Goal: Task Accomplishment & Management: Complete application form

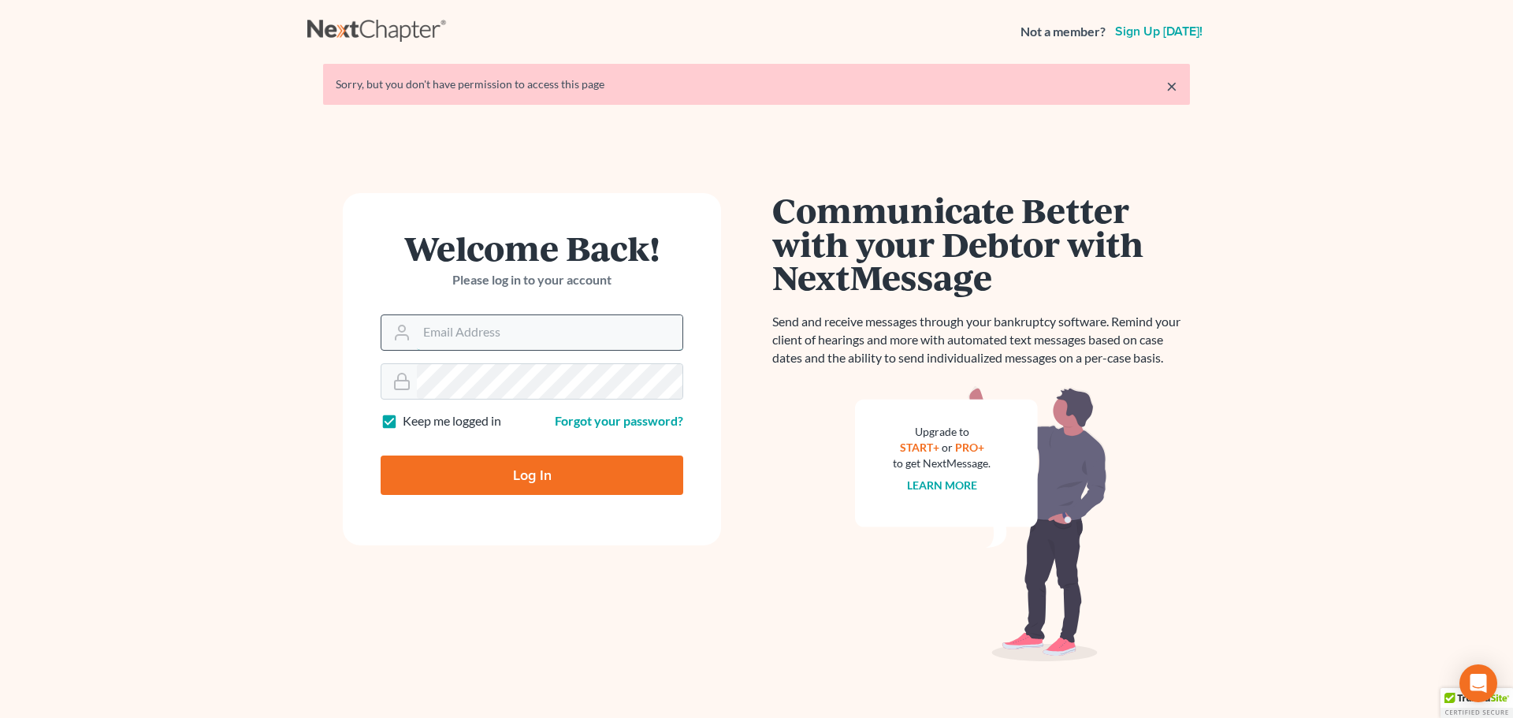
click at [485, 333] on input "Email Address" at bounding box center [550, 332] width 266 height 35
type input "[PERSON_NAME][EMAIL_ADDRESS][DOMAIN_NAME]"
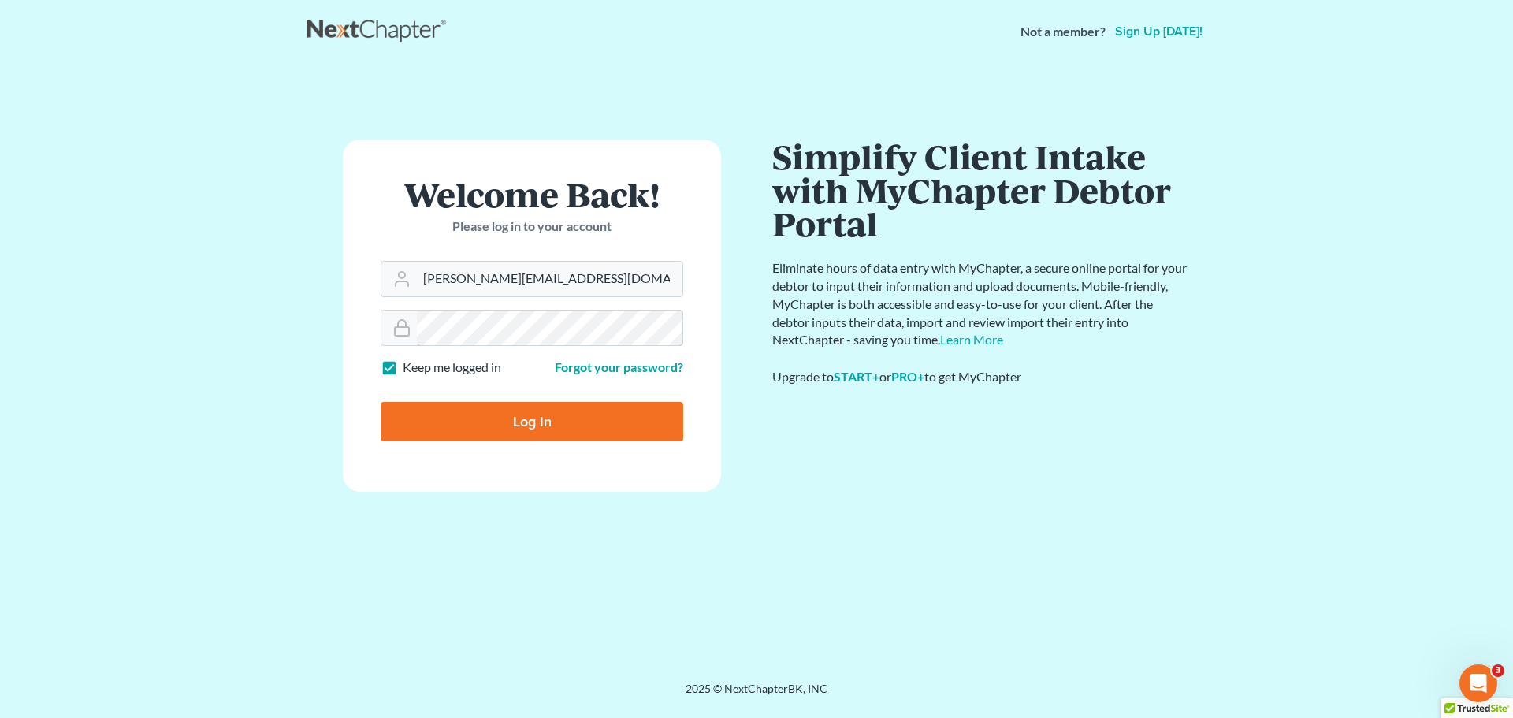
click at [381, 402] on input "Log In" at bounding box center [532, 421] width 303 height 39
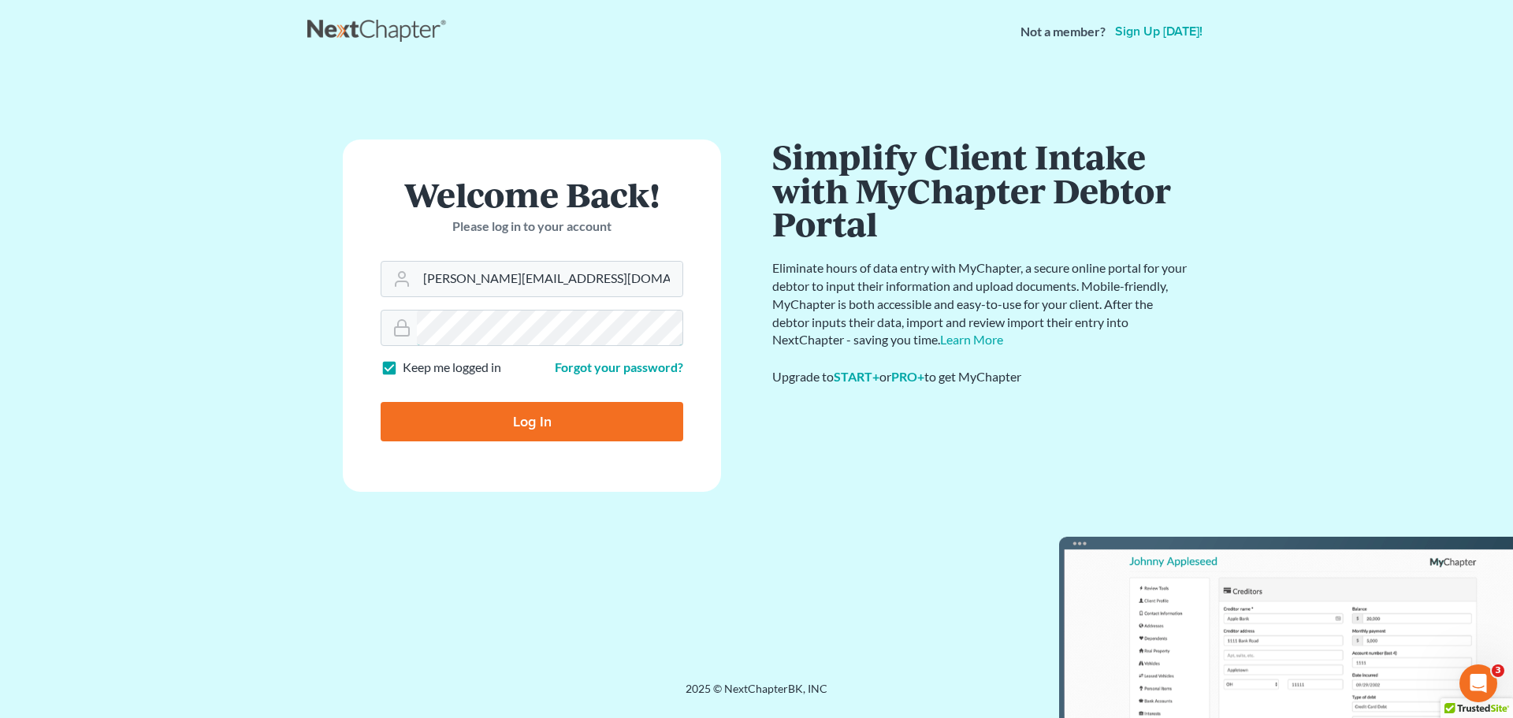
type input "Thinking..."
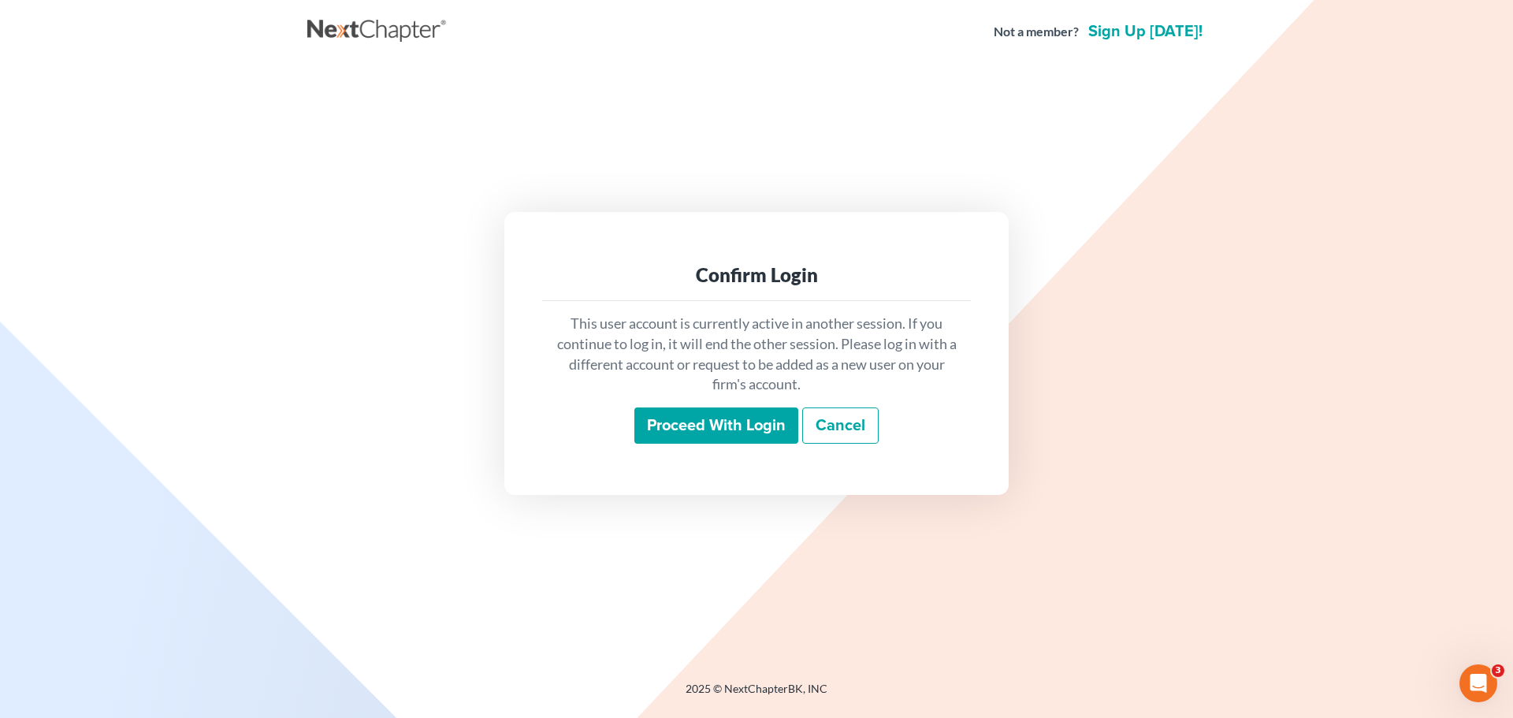
click at [682, 425] on input "Proceed with login" at bounding box center [716, 425] width 164 height 36
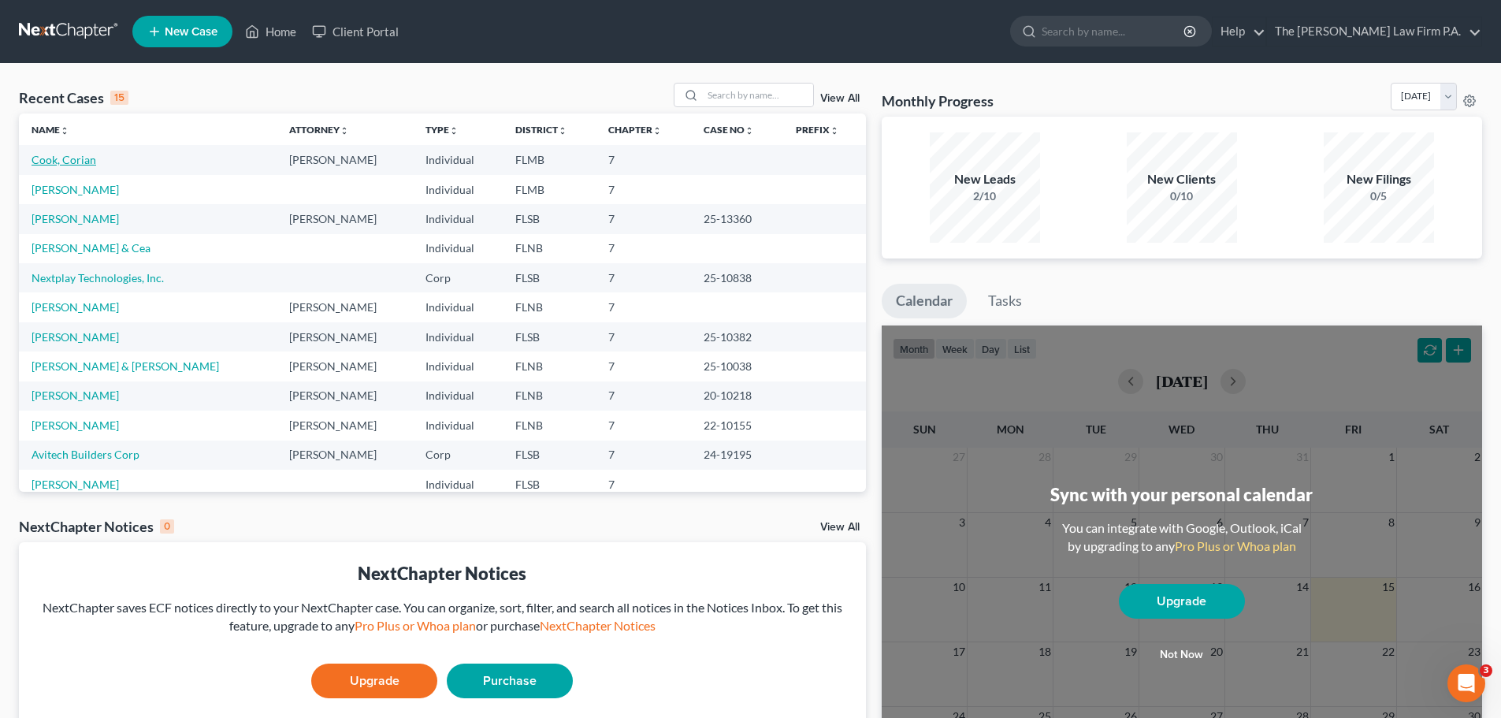
click at [76, 164] on link "Cook, Corian" at bounding box center [64, 159] width 65 height 13
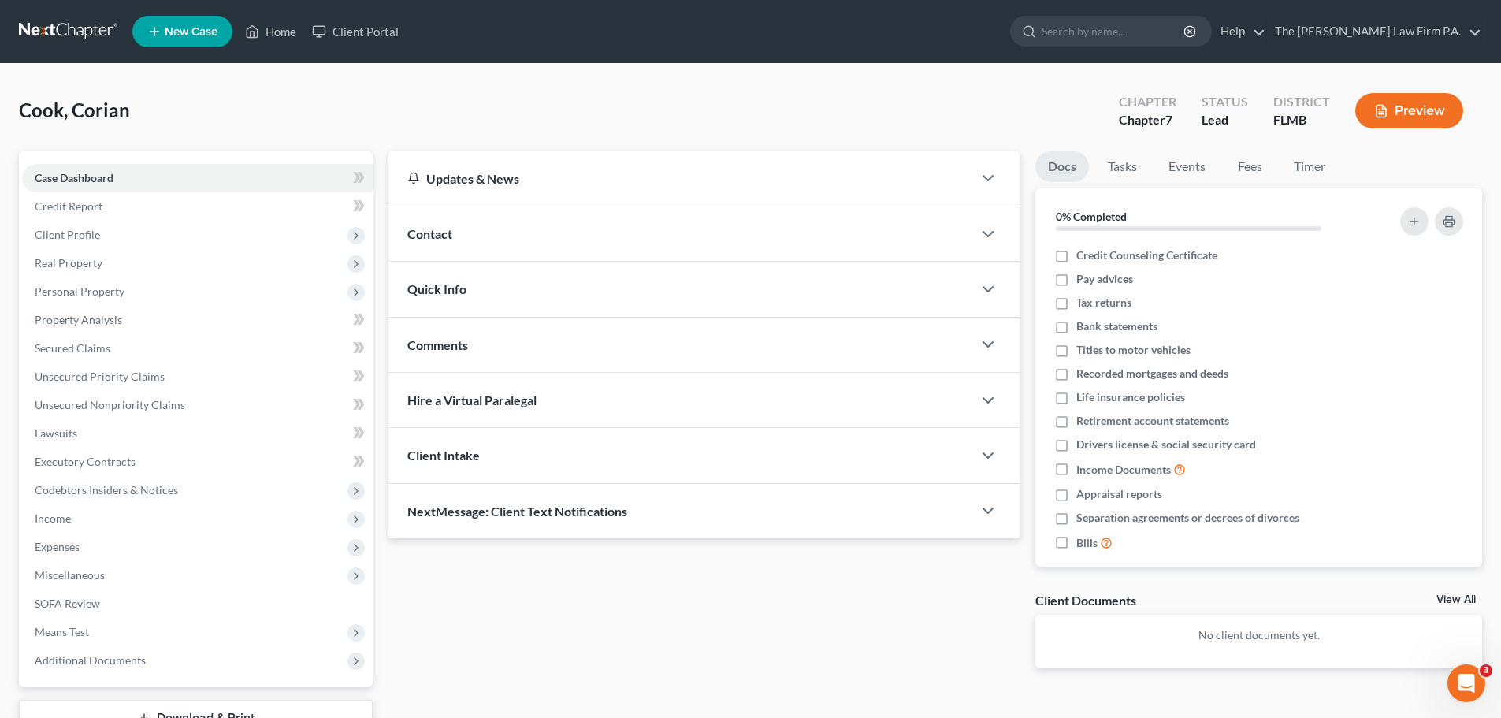
click at [497, 243] on div "Contact" at bounding box center [680, 233] width 584 height 54
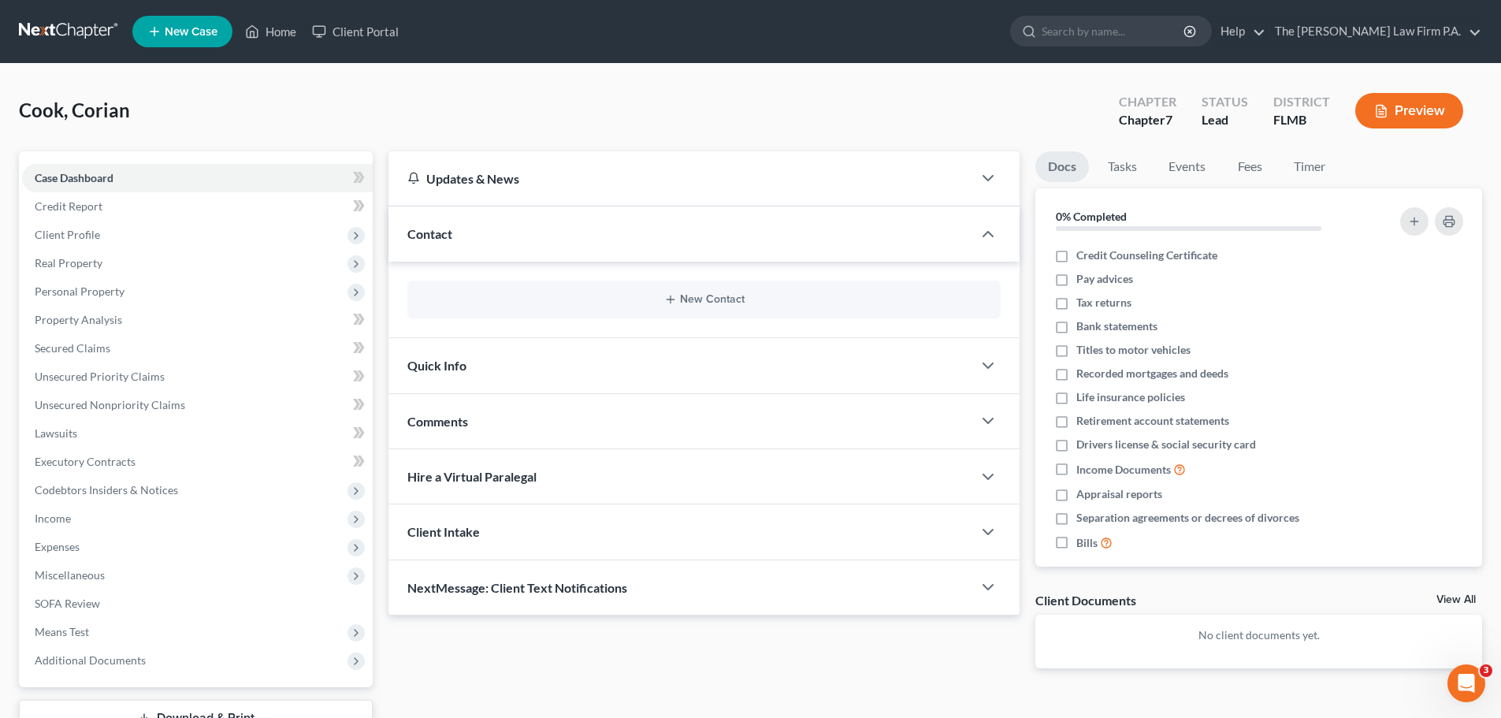
click at [497, 242] on div "Contact" at bounding box center [680, 233] width 584 height 54
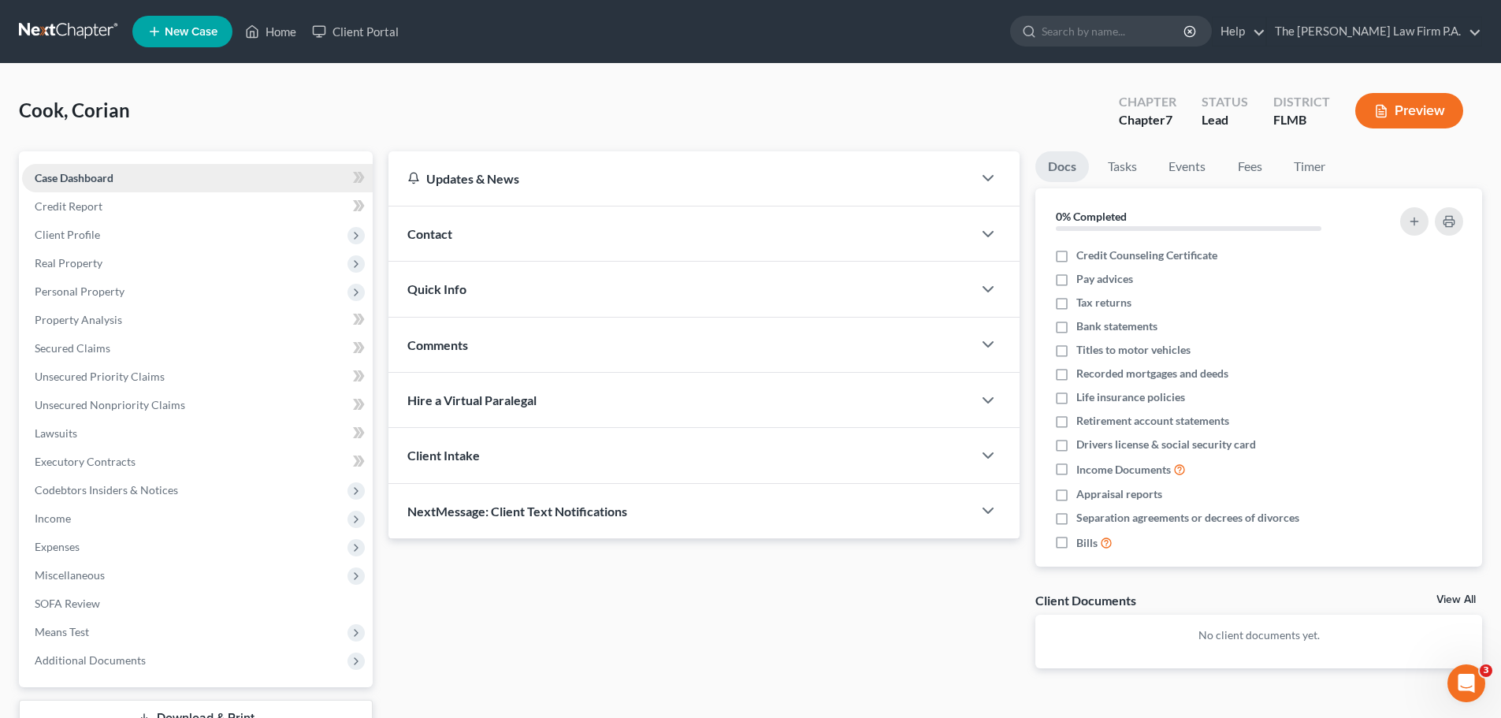
click at [164, 173] on link "Case Dashboard" at bounding box center [197, 178] width 351 height 28
click at [268, 20] on link "Home" at bounding box center [270, 31] width 67 height 28
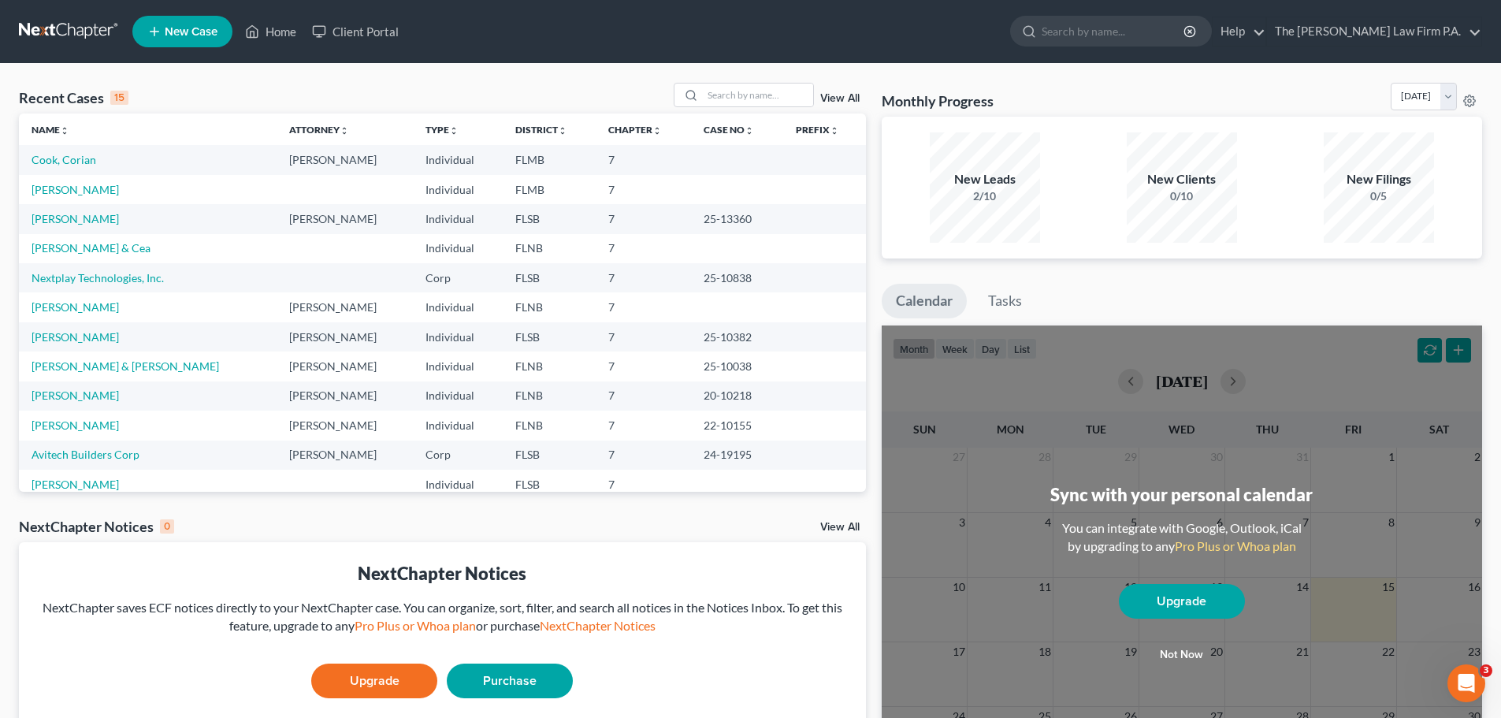
click at [191, 31] on span "New Case" at bounding box center [191, 32] width 53 height 12
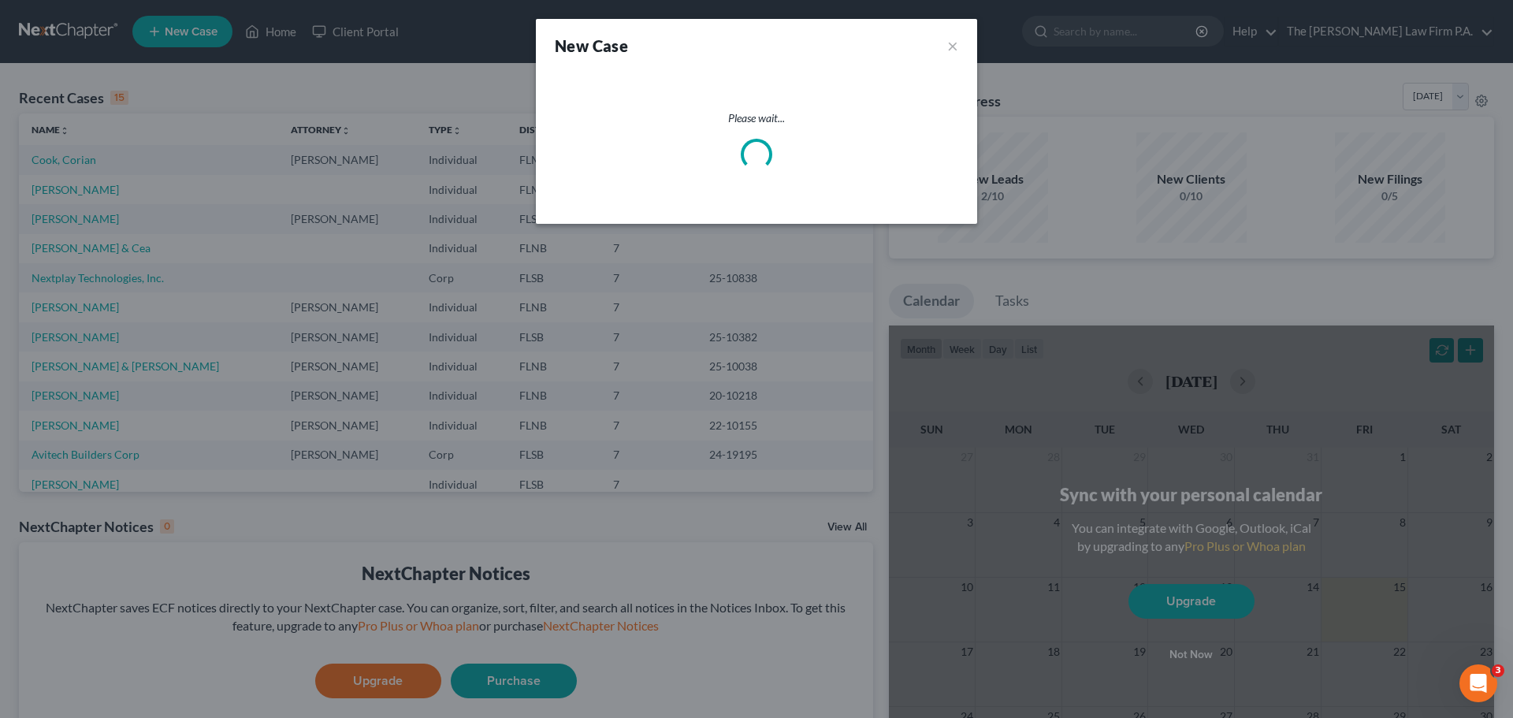
select select "17"
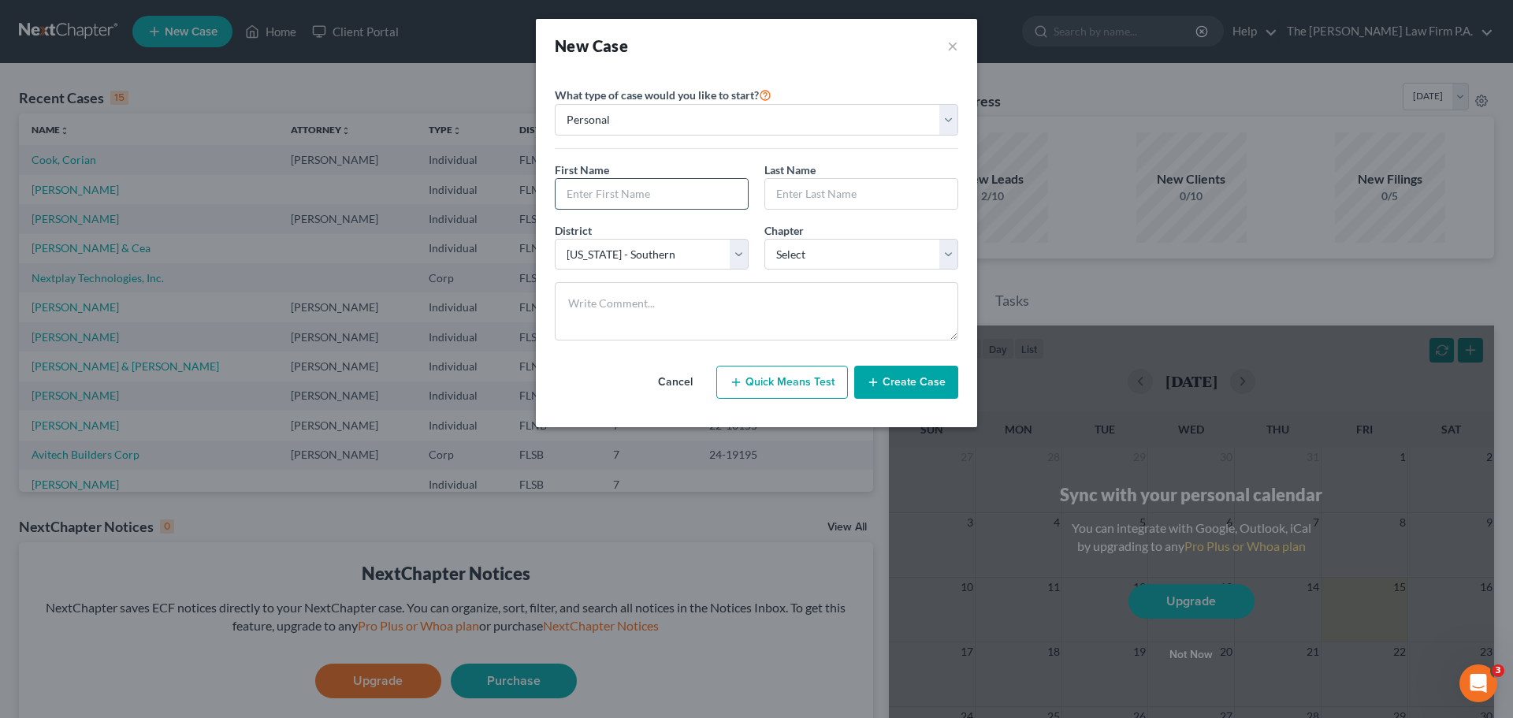
click at [703, 208] on input "text" at bounding box center [652, 194] width 192 height 30
type input "[PERSON_NAME]"
drag, startPoint x: 670, startPoint y: 247, endPoint x: 671, endPoint y: 269, distance: 21.3
click at [670, 248] on select "Select [US_STATE] - [GEOGRAPHIC_DATA] [US_STATE] - [GEOGRAPHIC_DATA][US_STATE] …" at bounding box center [652, 255] width 194 height 32
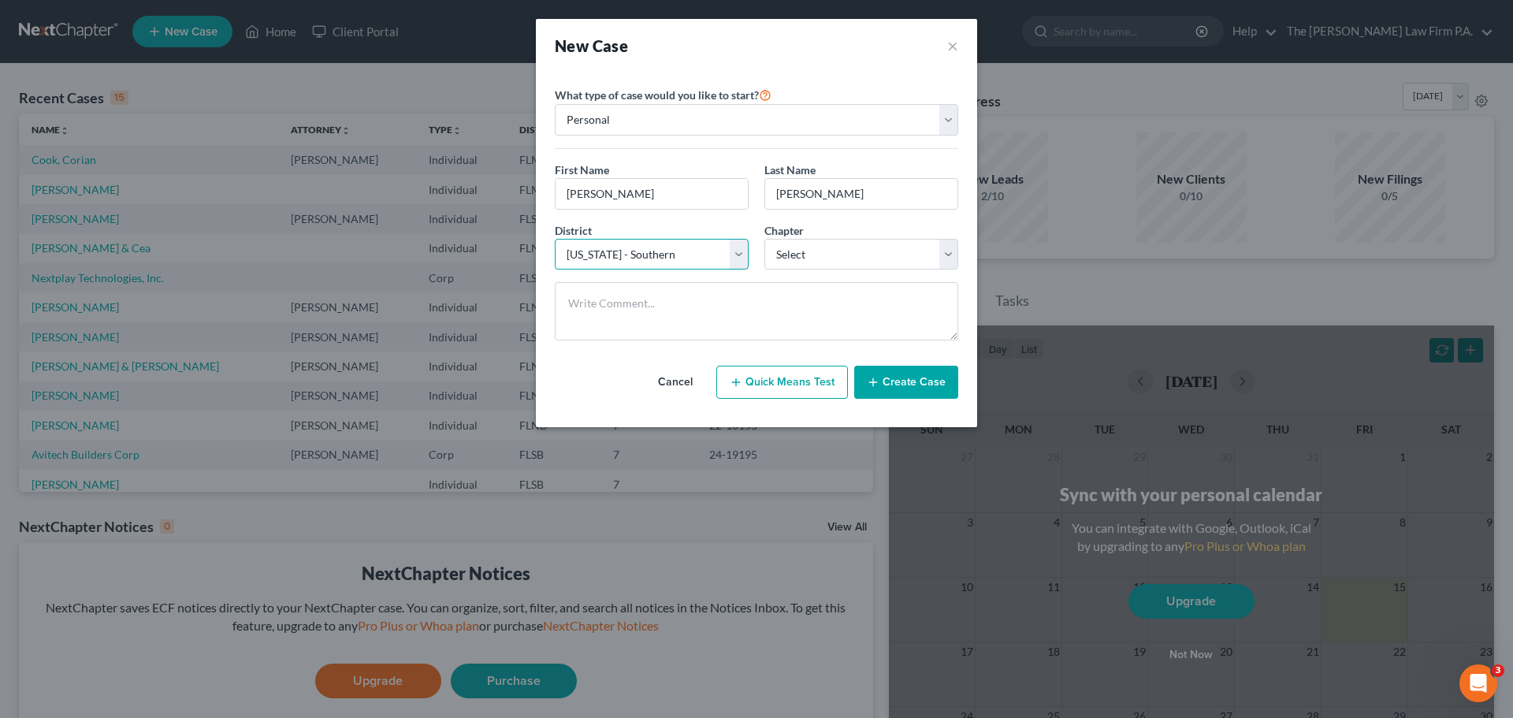
select select "15"
click at [555, 239] on select "Select [US_STATE] - [GEOGRAPHIC_DATA] [US_STATE] - [GEOGRAPHIC_DATA][US_STATE] …" at bounding box center [652, 255] width 194 height 32
click at [832, 258] on select "Select 7 11 12 13" at bounding box center [861, 255] width 194 height 32
select select "0"
click at [764, 239] on select "Select 7 11 12 13" at bounding box center [861, 255] width 194 height 32
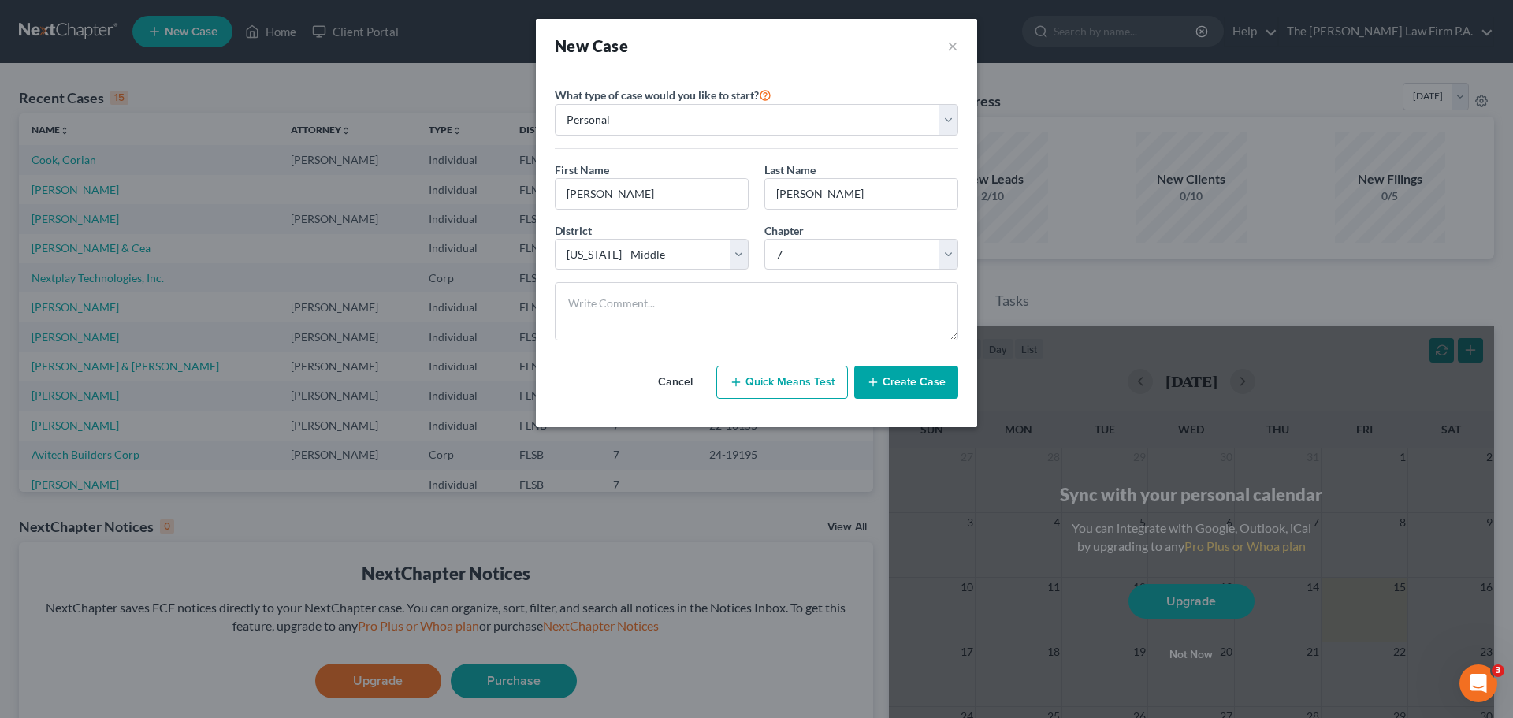
click at [910, 378] on button "Create Case" at bounding box center [906, 382] width 104 height 33
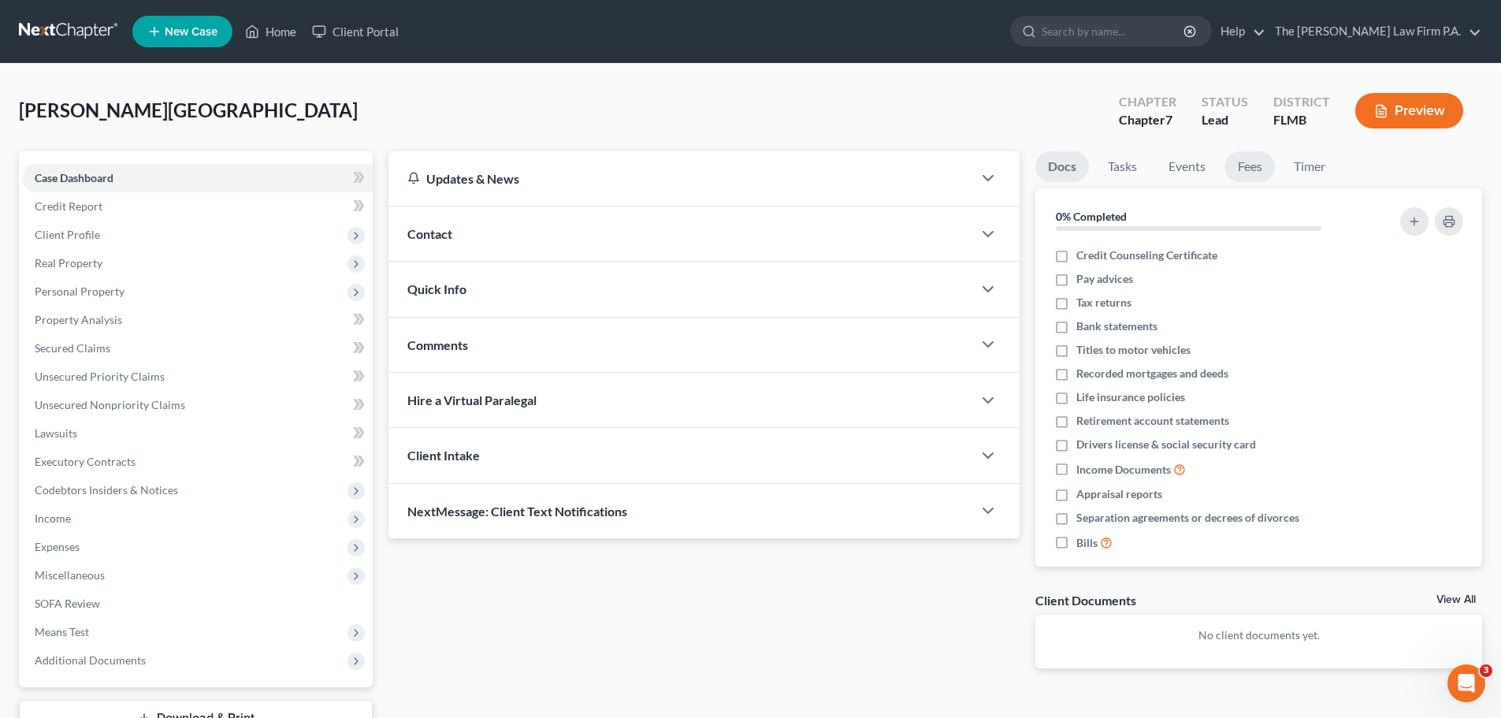
click at [1262, 162] on link "Fees" at bounding box center [1250, 166] width 50 height 31
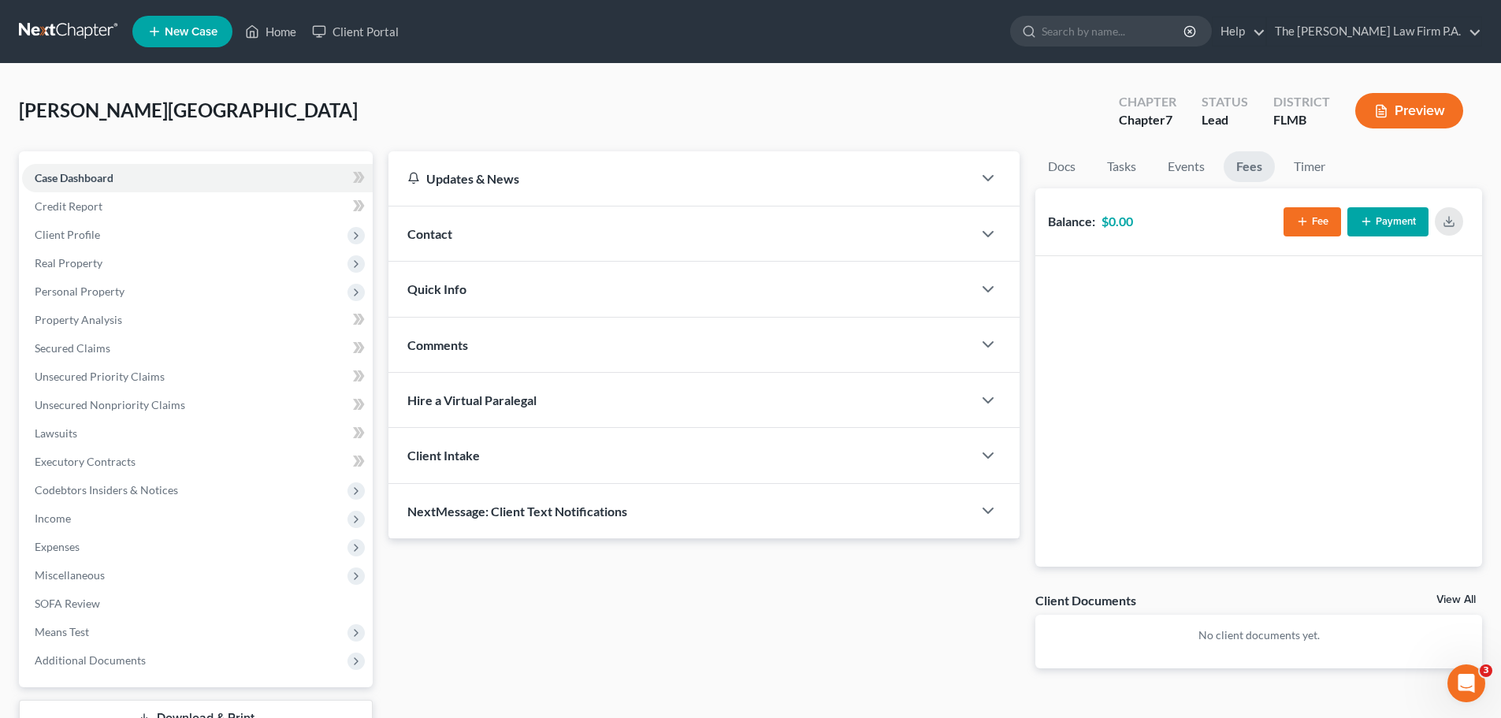
click at [1318, 229] on button "Fee" at bounding box center [1313, 221] width 58 height 29
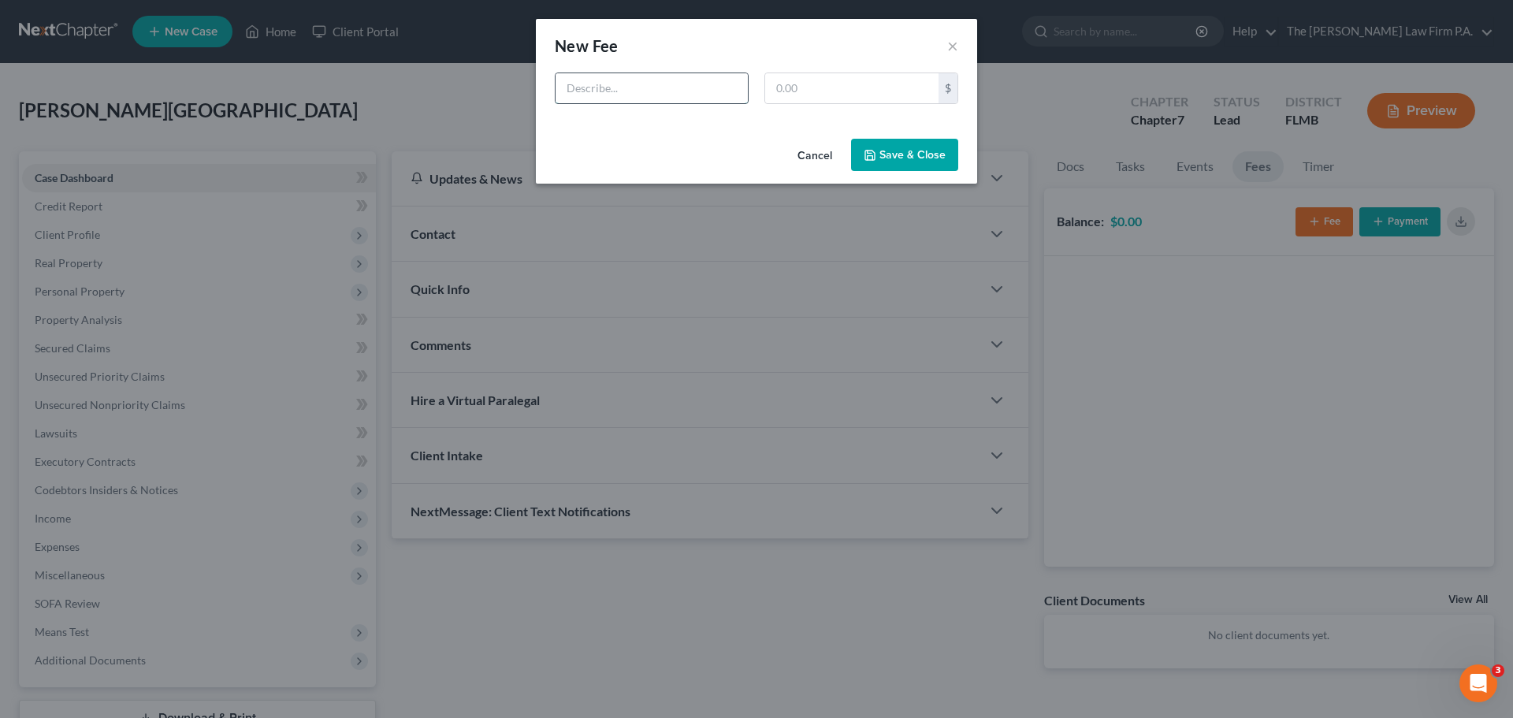
click at [646, 74] on input "text" at bounding box center [652, 88] width 192 height 30
type input "Fees"
type input "2,500"
click at [890, 153] on button "Save & Close" at bounding box center [904, 155] width 107 height 33
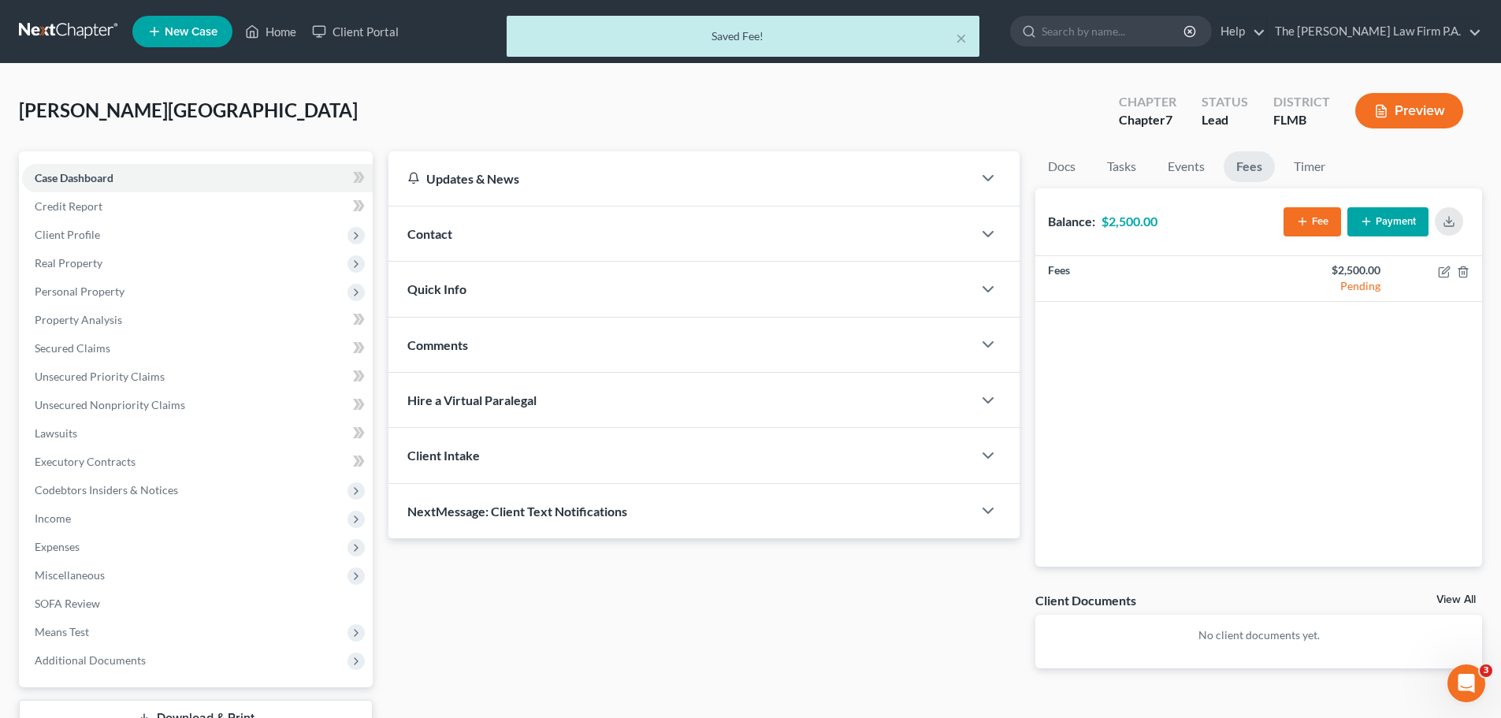
click at [1299, 214] on button "Fee" at bounding box center [1313, 221] width 58 height 29
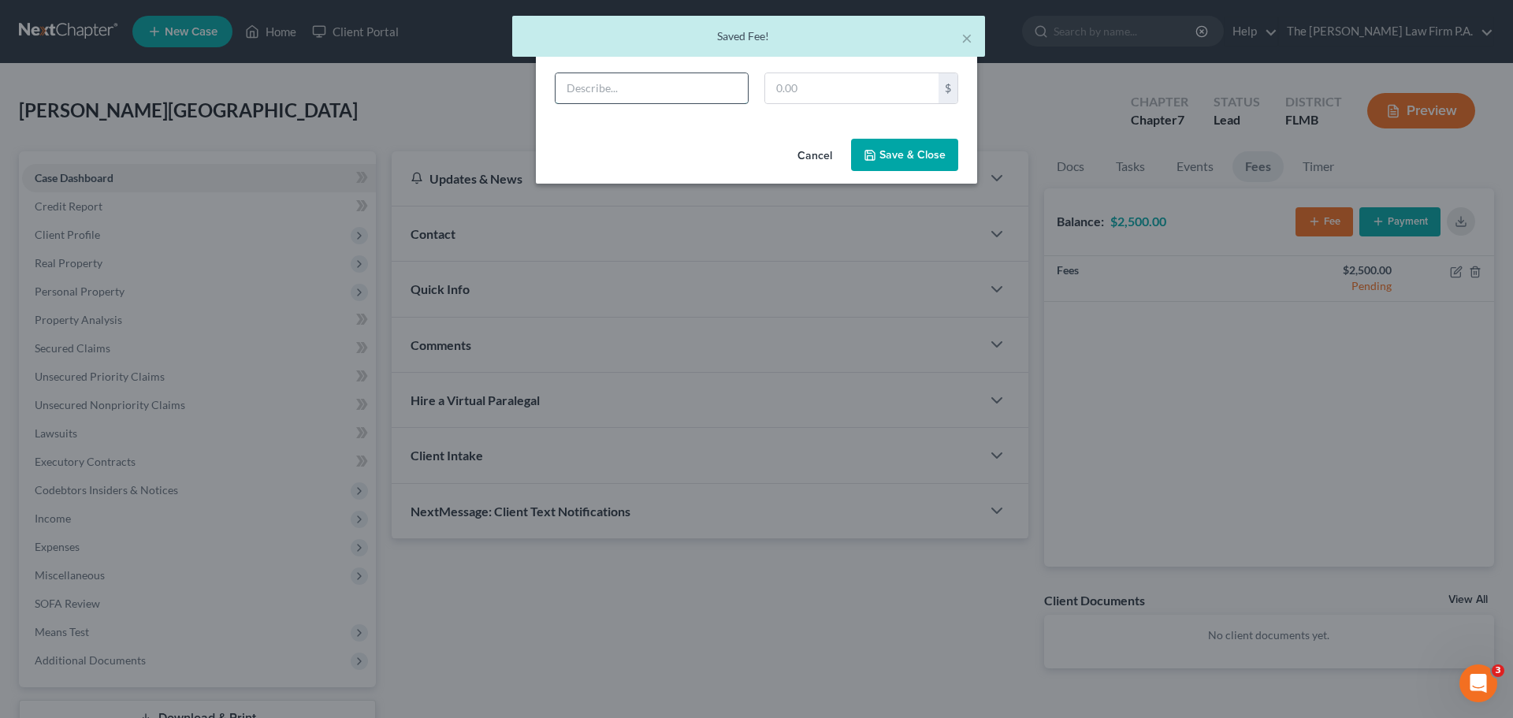
click at [677, 76] on input "text" at bounding box center [652, 88] width 192 height 30
type input "Costs"
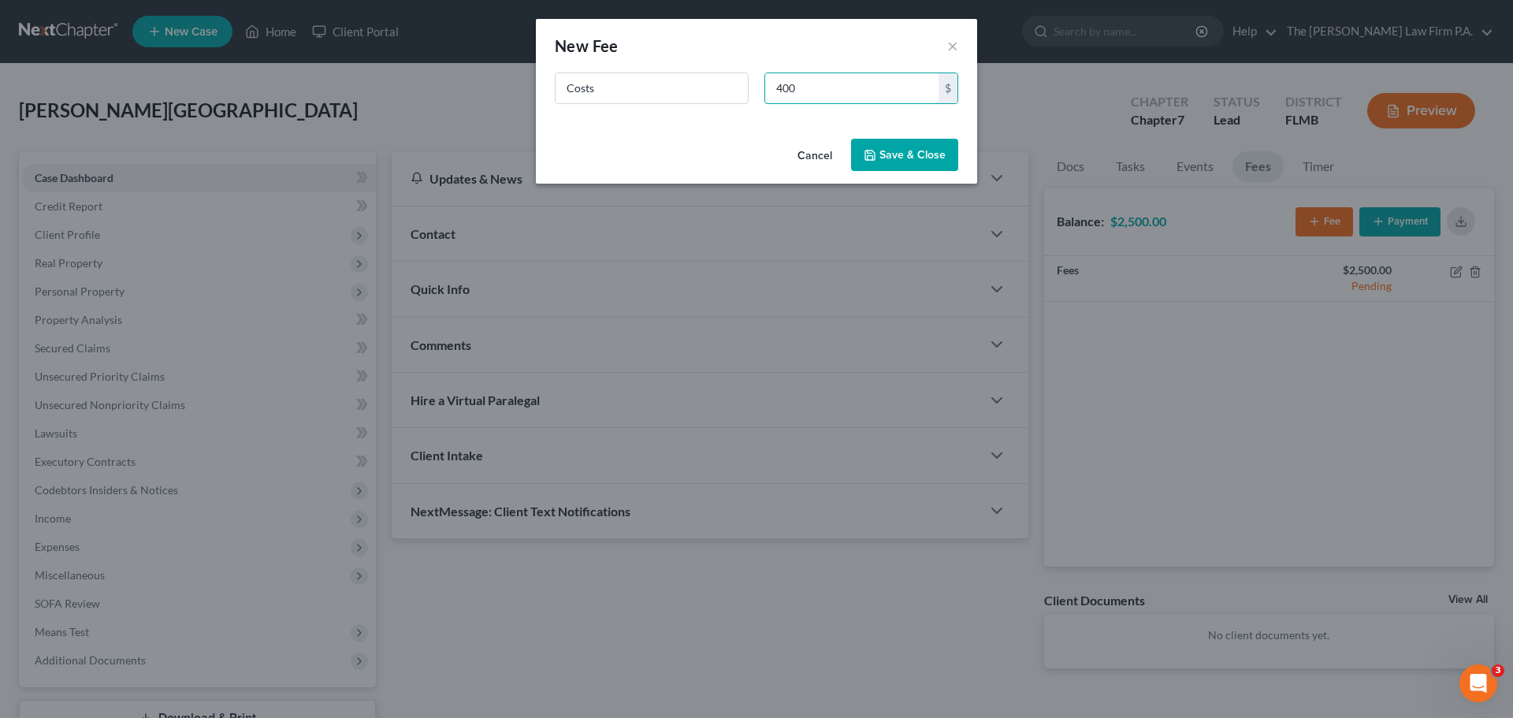
type input "400"
click at [941, 147] on button "Save & Close" at bounding box center [904, 155] width 107 height 33
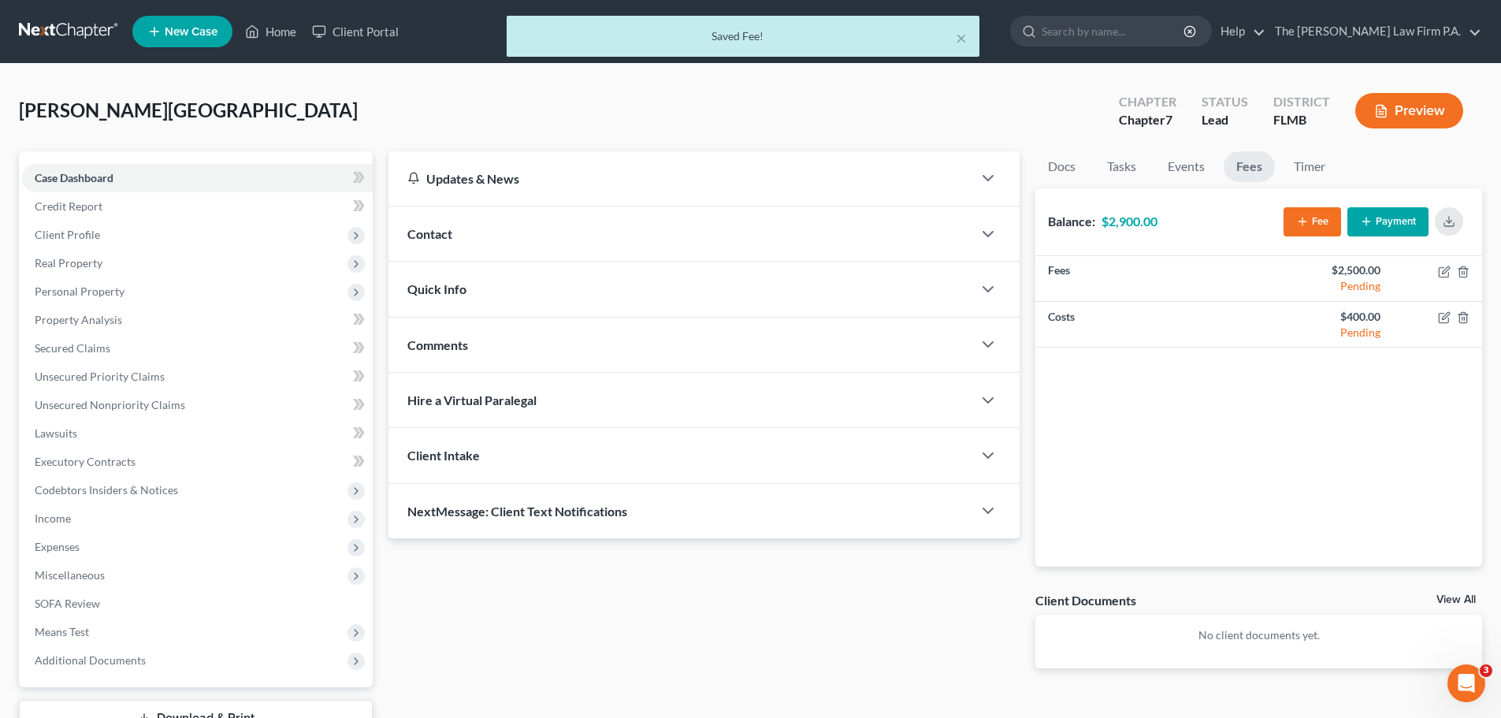
click at [538, 229] on div "Contact" at bounding box center [680, 233] width 584 height 54
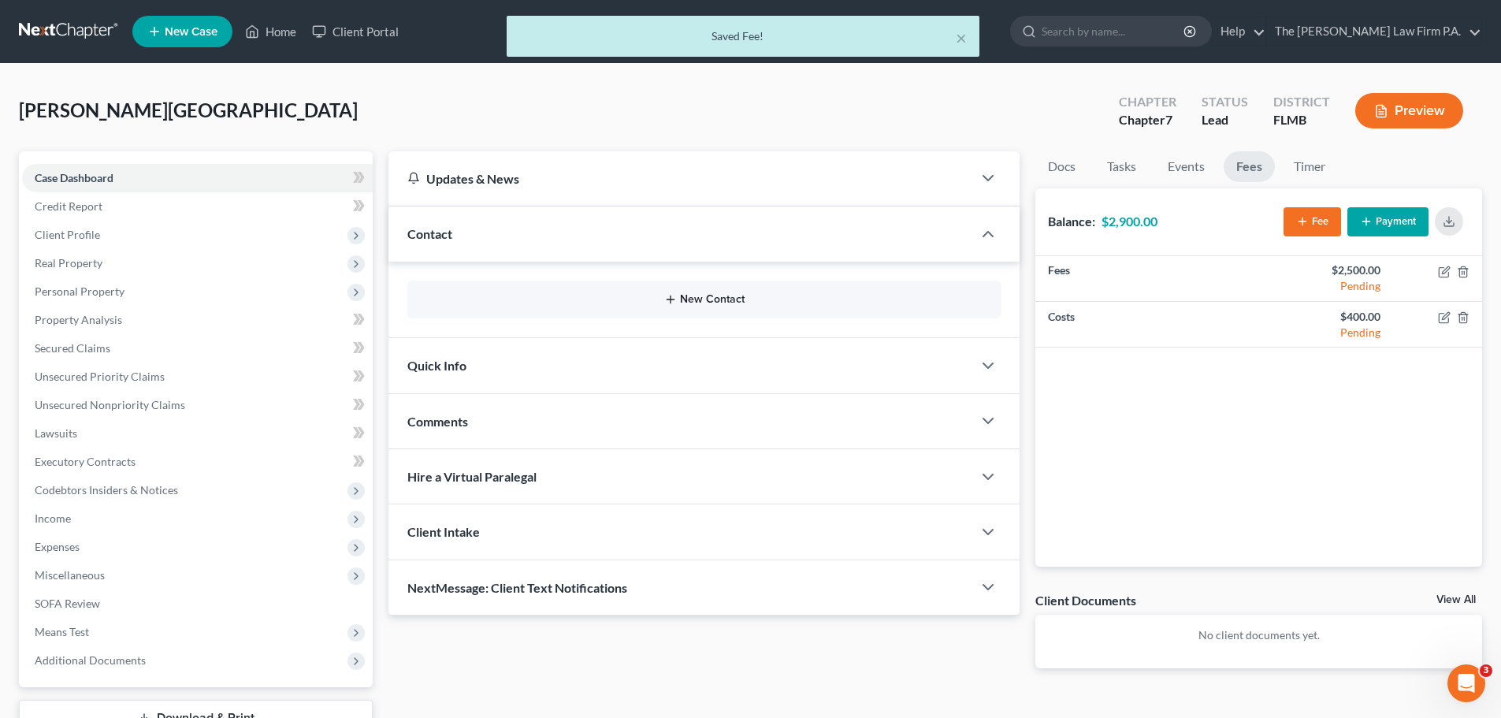
click at [728, 300] on button "New Contact" at bounding box center [704, 299] width 568 height 13
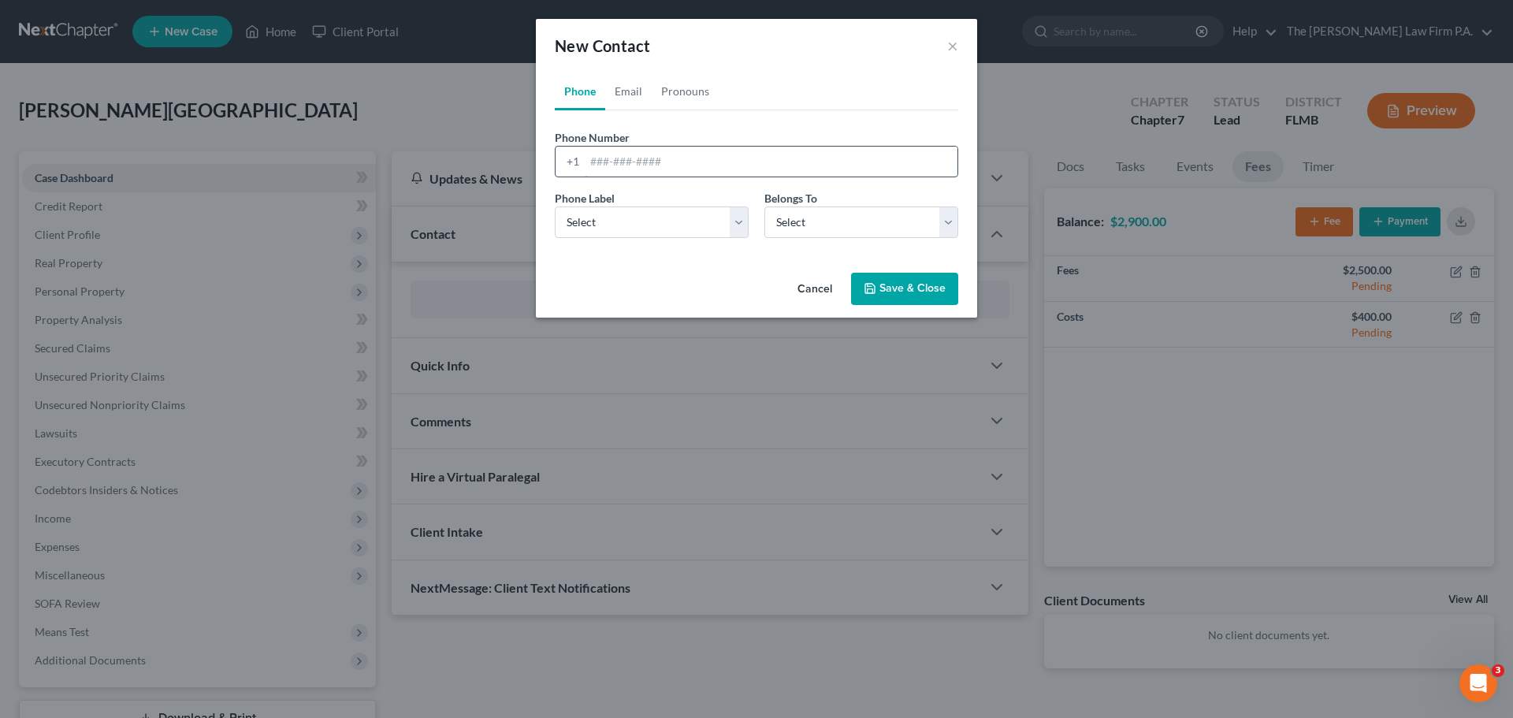
click at [652, 156] on input "tel" at bounding box center [771, 162] width 373 height 30
type input "[PHONE_NUMBER]"
click at [720, 220] on select "Select Mobile Home Work Other" at bounding box center [652, 222] width 194 height 32
select select "0"
click at [555, 206] on select "Select Mobile Home Work Other" at bounding box center [652, 222] width 194 height 32
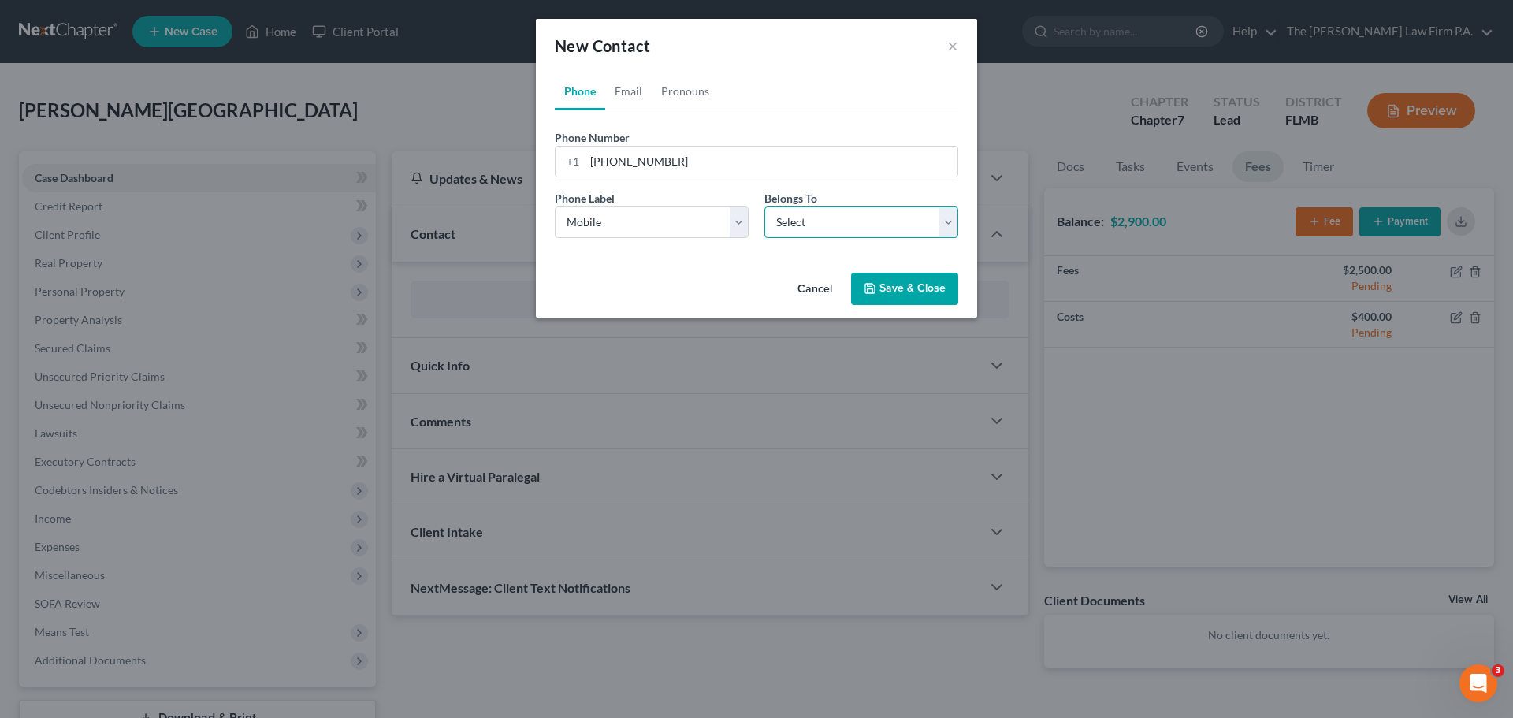
click at [820, 229] on select "Select Client Other" at bounding box center [861, 222] width 194 height 32
select select "0"
click at [764, 206] on select "Select Client Other" at bounding box center [861, 222] width 194 height 32
click at [936, 309] on div "Cancel Save & Close" at bounding box center [756, 292] width 441 height 52
drag, startPoint x: 926, startPoint y: 299, endPoint x: 678, endPoint y: 117, distance: 307.8
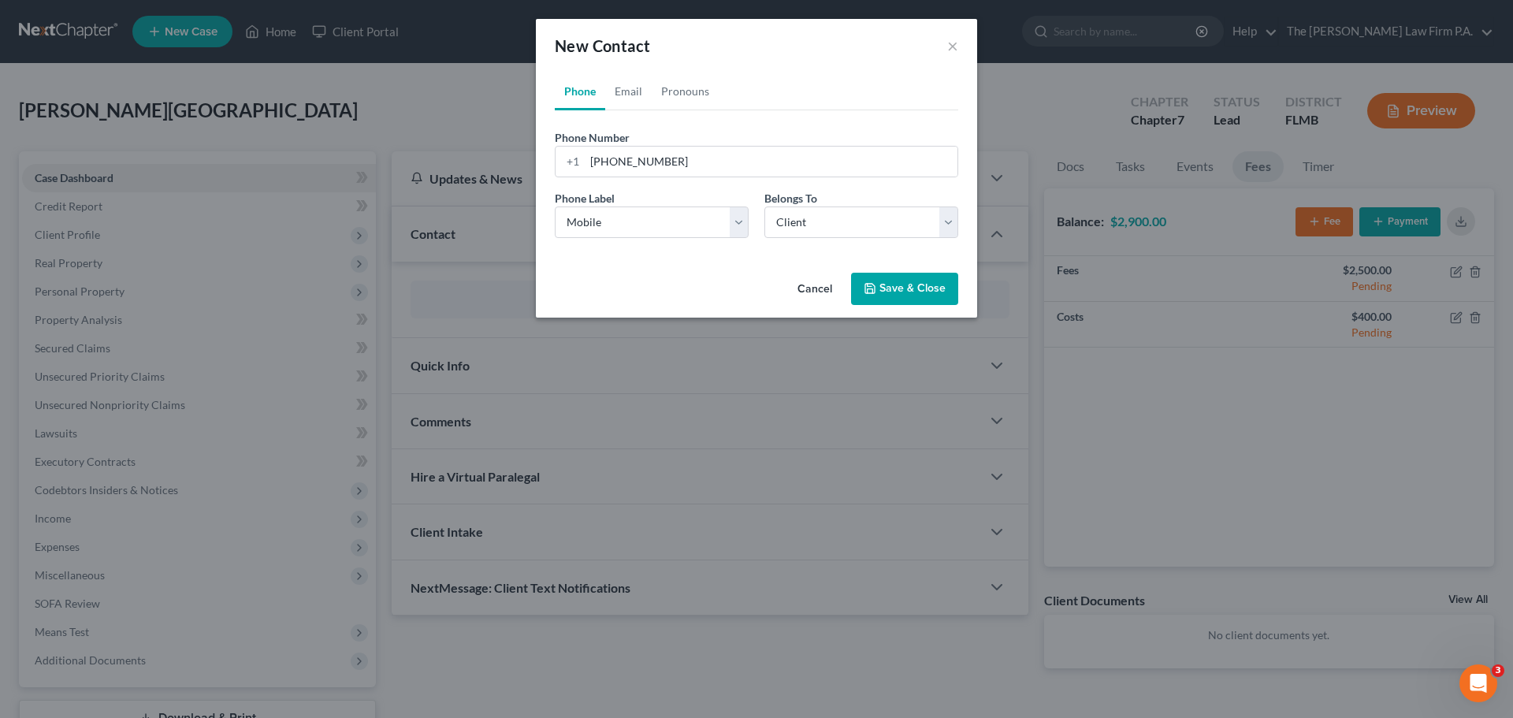
click at [619, 101] on div "New Contact × Phone Email Pronouns Phone Number * [PHONE_NUMBER] Ext. Phone Lab…" at bounding box center [756, 168] width 441 height 299
click at [626, 95] on link "Email" at bounding box center [628, 91] width 46 height 38
drag, startPoint x: 682, startPoint y: 170, endPoint x: 671, endPoint y: 161, distance: 14.5
click at [682, 169] on input "email" at bounding box center [771, 162] width 373 height 30
type input "[EMAIL_ADDRESS][DOMAIN_NAME]"
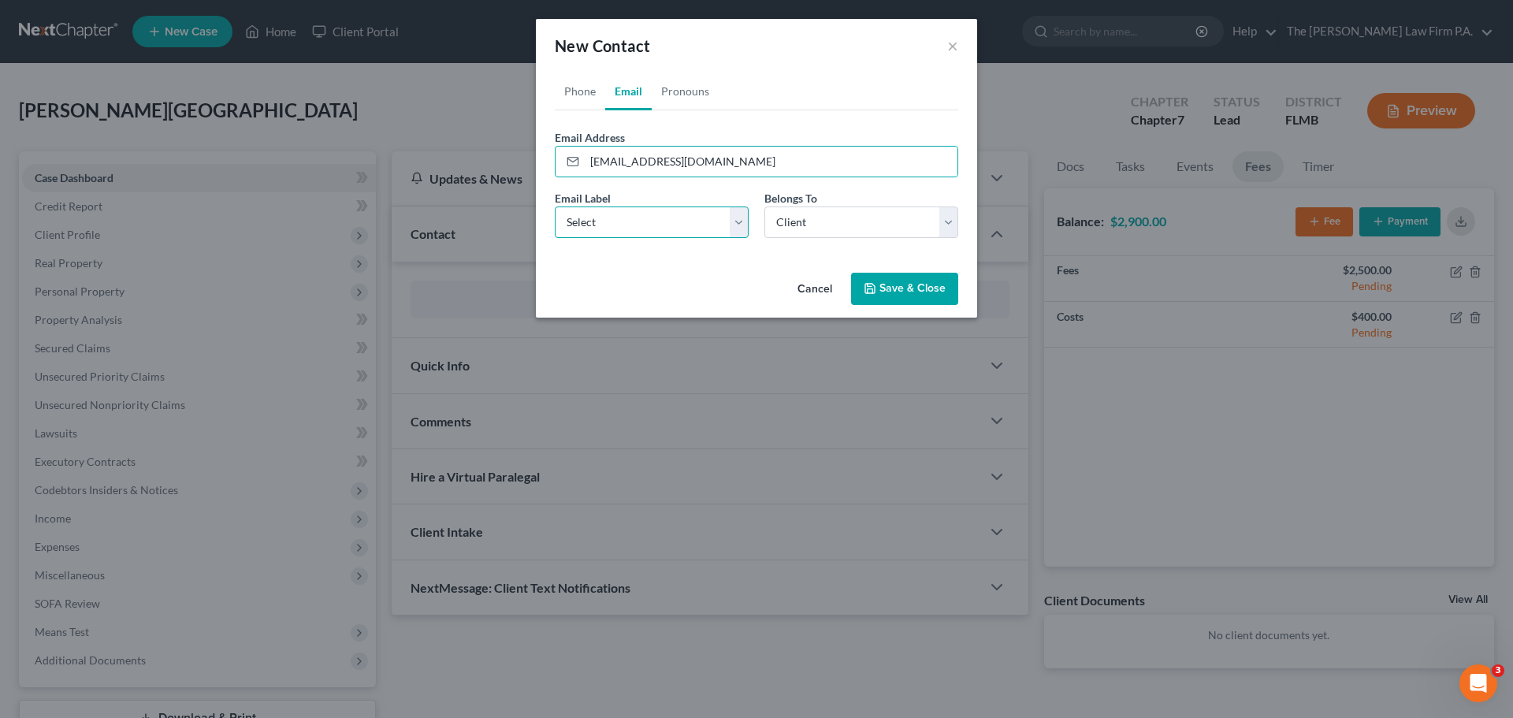
click at [665, 210] on select "Select Home Work Other" at bounding box center [652, 222] width 194 height 32
select select "0"
click at [555, 206] on select "Select Home Work Other" at bounding box center [652, 222] width 194 height 32
click at [928, 299] on button "Save & Close" at bounding box center [904, 289] width 107 height 33
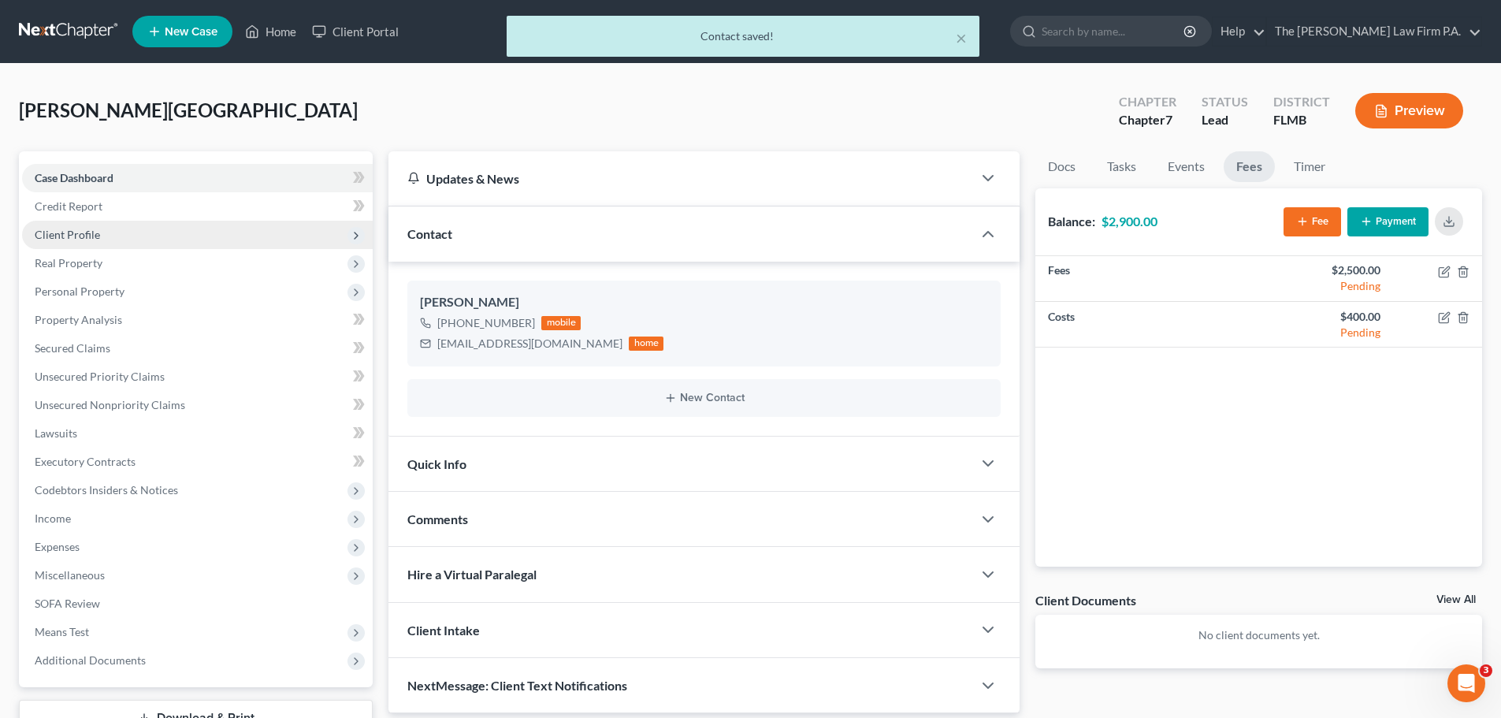
click at [127, 236] on span "Client Profile" at bounding box center [197, 235] width 351 height 28
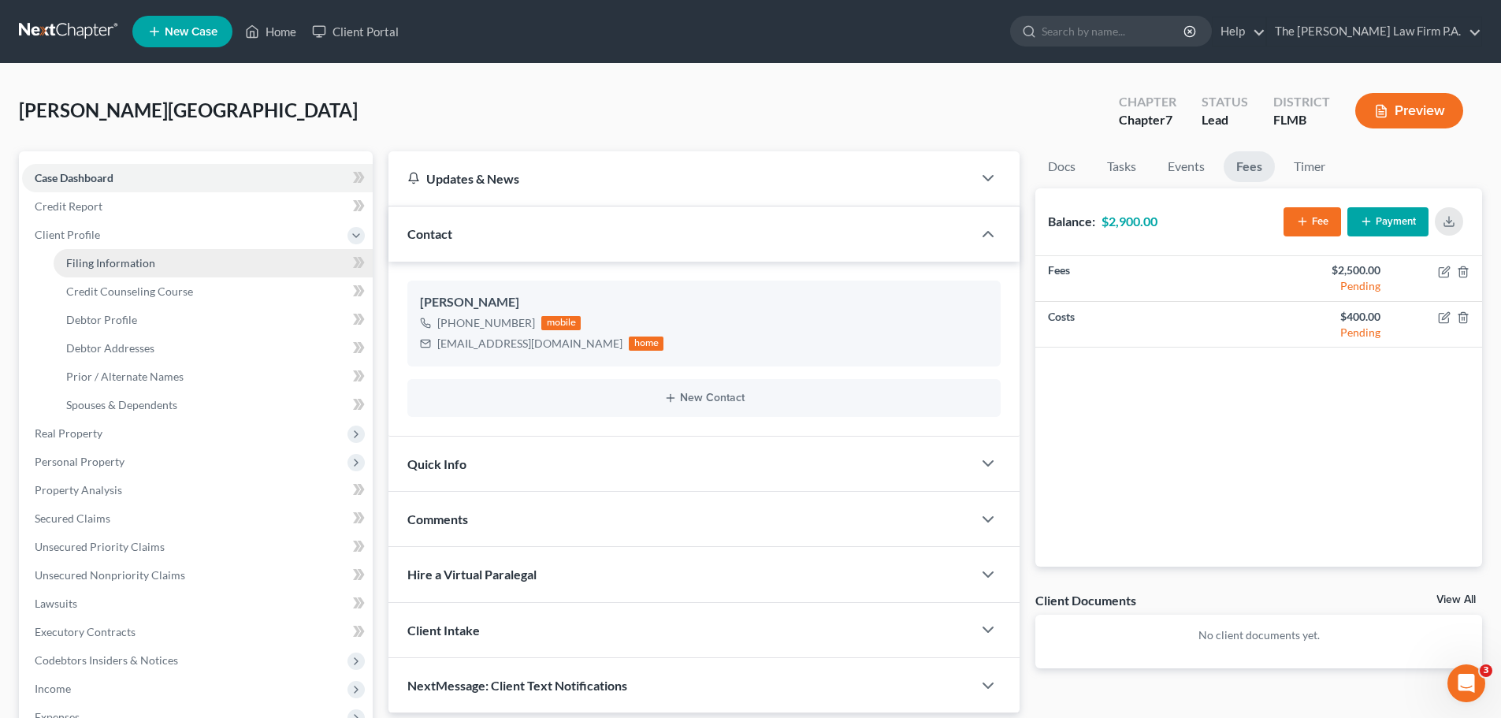
click at [163, 253] on link "Filing Information" at bounding box center [213, 263] width 319 height 28
select select "1"
select select "0"
select select "15"
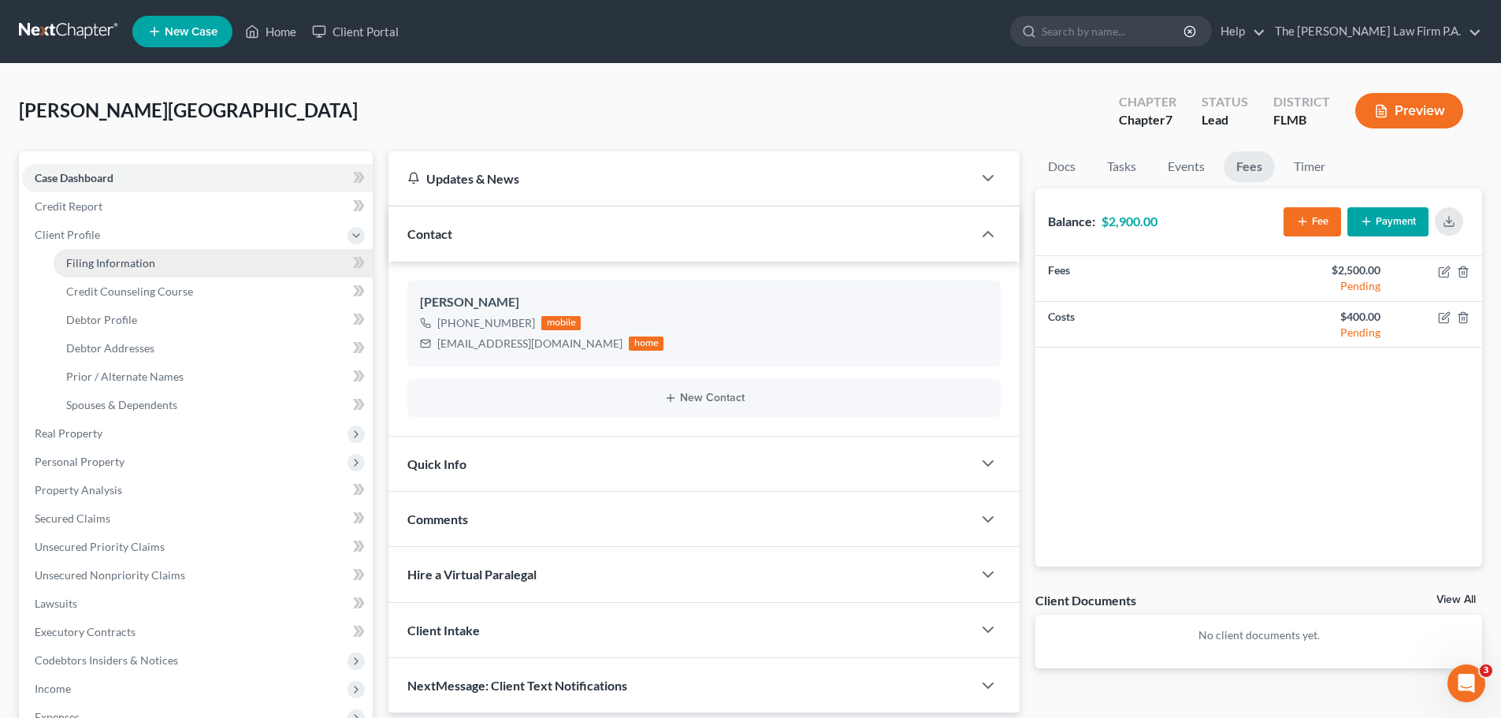
select select "9"
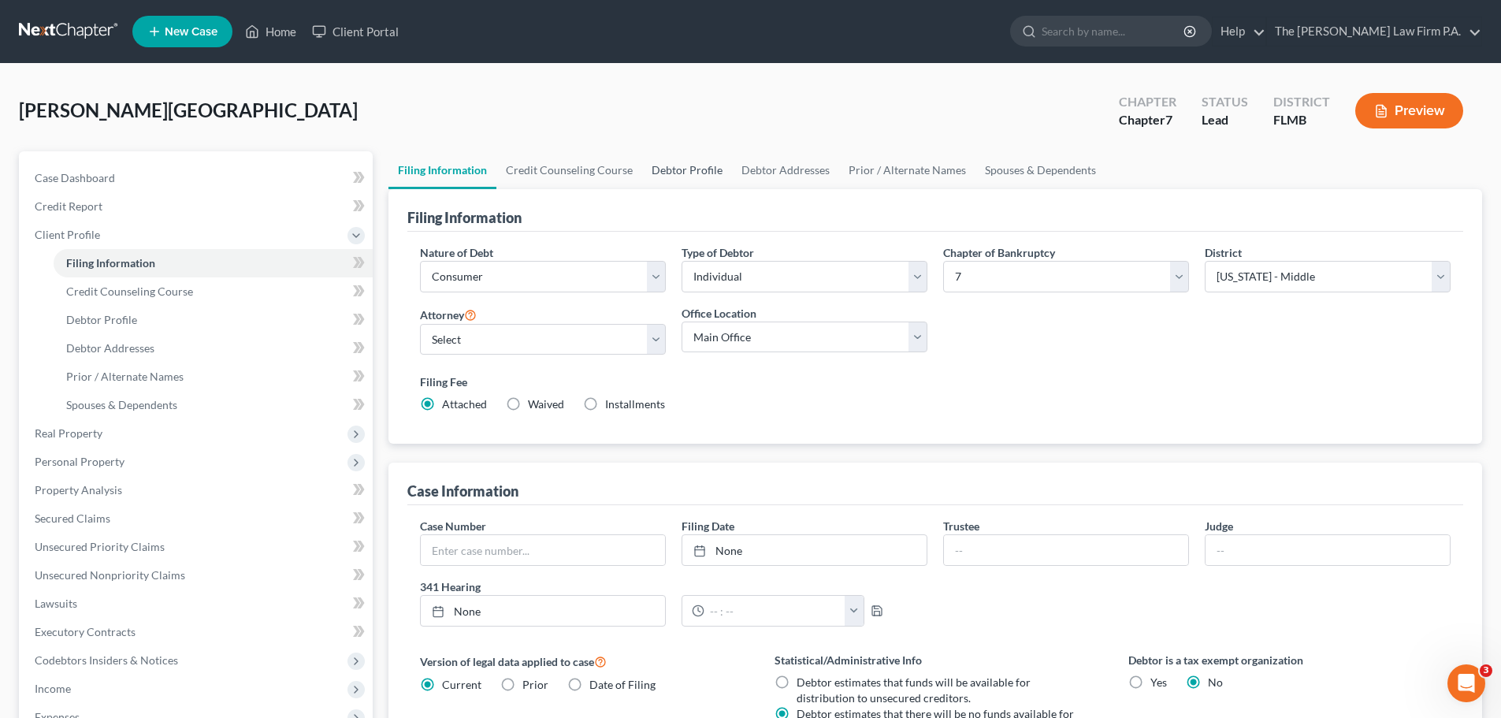
click at [692, 174] on link "Debtor Profile" at bounding box center [687, 170] width 90 height 38
select select "0"
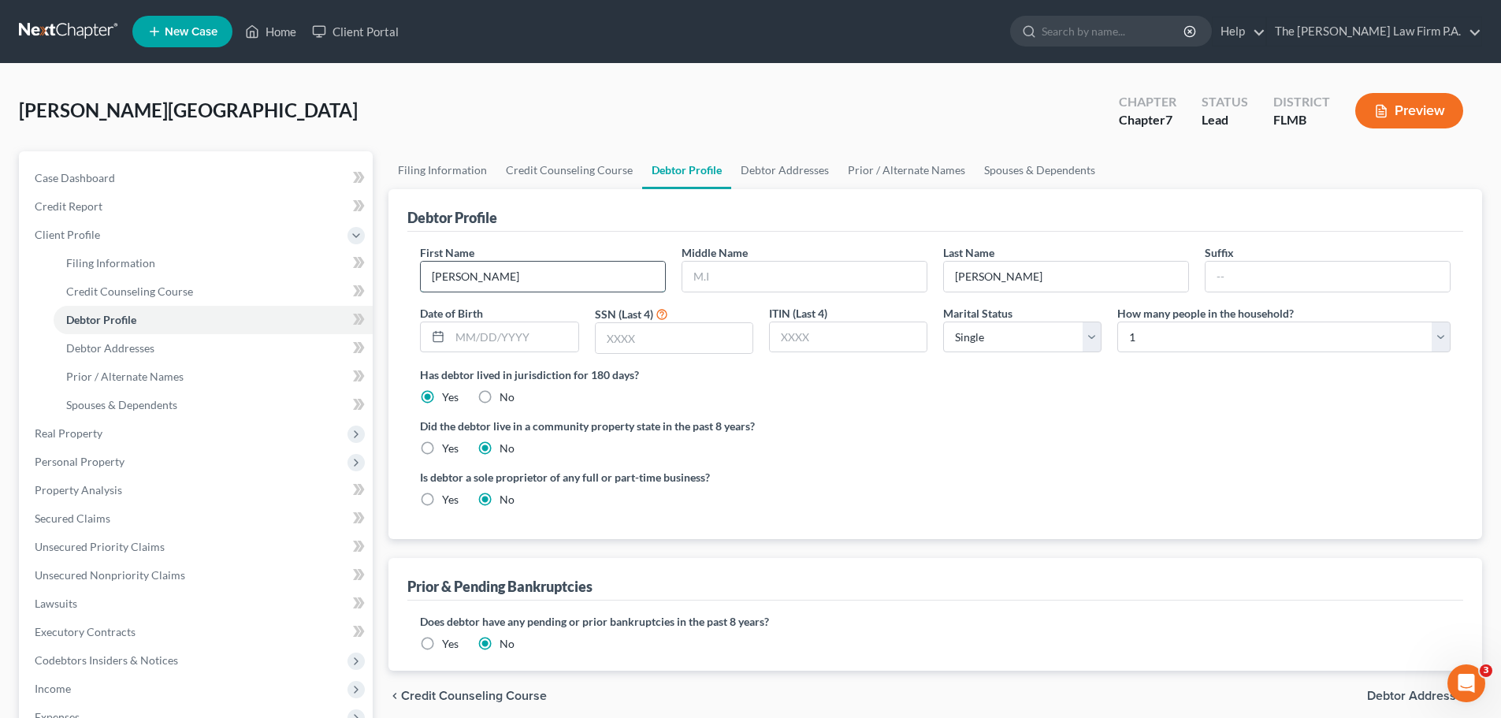
click at [515, 283] on input "[PERSON_NAME]" at bounding box center [543, 277] width 244 height 30
type input "[PERSON_NAME]"
click at [688, 303] on div "First Name [PERSON_NAME] Middle Name Last Name [PERSON_NAME] Suffix Date of Bir…" at bounding box center [935, 305] width 1046 height 122
click at [737, 282] on input "text" at bounding box center [804, 277] width 244 height 30
type input "[PERSON_NAME]"
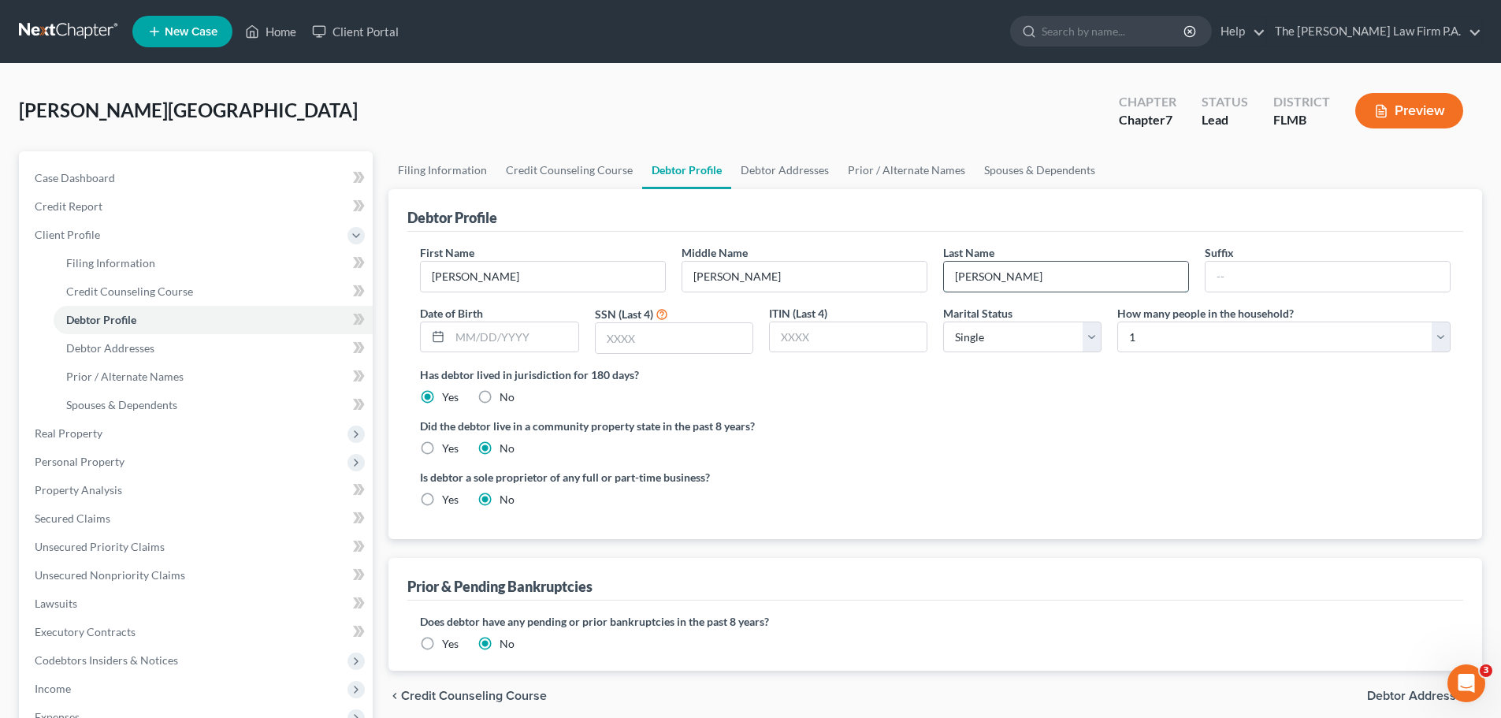
click at [1031, 278] on input "[PERSON_NAME]" at bounding box center [1066, 277] width 244 height 30
click at [98, 188] on link "Case Dashboard" at bounding box center [197, 178] width 351 height 28
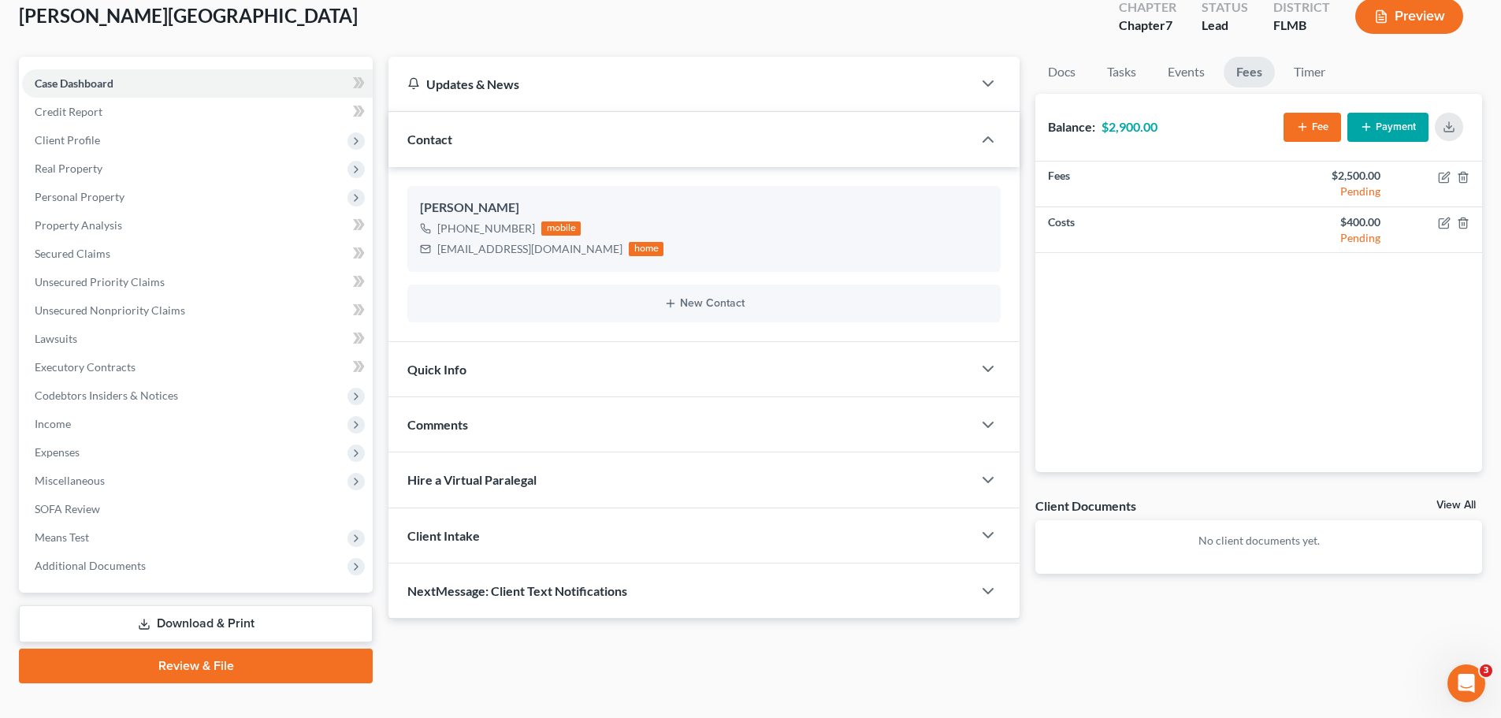
scroll to position [120, 0]
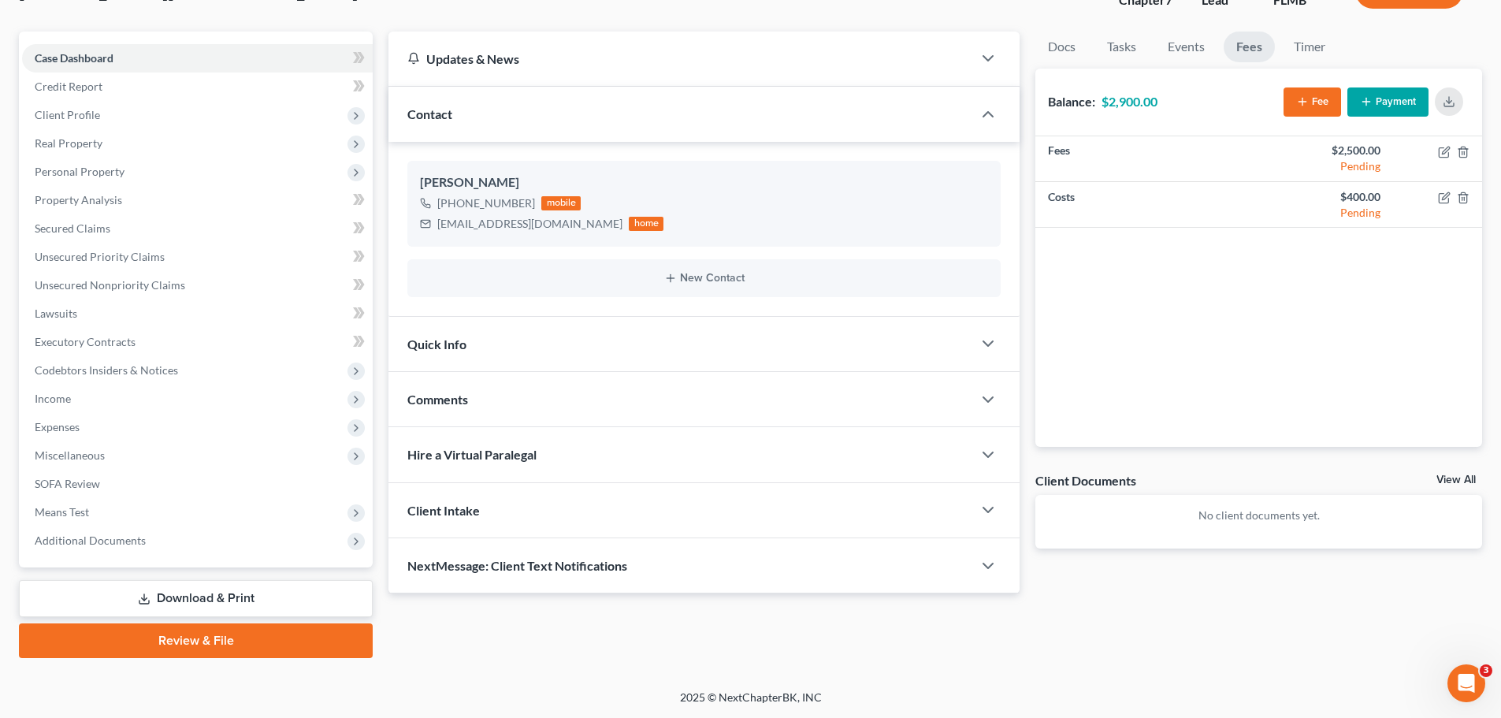
click at [582, 351] on div "Quick Info" at bounding box center [680, 344] width 584 height 54
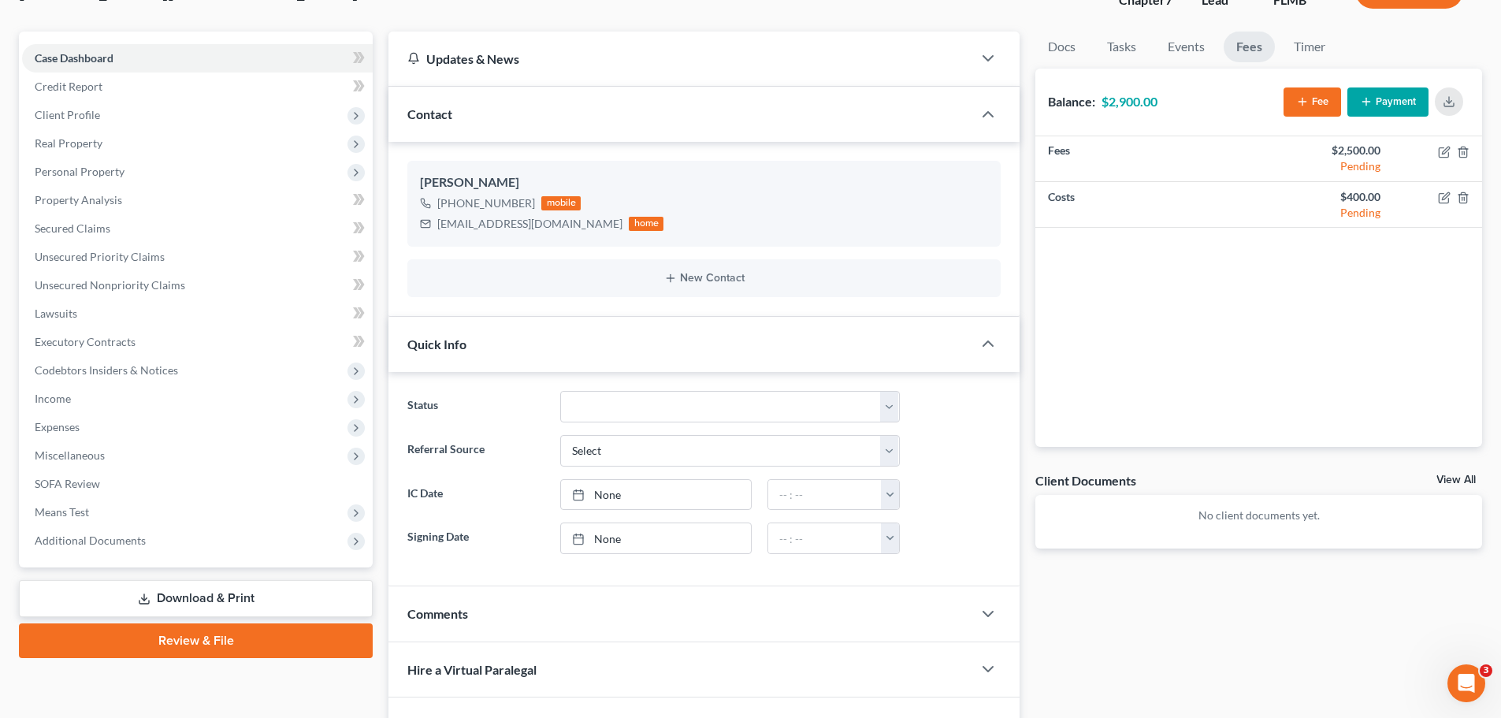
click at [501, 355] on div "Quick Info" at bounding box center [680, 344] width 584 height 54
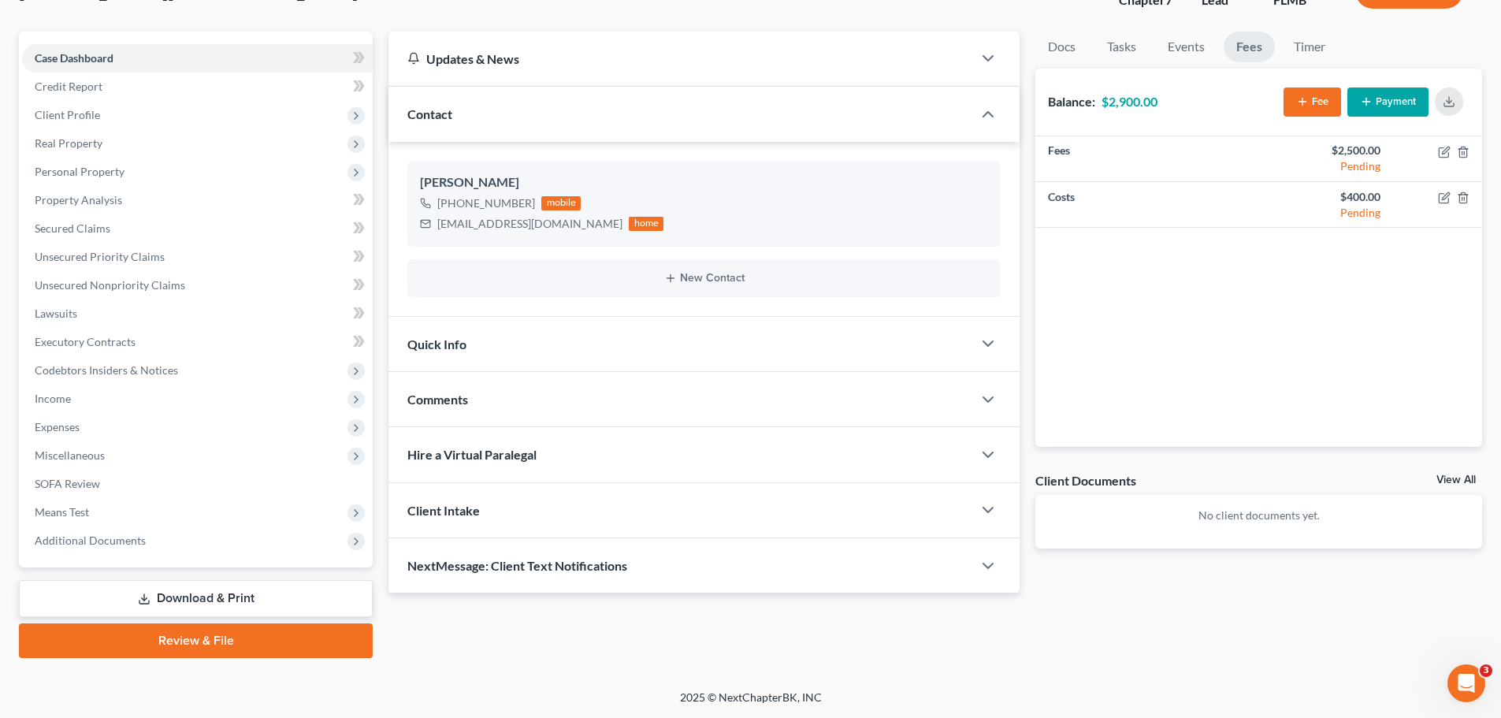
click at [515, 50] on div "Updates & News" at bounding box center [680, 58] width 546 height 17
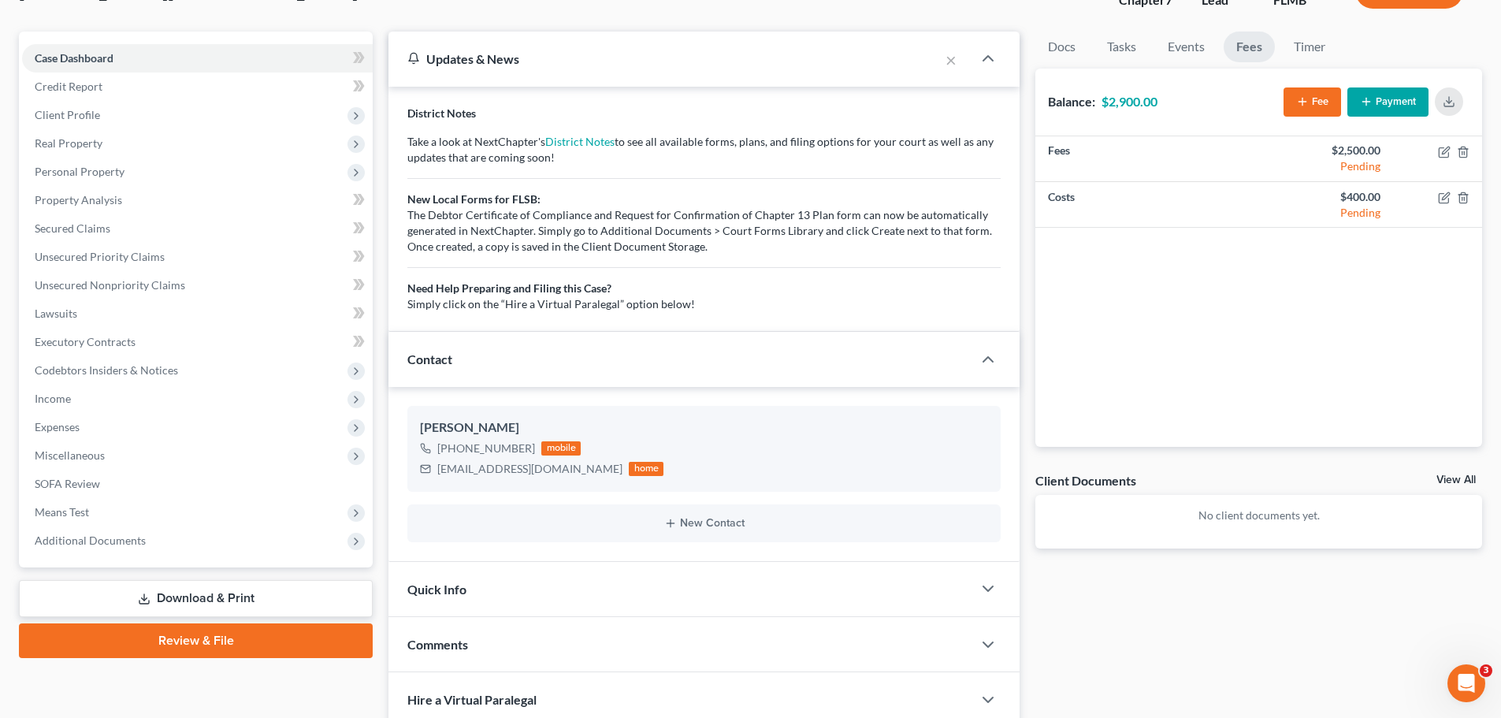
click at [515, 50] on div "Updates & News" at bounding box center [663, 58] width 513 height 17
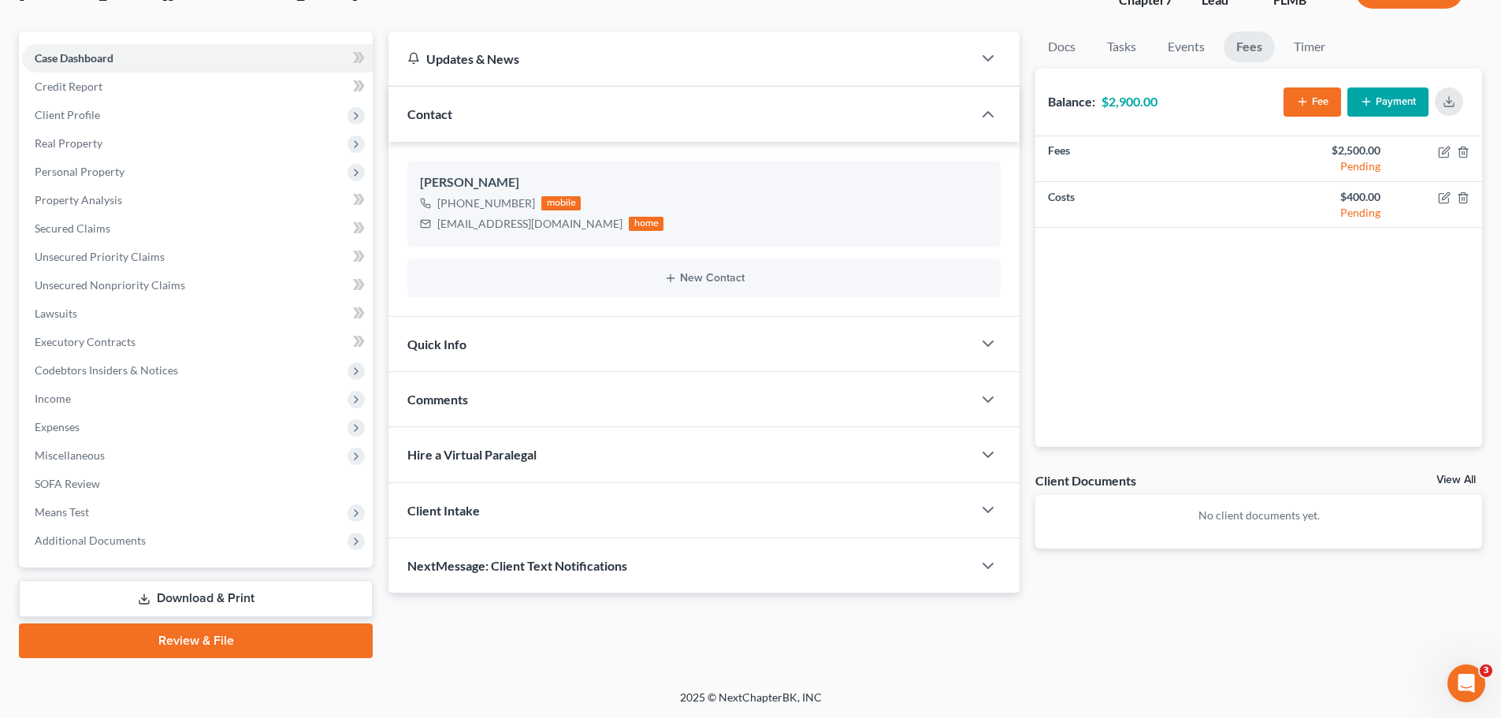
click at [568, 389] on div "Comments" at bounding box center [680, 399] width 584 height 54
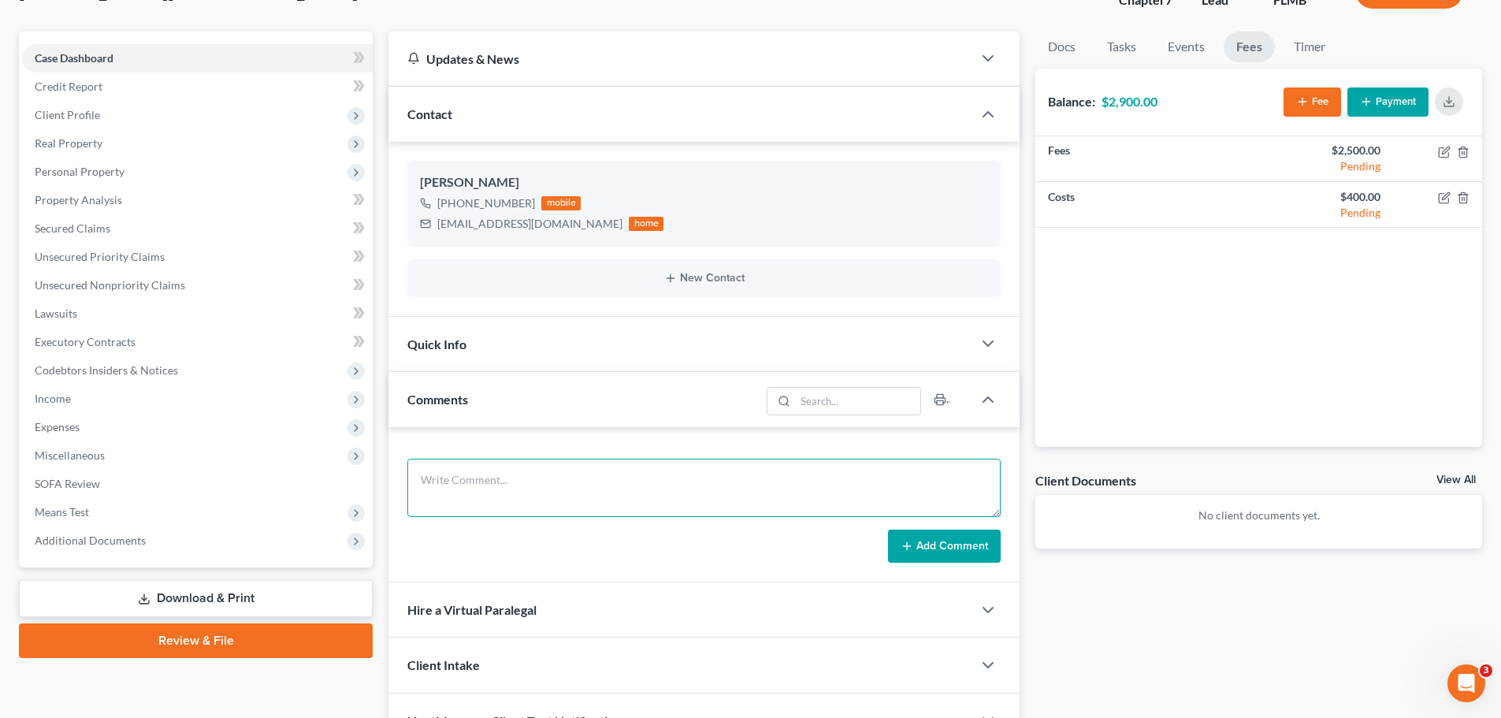
click at [596, 498] on textarea at bounding box center [703, 488] width 593 height 58
type textarea "4011 4501 1754"
drag, startPoint x: 725, startPoint y: 492, endPoint x: -162, endPoint y: 377, distance: 894.7
click at [0, 377] on html "Home New Case Client Portal The [PERSON_NAME] Law Firm P.A. [PERSON_NAME][EMAIL…" at bounding box center [750, 344] width 1501 height 928
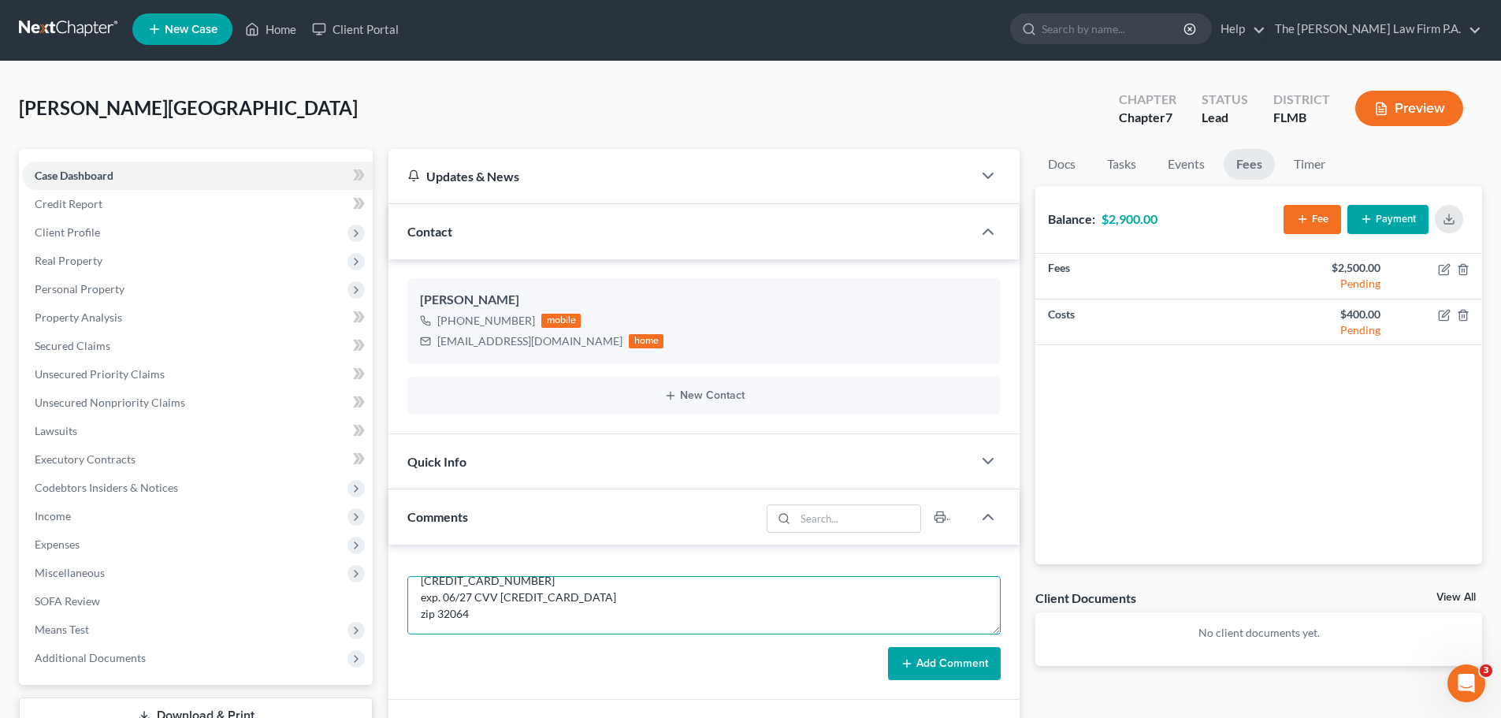
scroll to position [0, 0]
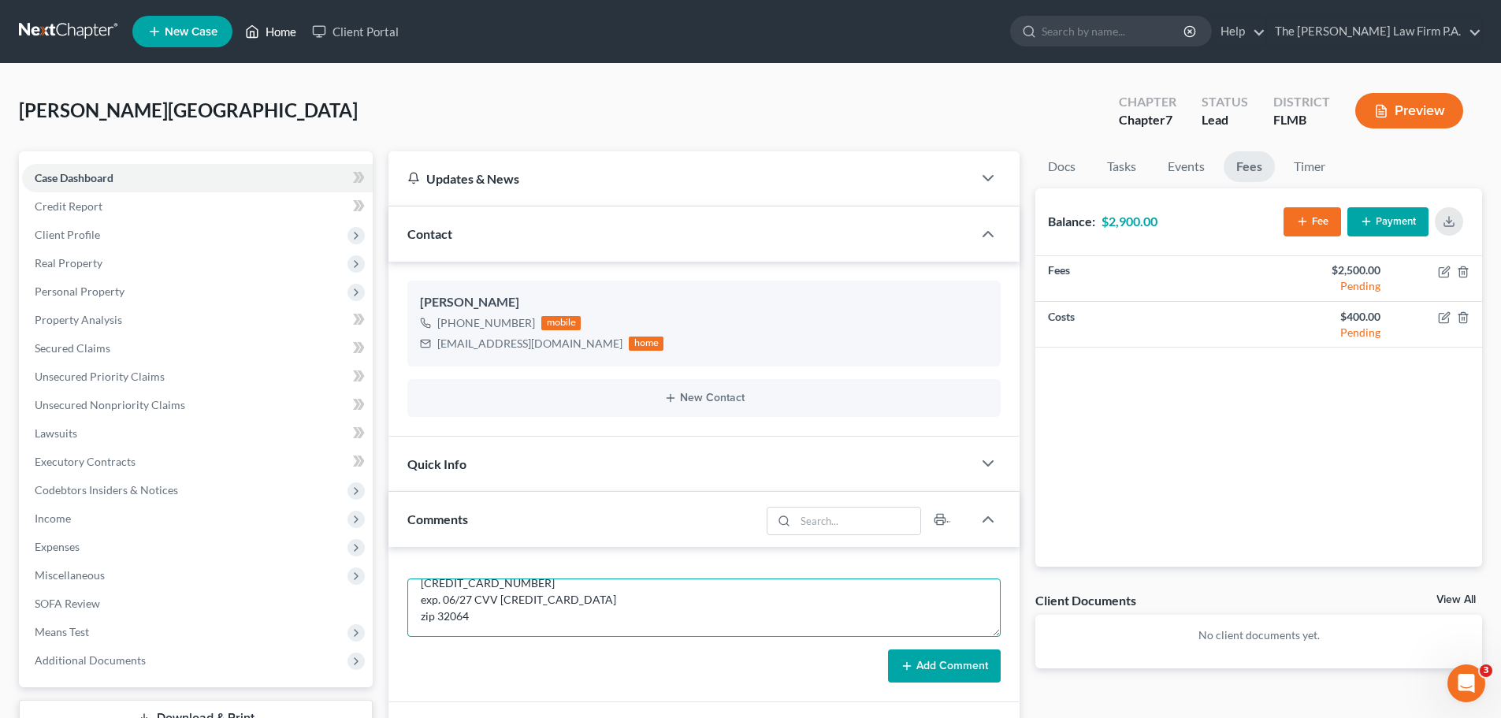
type textarea "[CREDIT_CARD_NUMBER] exp. 06/27 CVV [CREDIT_CARD_DATA] zip 32064"
click at [1376, 226] on button "Payment" at bounding box center [1387, 221] width 81 height 29
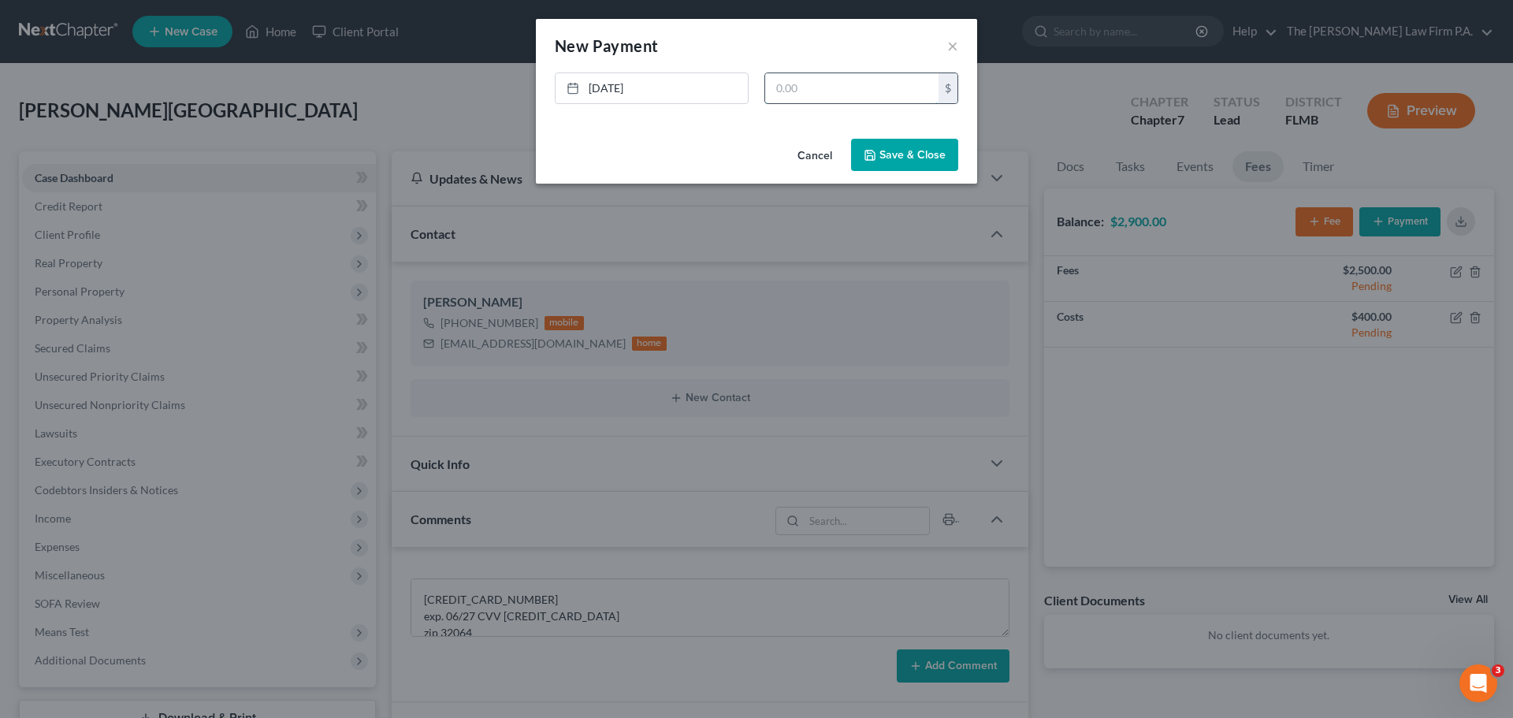
click at [822, 87] on input "text" at bounding box center [851, 88] width 173 height 30
type input "500"
click at [909, 157] on button "Save & Close" at bounding box center [904, 155] width 107 height 33
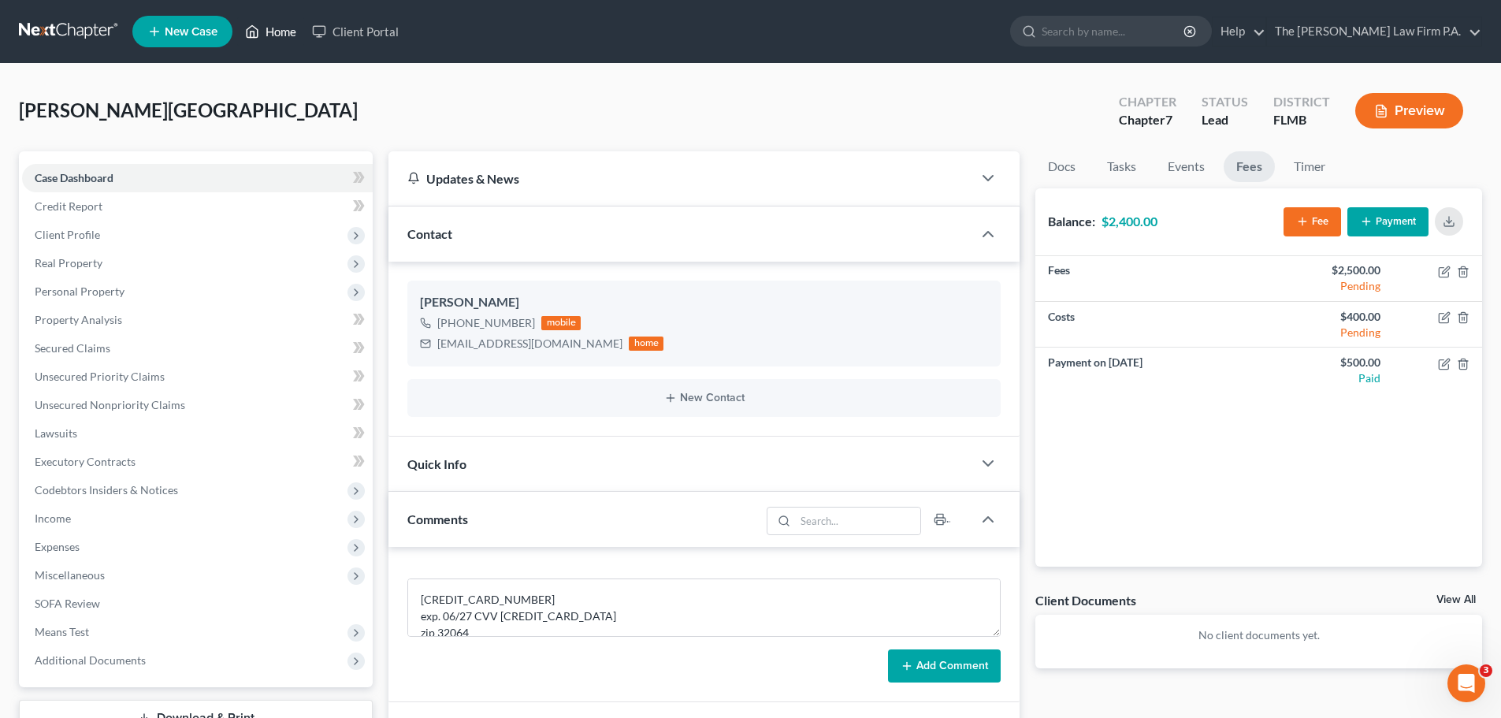
click at [277, 36] on link "Home" at bounding box center [270, 31] width 67 height 28
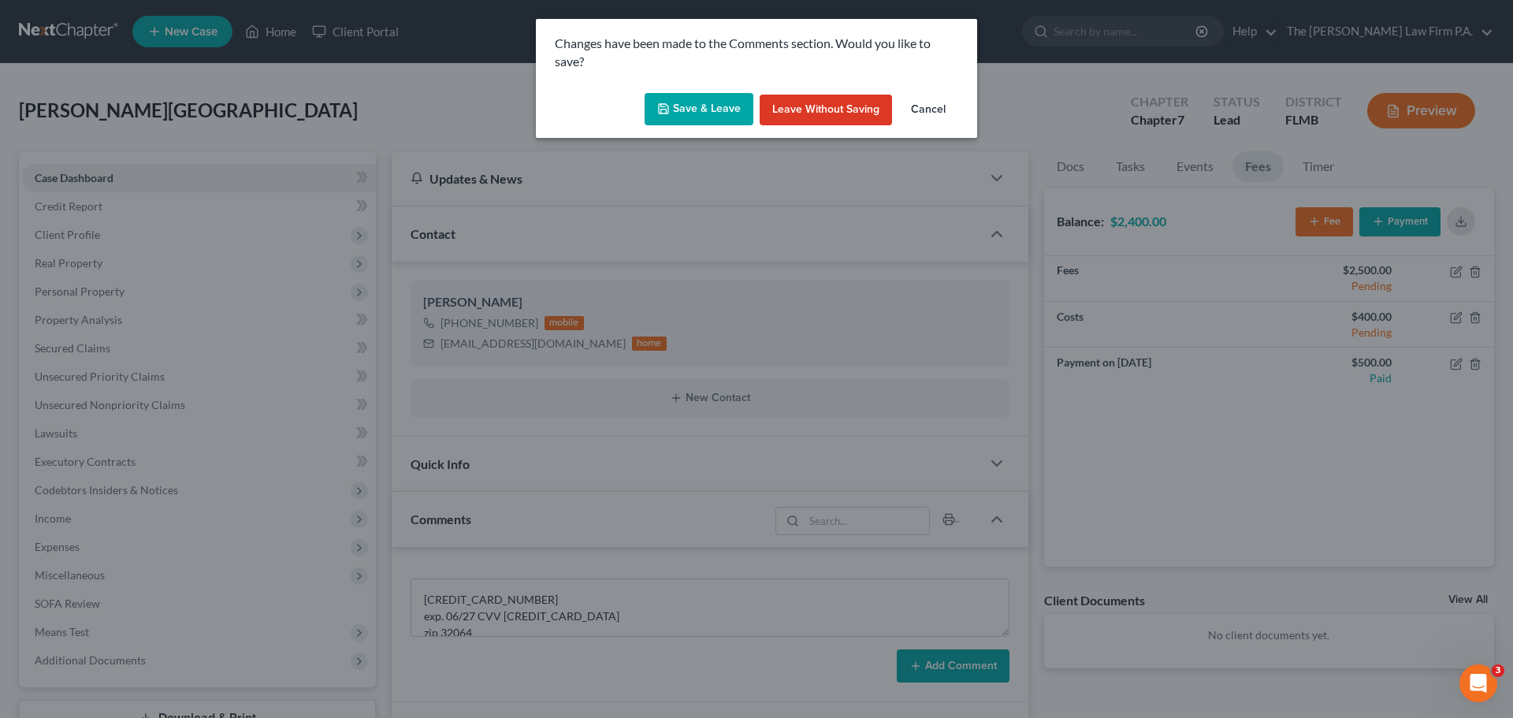
click at [927, 103] on button "Cancel" at bounding box center [928, 111] width 60 height 32
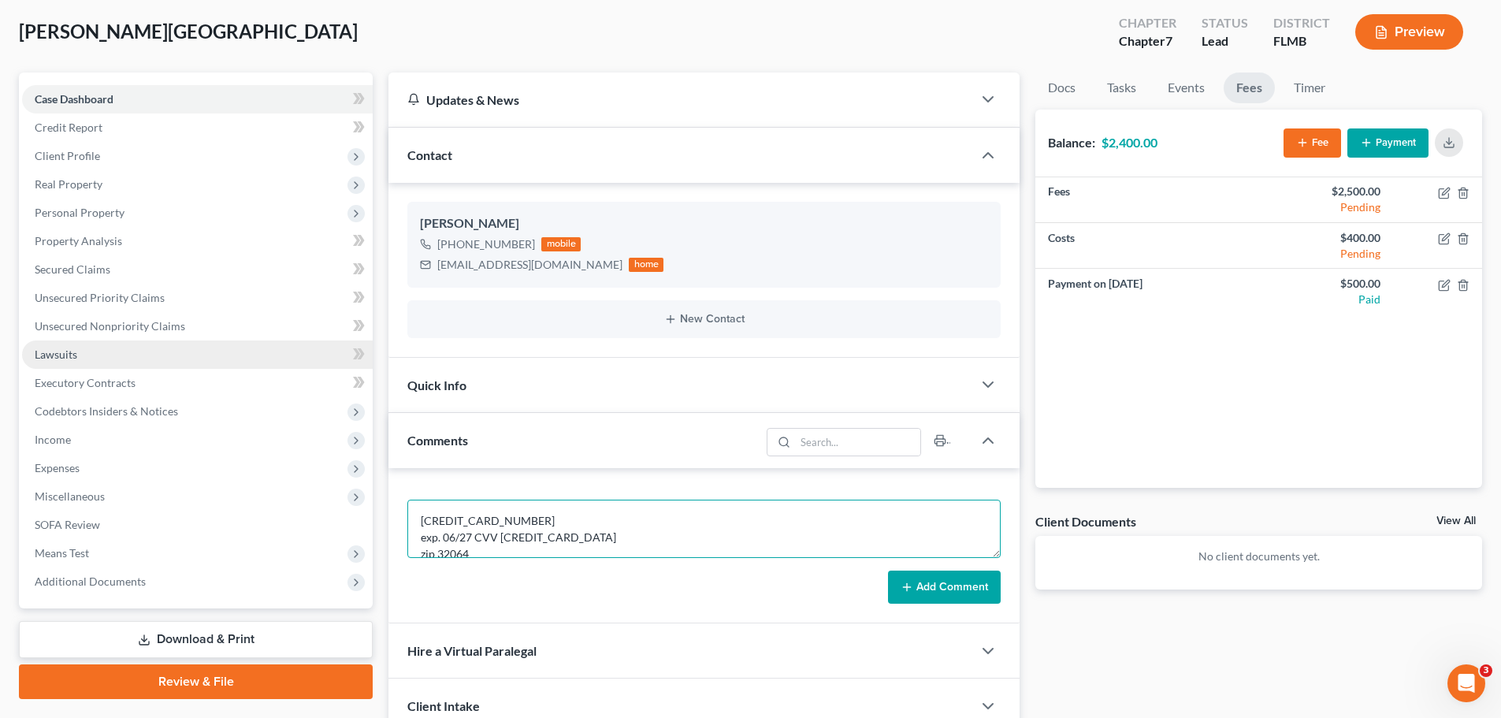
drag, startPoint x: 464, startPoint y: 546, endPoint x: 313, endPoint y: 343, distance: 253.4
click at [314, 361] on div "Petition Navigation Case Dashboard Payments Invoices Payments Payments Credit R…" at bounding box center [750, 430] width 1479 height 717
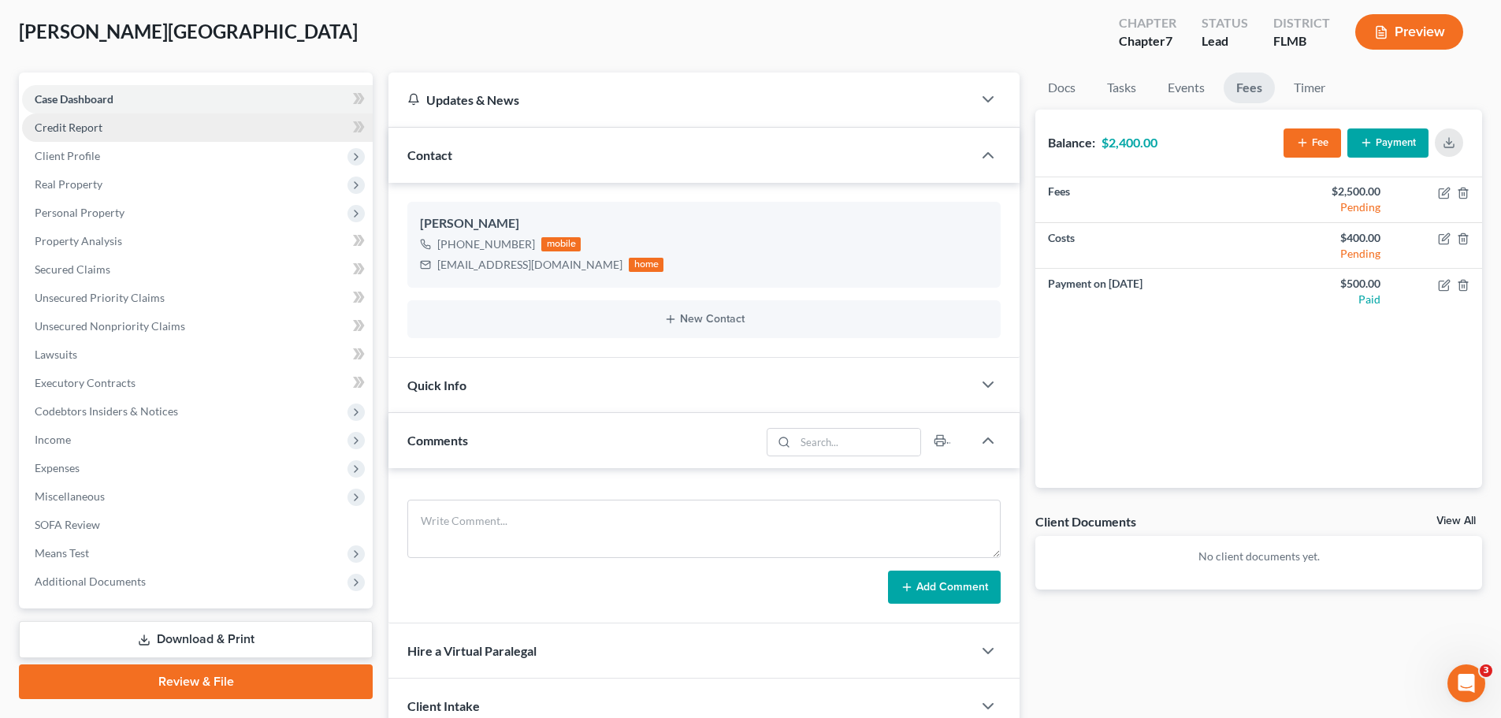
click at [90, 133] on span "Credit Report" at bounding box center [69, 127] width 68 height 13
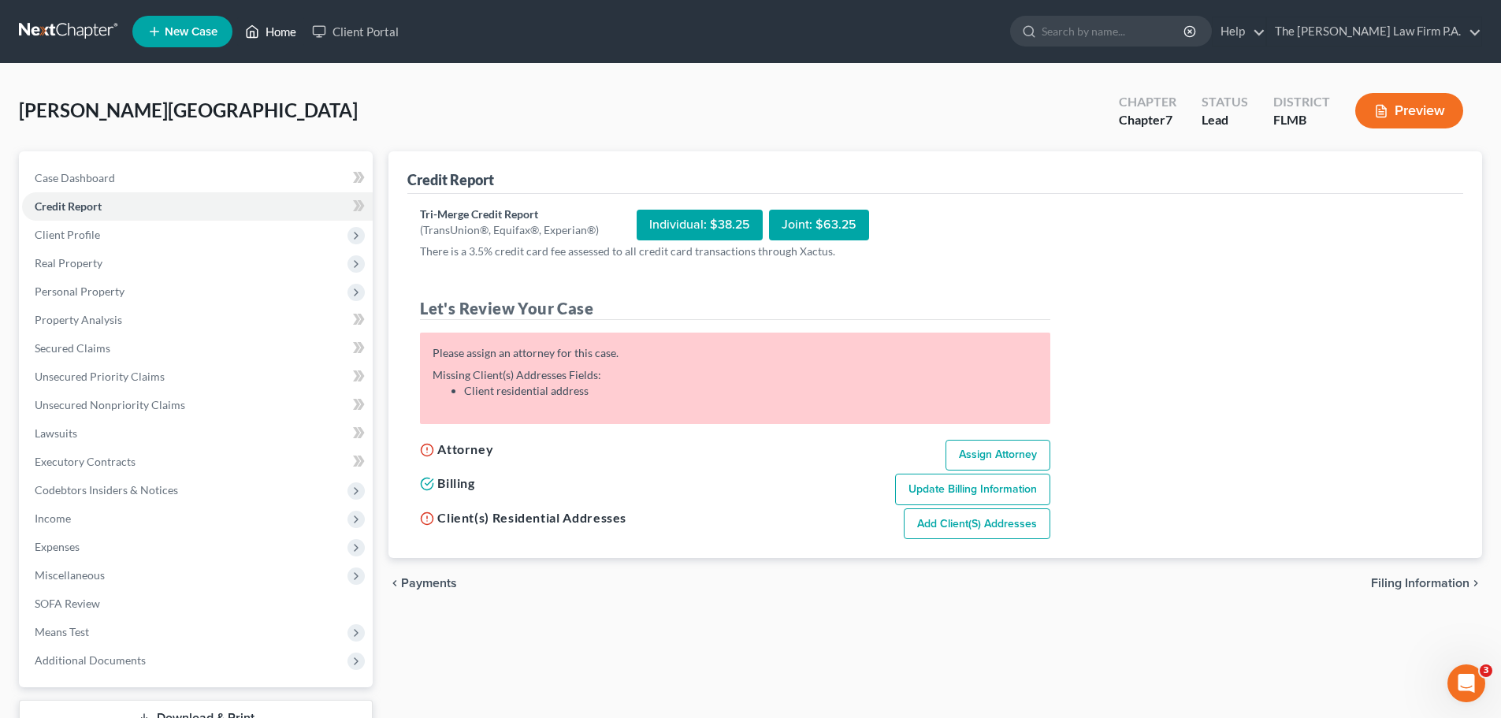
click at [277, 36] on link "Home" at bounding box center [270, 31] width 67 height 28
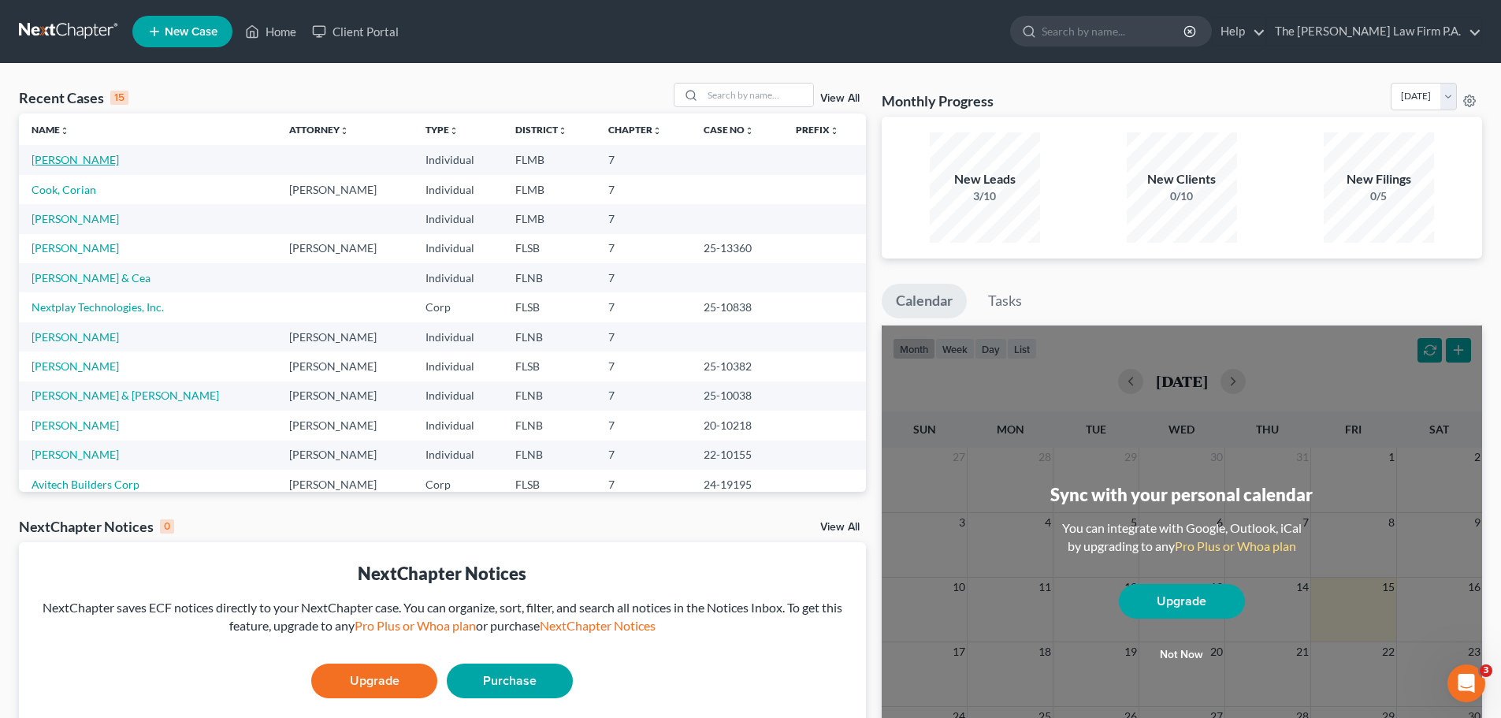
click at [65, 162] on link "[PERSON_NAME]" at bounding box center [75, 159] width 87 height 13
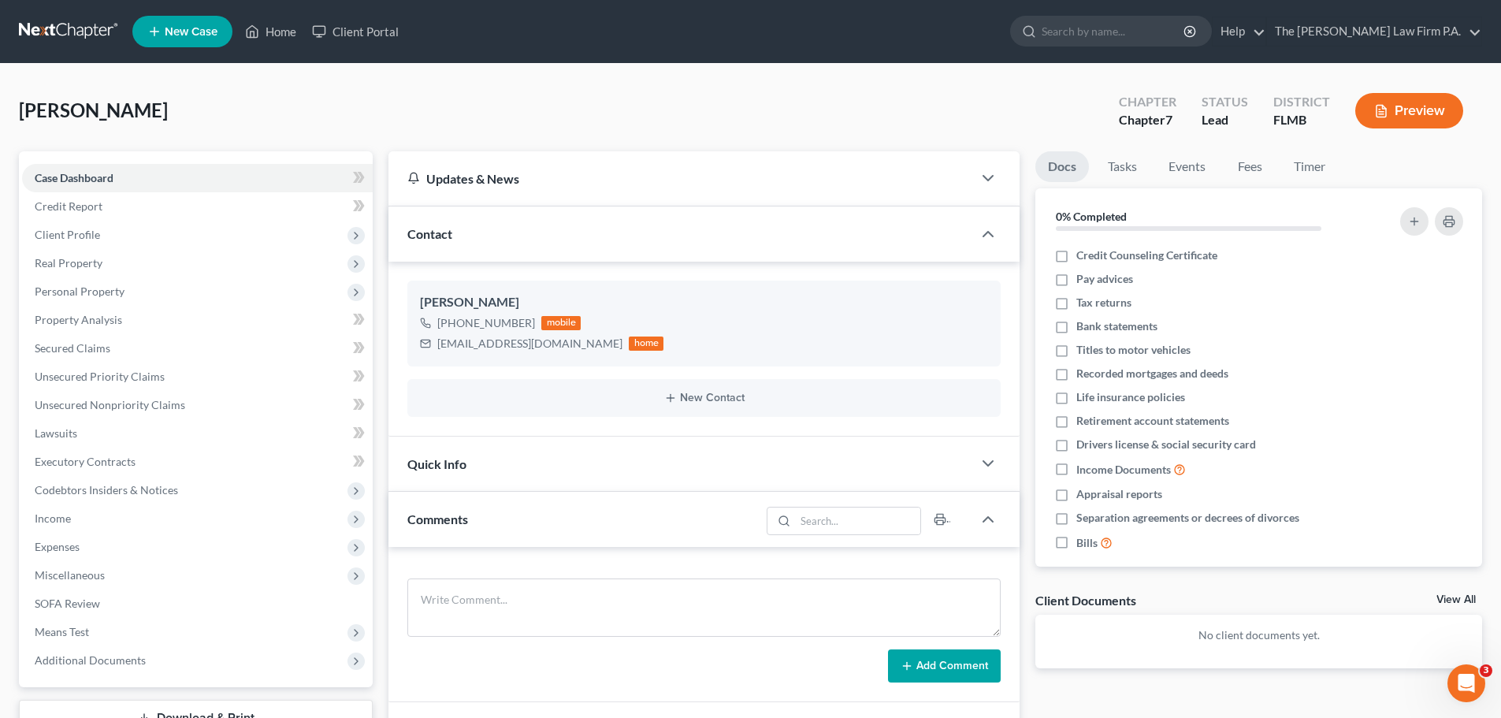
click at [1443, 598] on link "View All" at bounding box center [1456, 599] width 39 height 11
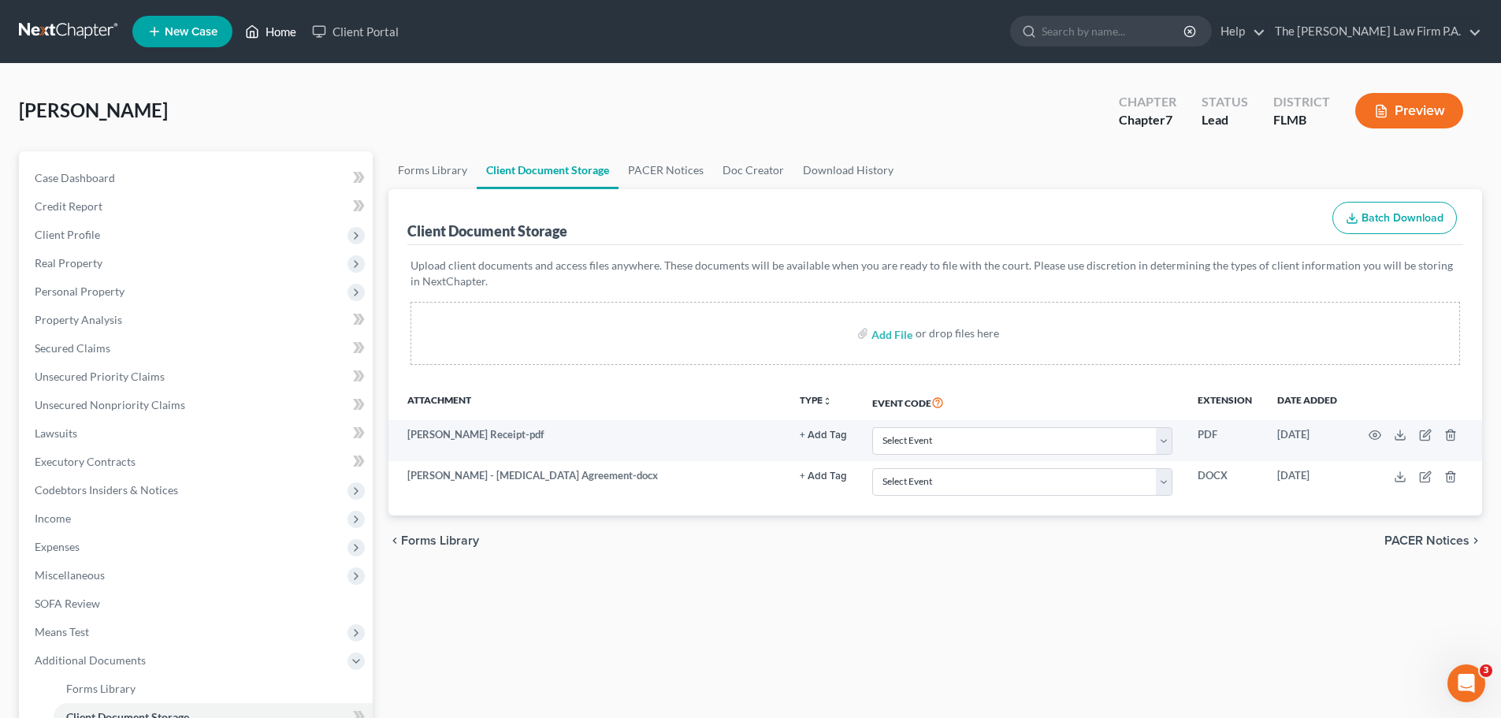
click at [273, 28] on link "Home" at bounding box center [270, 31] width 67 height 28
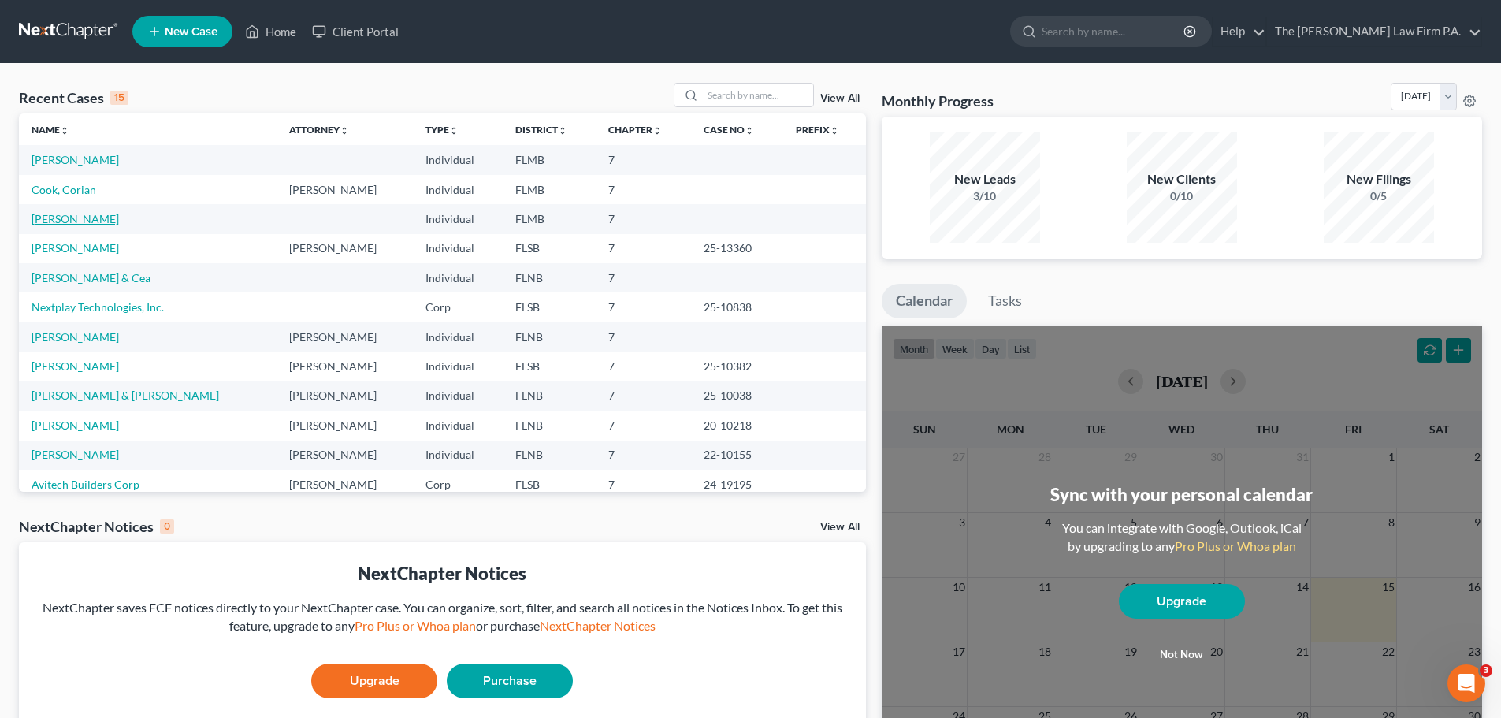
click at [82, 222] on link "[PERSON_NAME]" at bounding box center [75, 218] width 87 height 13
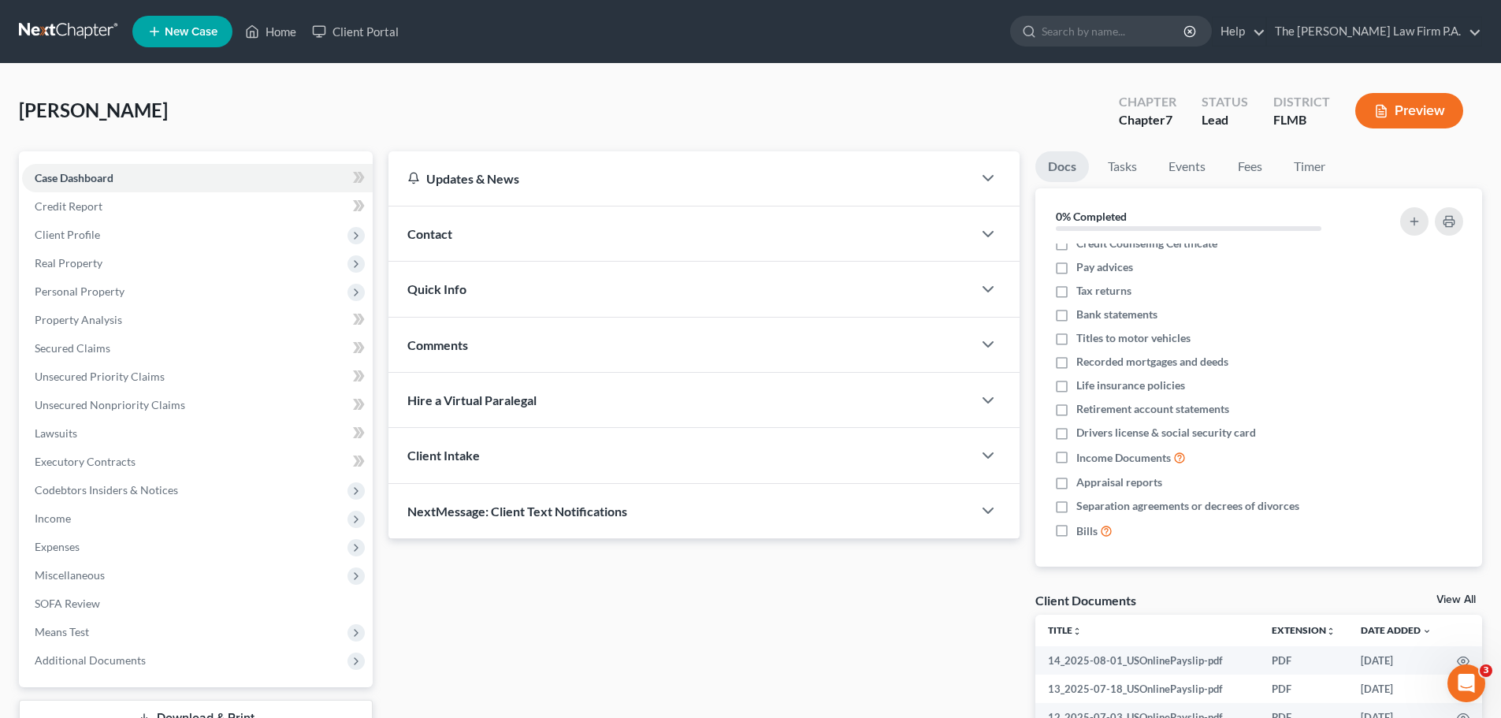
scroll to position [14, 0]
click at [1470, 599] on link "View All" at bounding box center [1456, 599] width 39 height 11
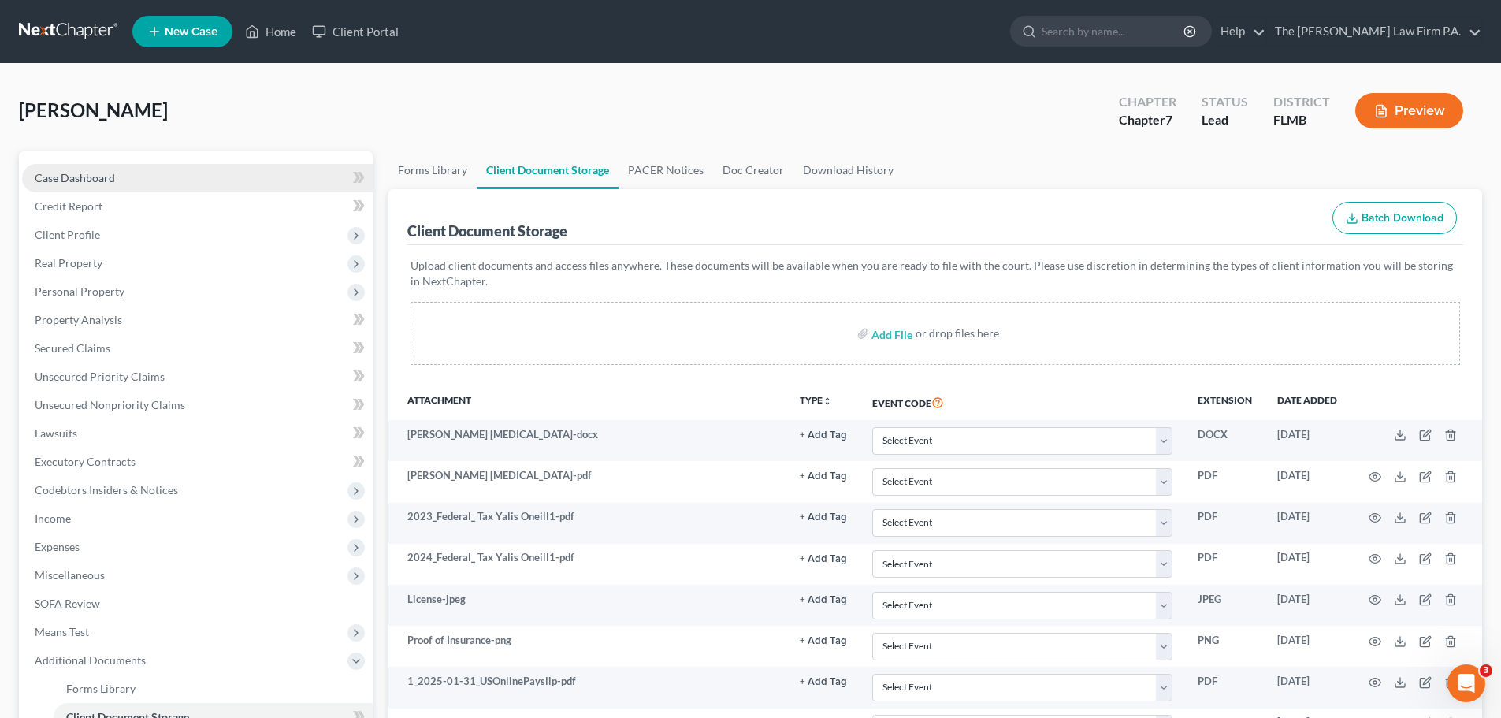
click at [154, 176] on link "Case Dashboard" at bounding box center [197, 178] width 351 height 28
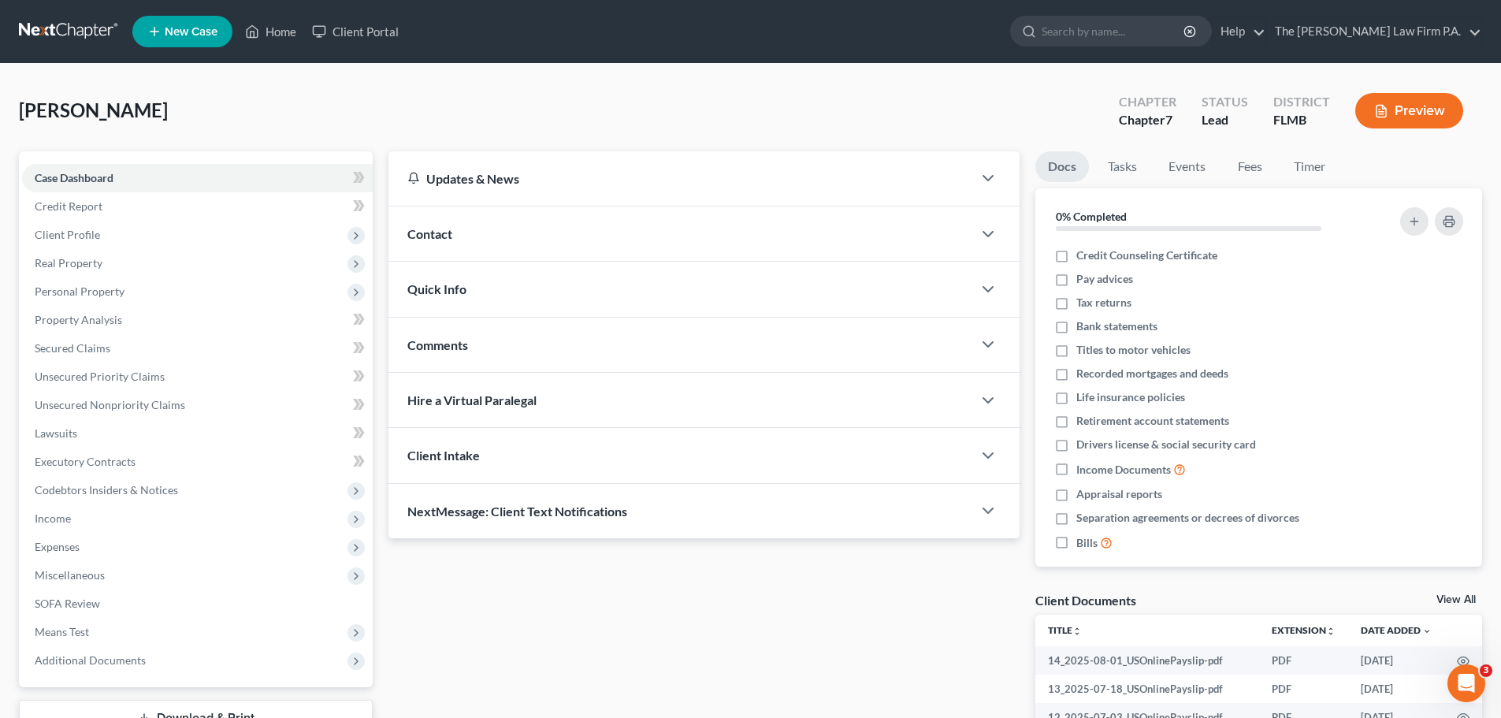
click at [592, 247] on div "Contact" at bounding box center [680, 233] width 584 height 54
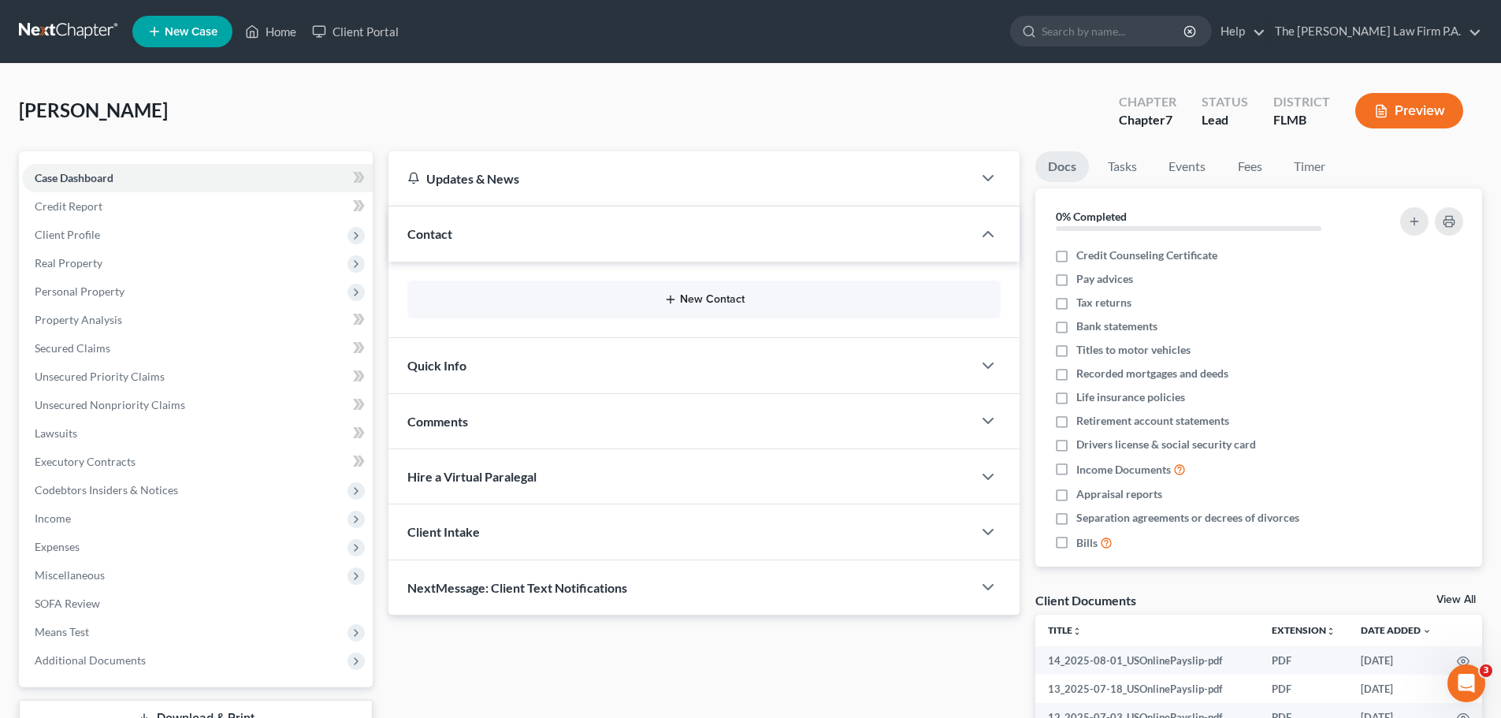
click at [540, 300] on button "New Contact" at bounding box center [704, 299] width 568 height 13
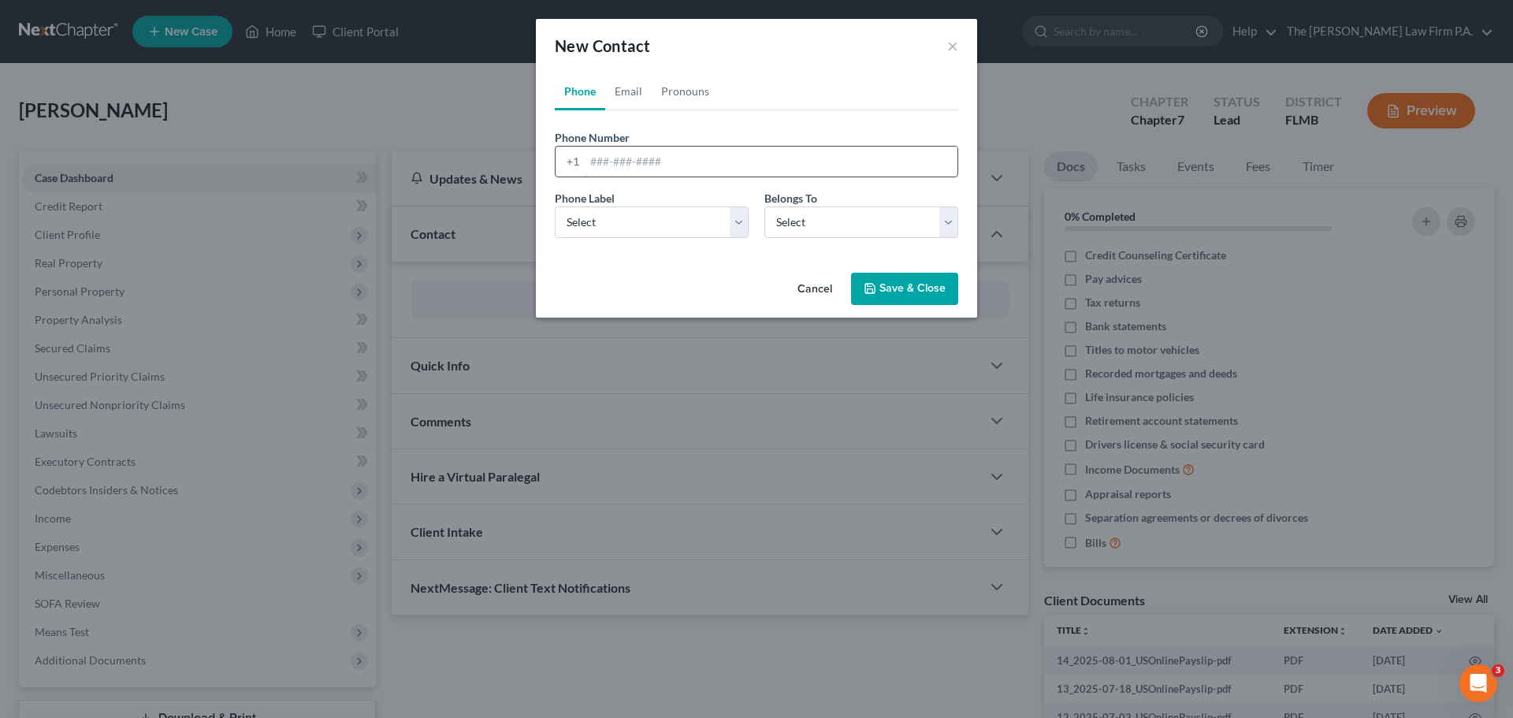
click at [604, 162] on input "tel" at bounding box center [771, 162] width 373 height 30
type input "9045020760"
drag, startPoint x: 938, startPoint y: 292, endPoint x: 623, endPoint y: 76, distance: 382.1
click at [609, 74] on div "New Contact × Phone Email Pronouns Phone Number * [PHONE_NUMBER] Ext. Phone Lab…" at bounding box center [756, 168] width 441 height 299
click at [629, 79] on link "Email" at bounding box center [628, 91] width 46 height 38
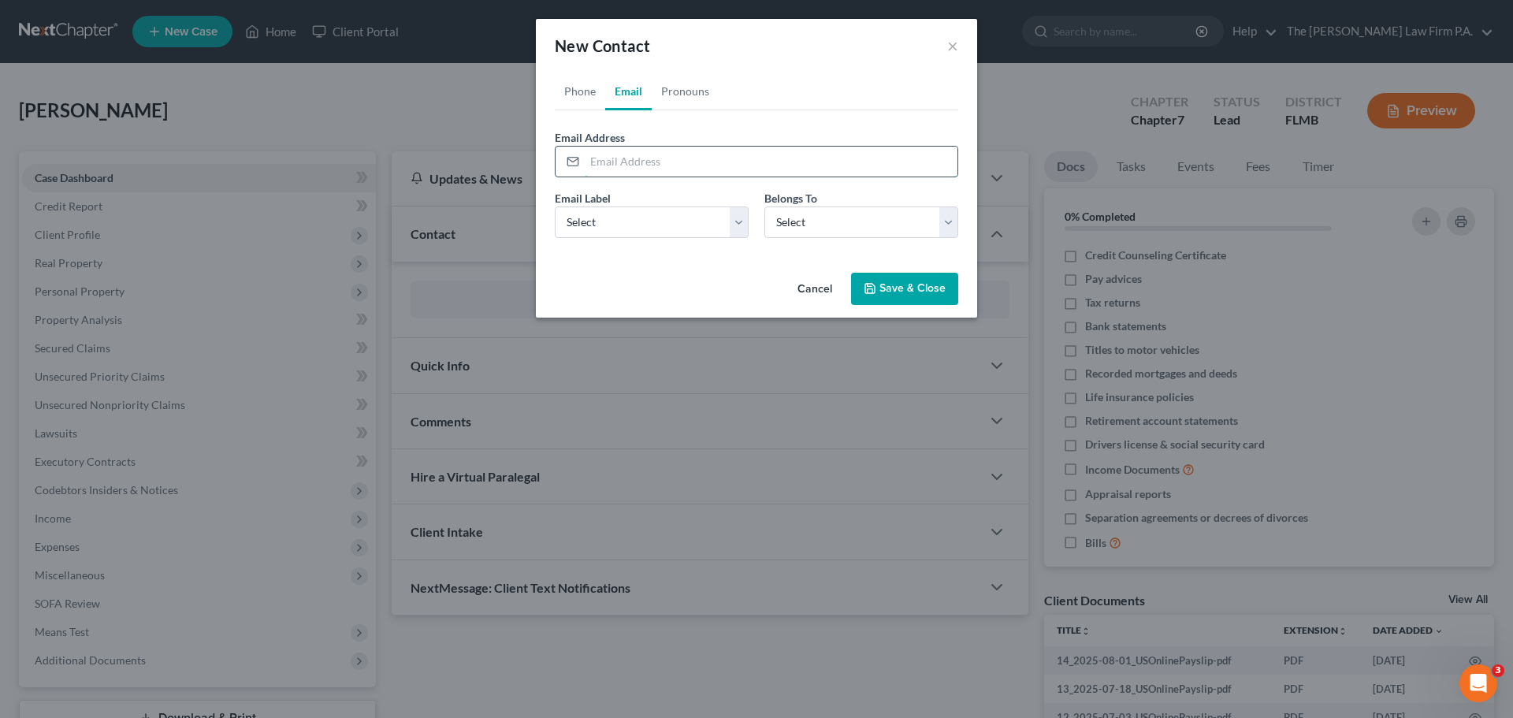
click at [667, 169] on input "email" at bounding box center [771, 162] width 373 height 30
type input "[EMAIL_ADDRESS][PERSON_NAME][DOMAIN_NAME]"
click at [897, 284] on button "Save & Close" at bounding box center [904, 289] width 107 height 33
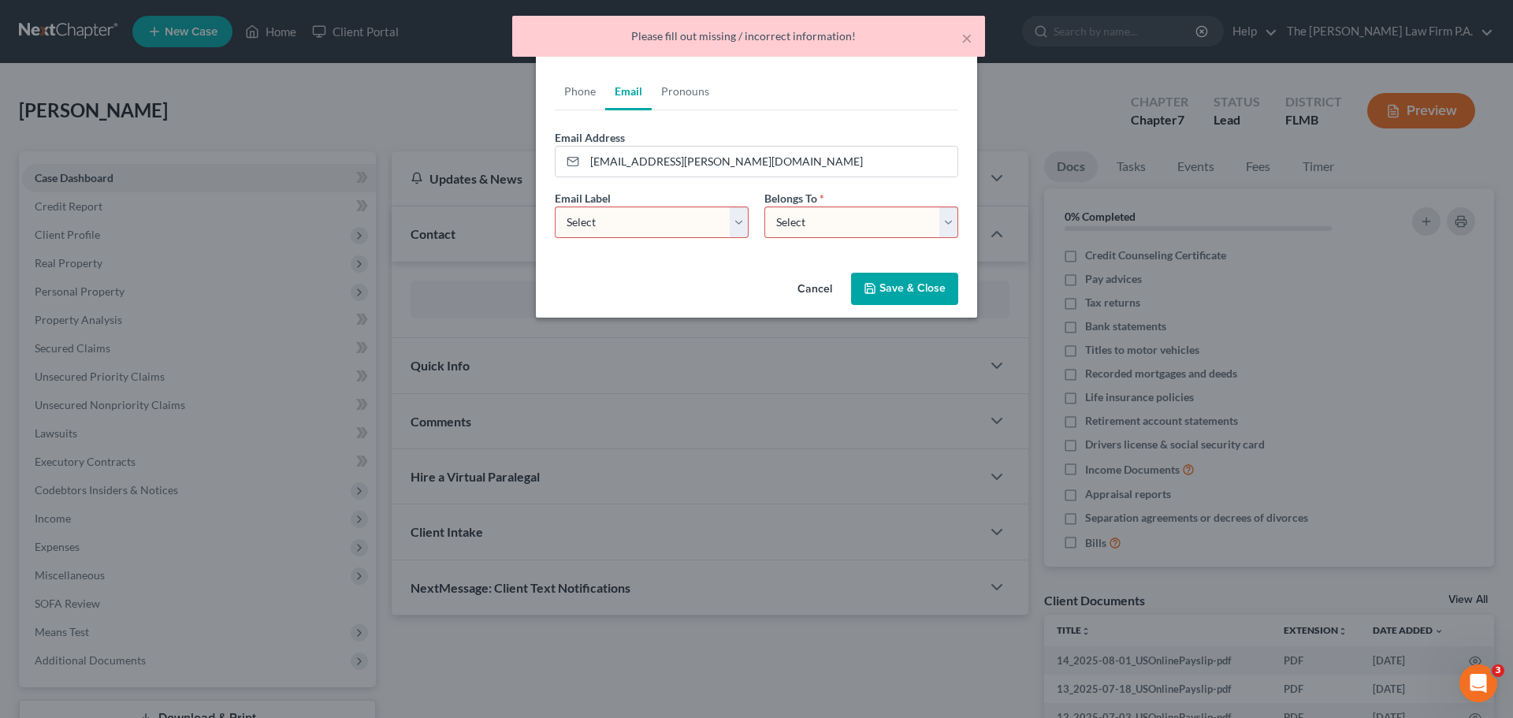
click at [677, 211] on select "Select Home Work Other" at bounding box center [652, 222] width 194 height 32
select select "0"
click at [555, 206] on select "Select Home Work Other" at bounding box center [652, 222] width 194 height 32
drag, startPoint x: 849, startPoint y: 221, endPoint x: 853, endPoint y: 237, distance: 17.2
click at [853, 233] on select "Select Client Other" at bounding box center [861, 222] width 194 height 32
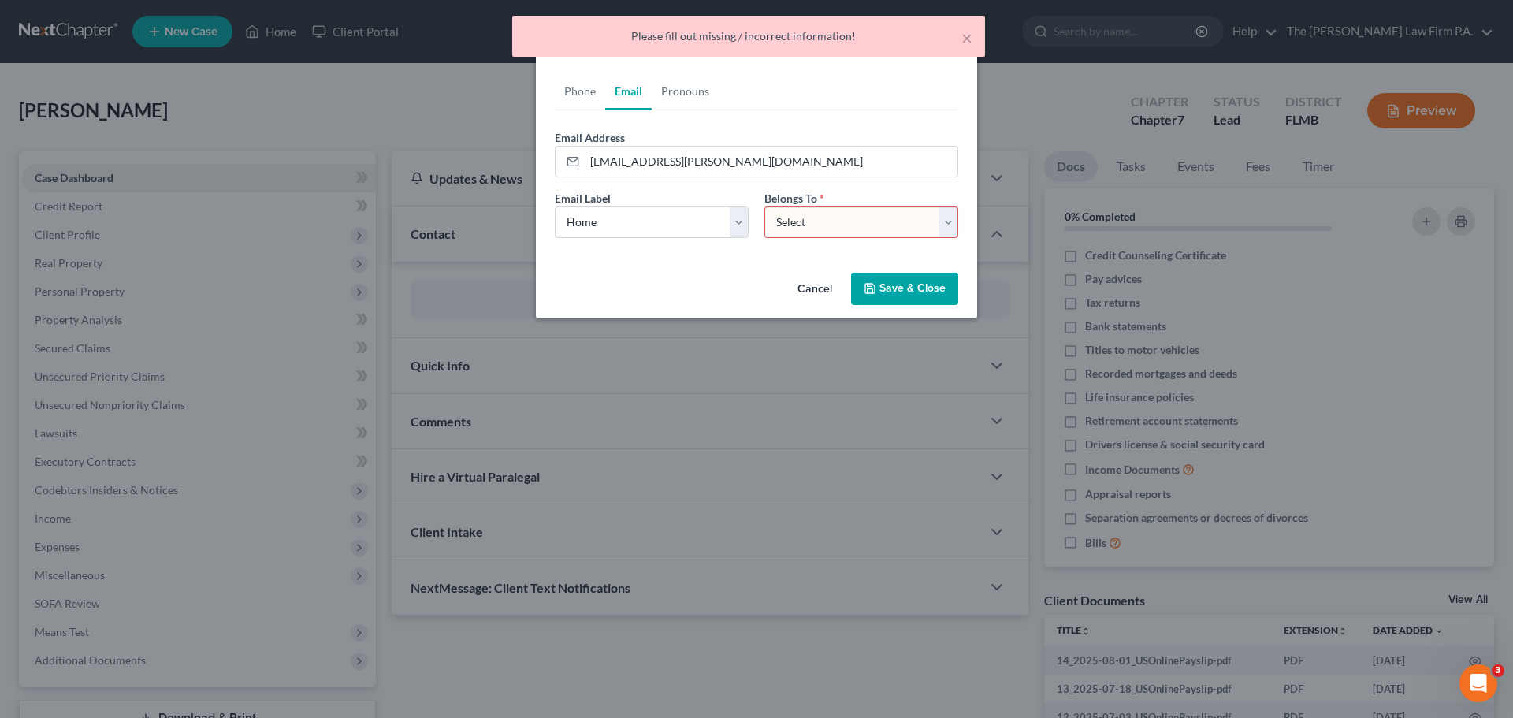
select select "0"
click at [764, 206] on select "Select Client Other" at bounding box center [861, 222] width 194 height 32
click at [893, 288] on button "Save & Close" at bounding box center [904, 289] width 107 height 33
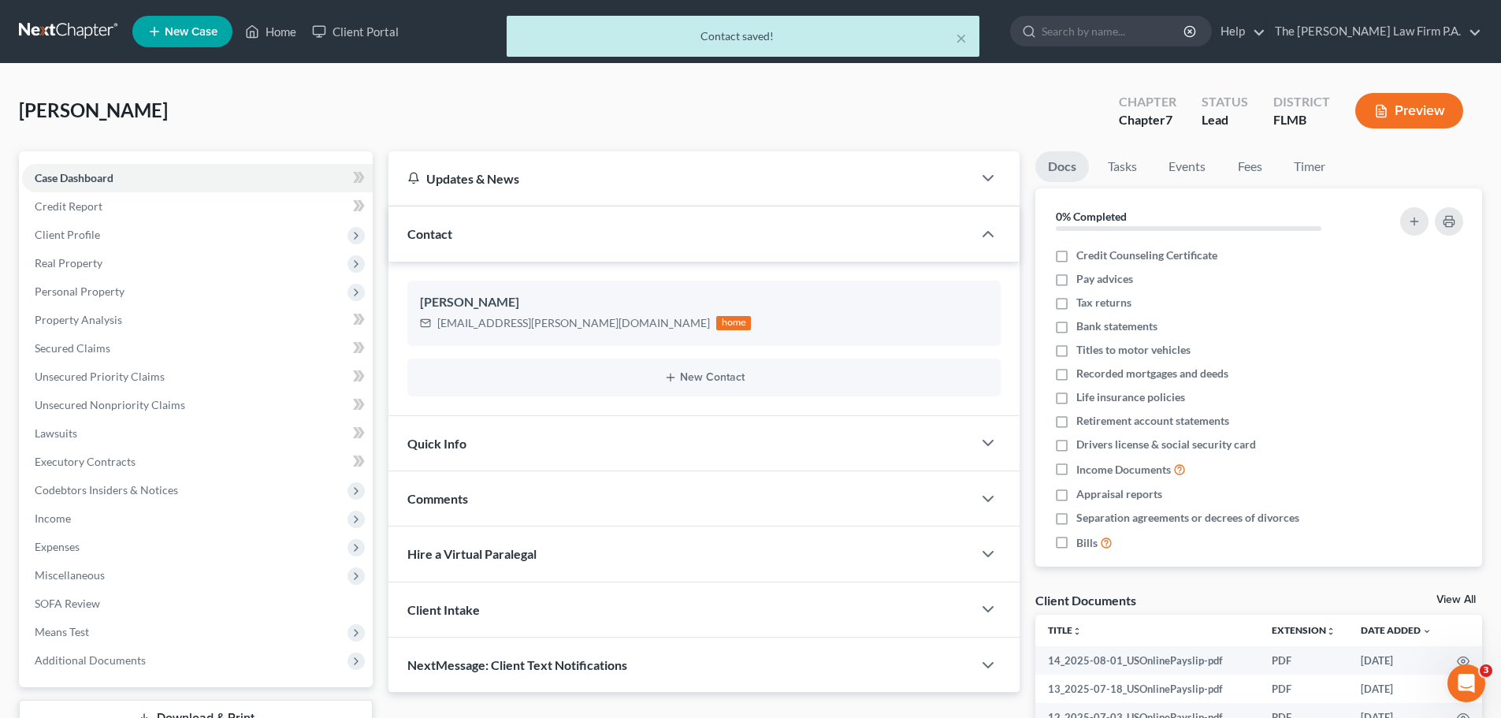
click at [745, 387] on div "New Contact" at bounding box center [703, 378] width 593 height 38
drag, startPoint x: 734, startPoint y: 384, endPoint x: 719, endPoint y: 379, distance: 15.7
click at [726, 381] on div "New Contact" at bounding box center [703, 378] width 593 height 38
click at [719, 379] on button "New Contact" at bounding box center [704, 377] width 568 height 13
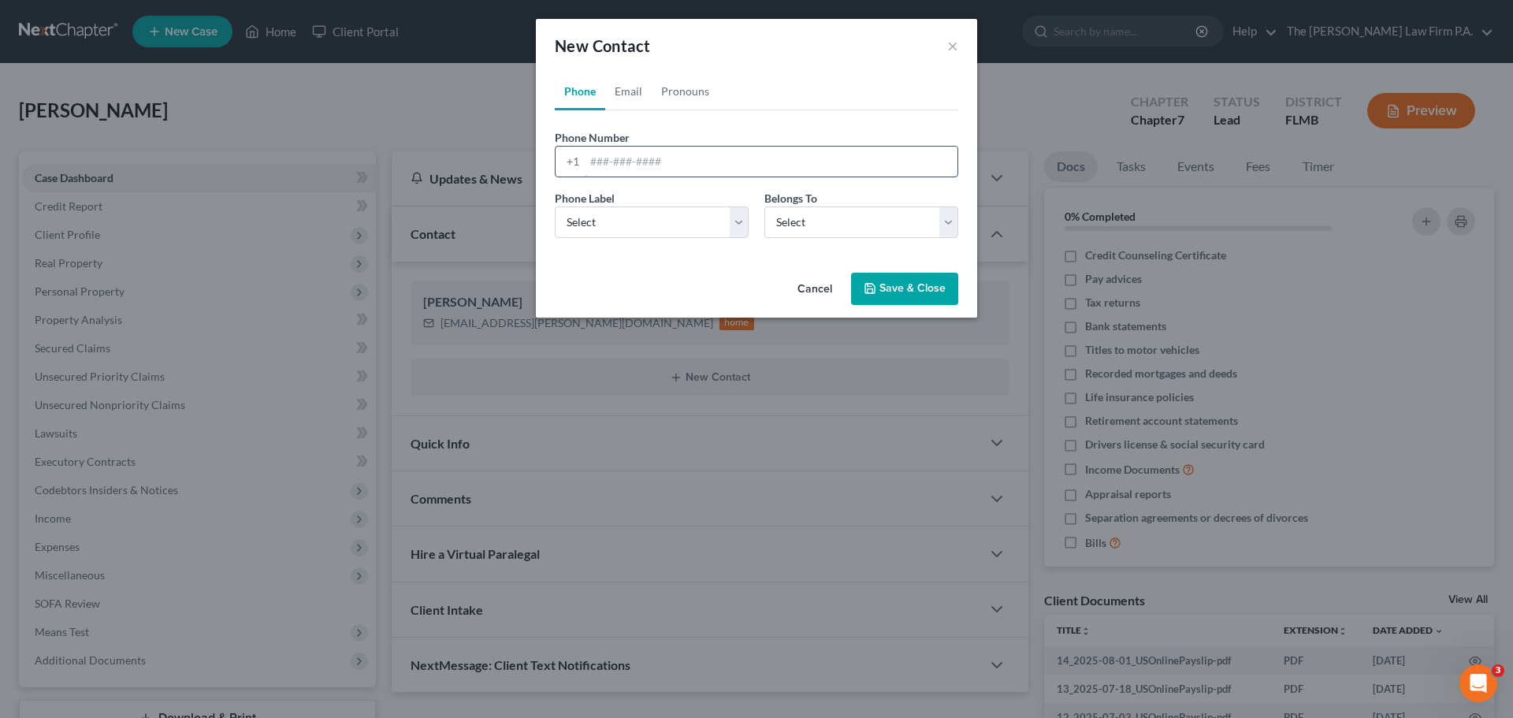
click at [631, 168] on input "tel" at bounding box center [771, 162] width 373 height 30
type input "9045020760"
drag, startPoint x: 601, startPoint y: 221, endPoint x: 597, endPoint y: 236, distance: 16.2
click at [601, 225] on select "Select Mobile Home Work Other" at bounding box center [652, 222] width 194 height 32
select select "0"
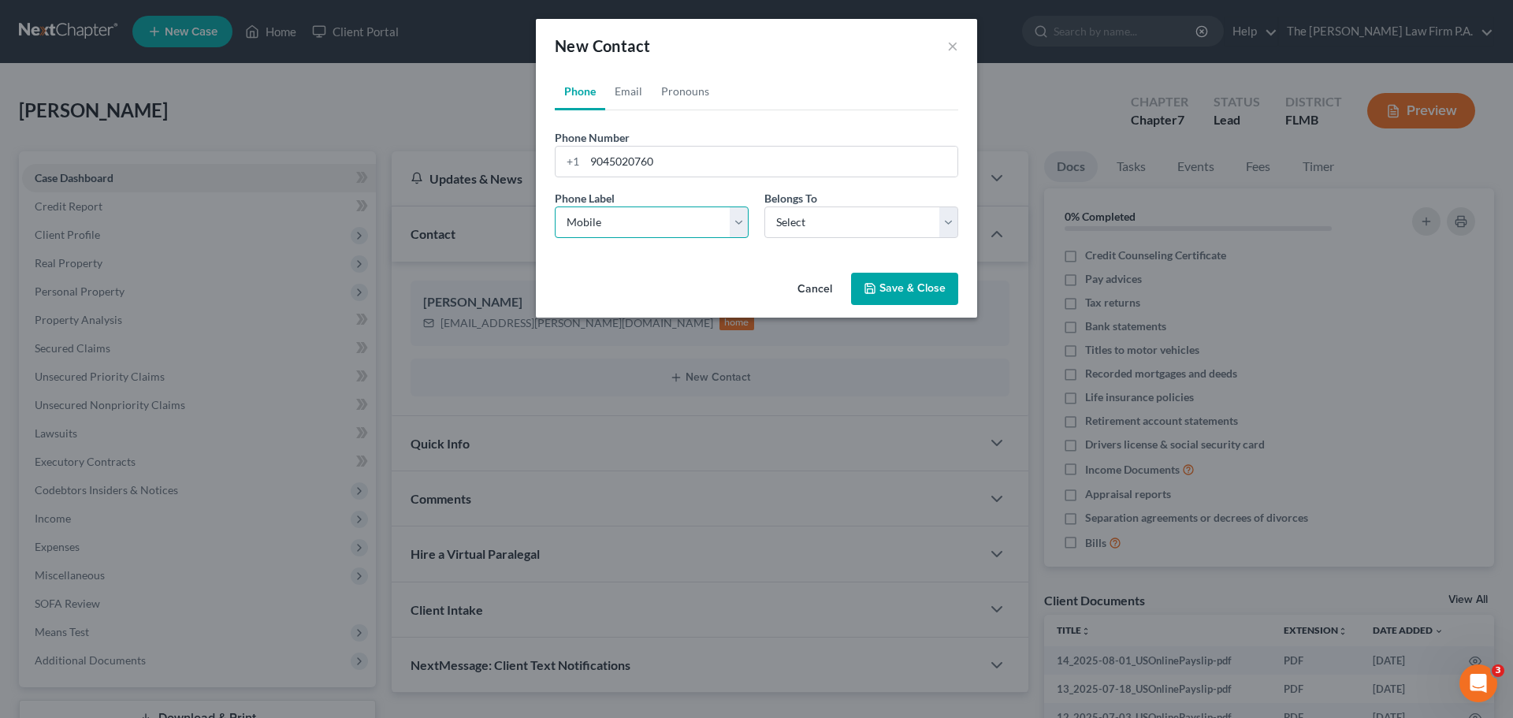
click at [555, 206] on select "Select Mobile Home Work Other" at bounding box center [652, 222] width 194 height 32
drag, startPoint x: 764, startPoint y: 225, endPoint x: 778, endPoint y: 232, distance: 15.9
click at [766, 225] on div "Belongs To * Select Client Other" at bounding box center [861, 214] width 210 height 48
drag, startPoint x: 789, startPoint y: 228, endPoint x: 795, endPoint y: 237, distance: 11.4
click at [790, 228] on select "Select Client Other" at bounding box center [861, 222] width 194 height 32
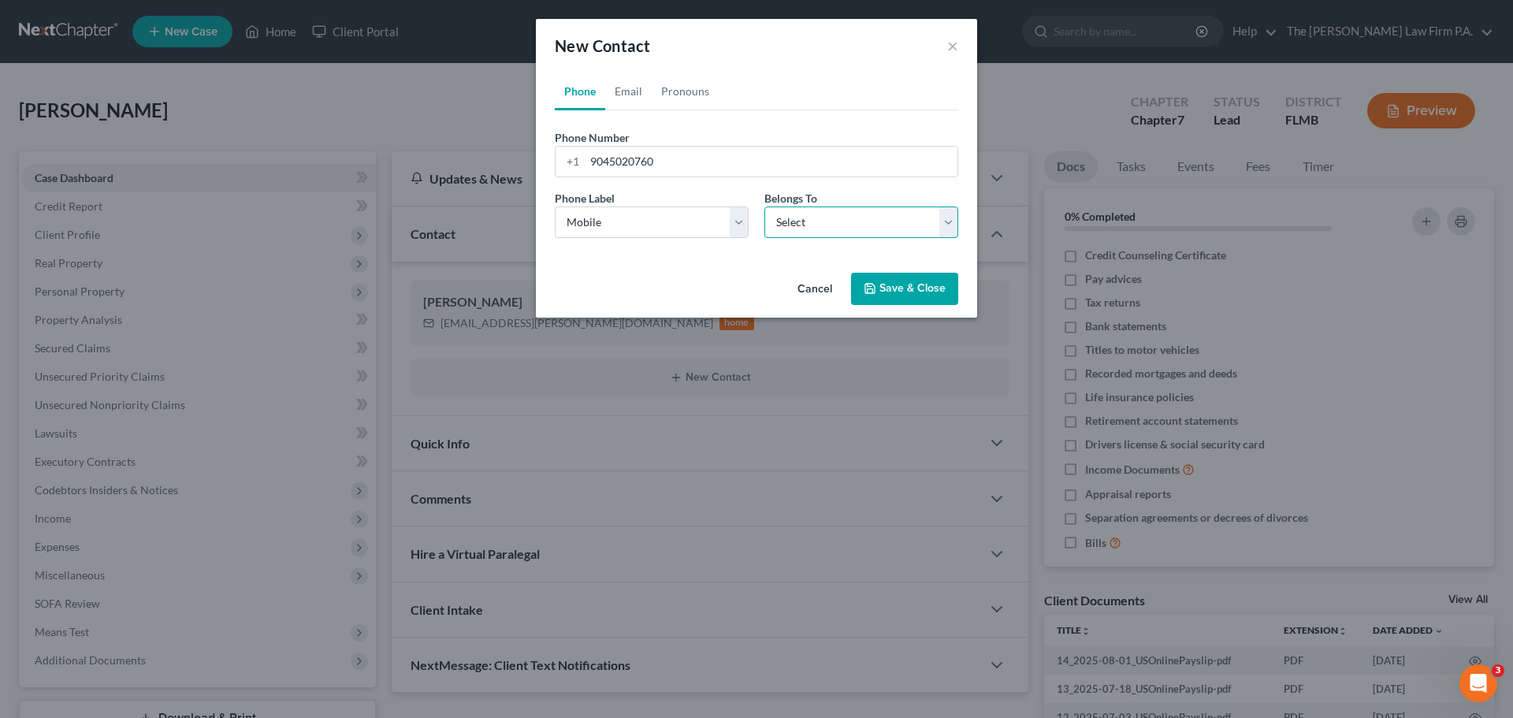
select select "0"
click at [764, 206] on select "Select Client Other" at bounding box center [861, 222] width 194 height 32
click at [913, 284] on button "Save & Close" at bounding box center [904, 289] width 107 height 33
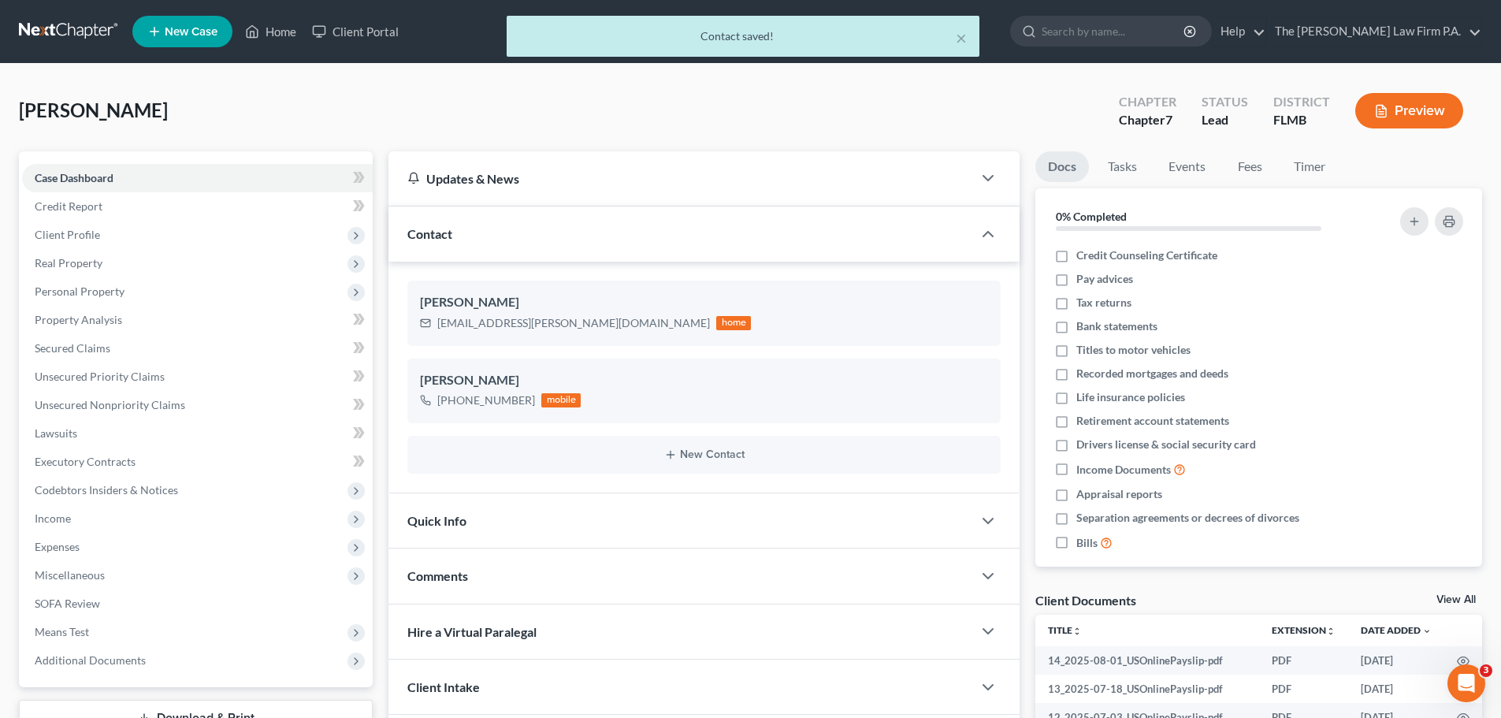
click at [289, 34] on div "× Contact saved!" at bounding box center [742, 40] width 1501 height 49
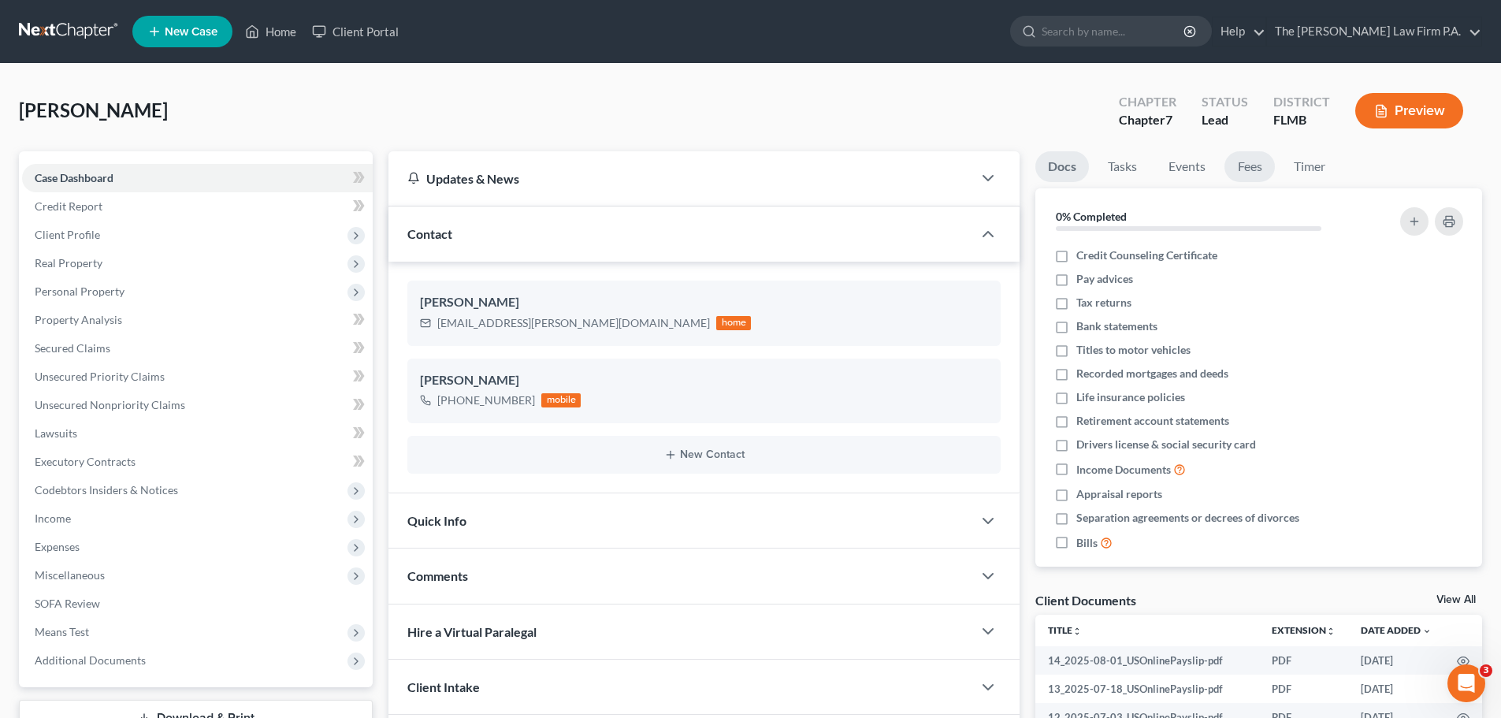
click at [1249, 165] on link "Fees" at bounding box center [1250, 166] width 50 height 31
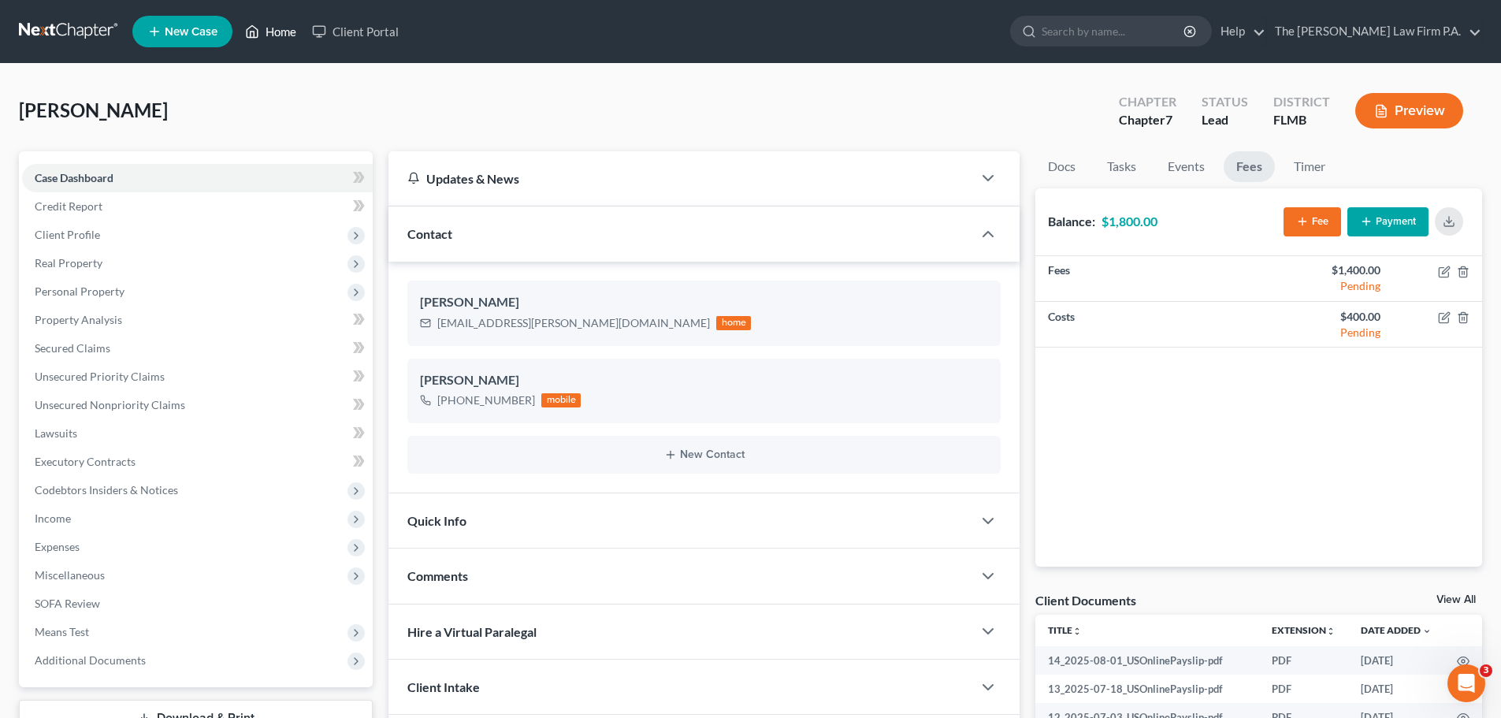
click at [288, 32] on link "Home" at bounding box center [270, 31] width 67 height 28
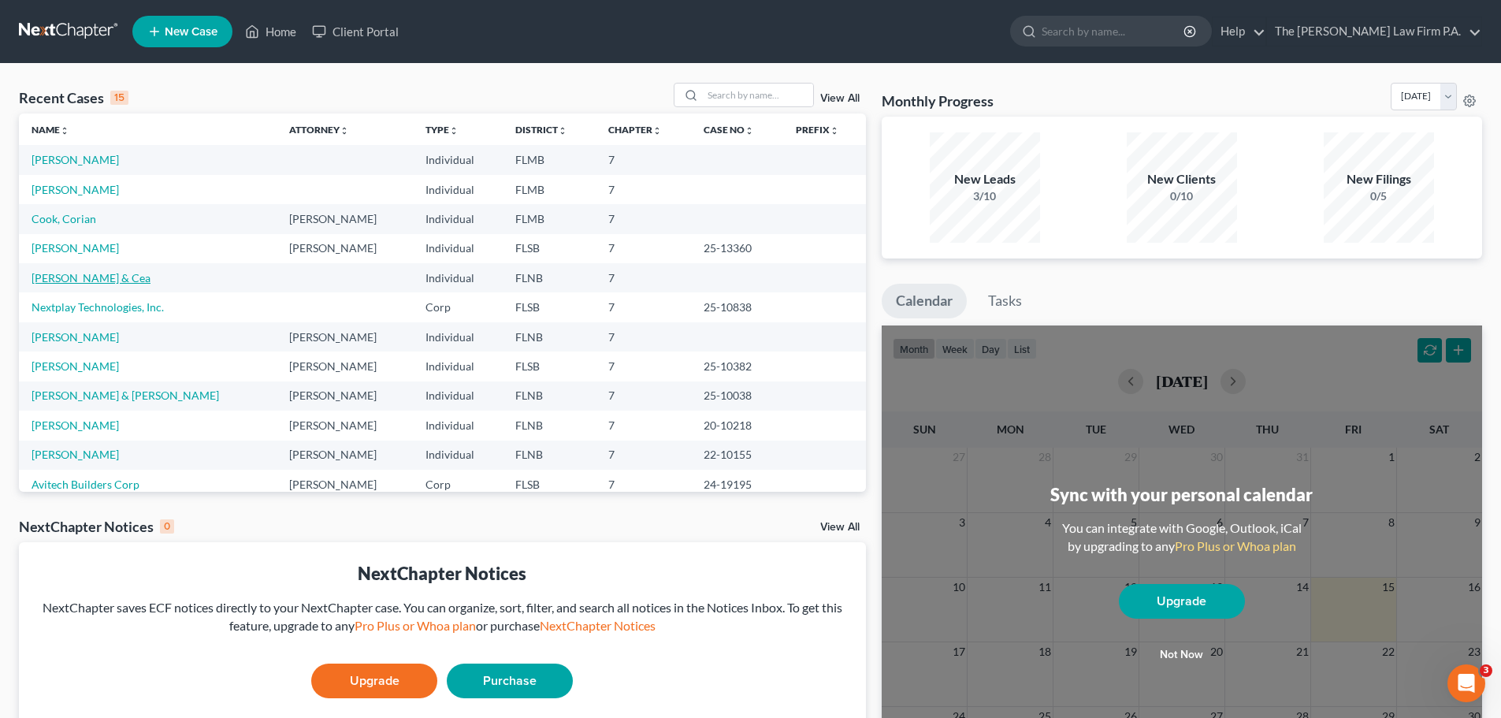
click at [85, 273] on link "[PERSON_NAME] & Cea" at bounding box center [91, 277] width 119 height 13
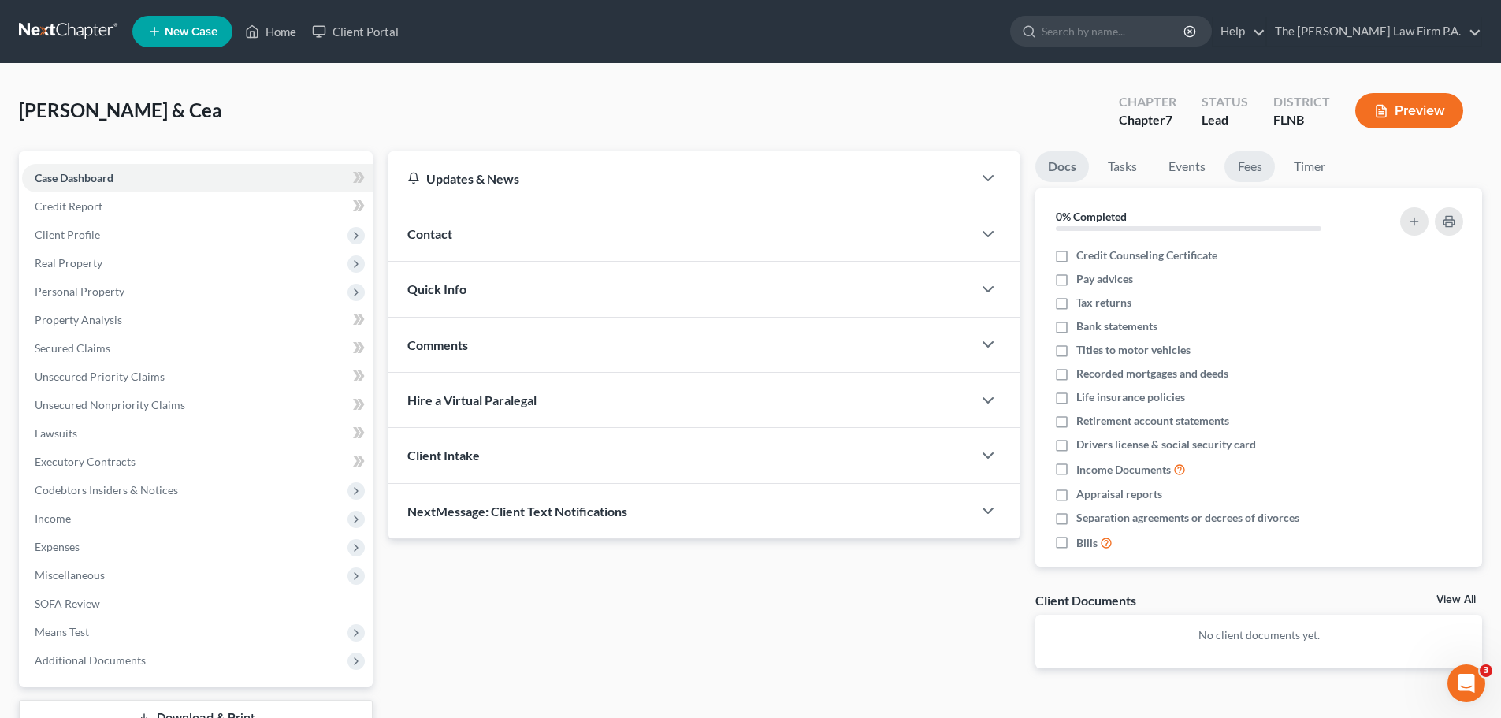
click at [1266, 173] on link "Fees" at bounding box center [1250, 166] width 50 height 31
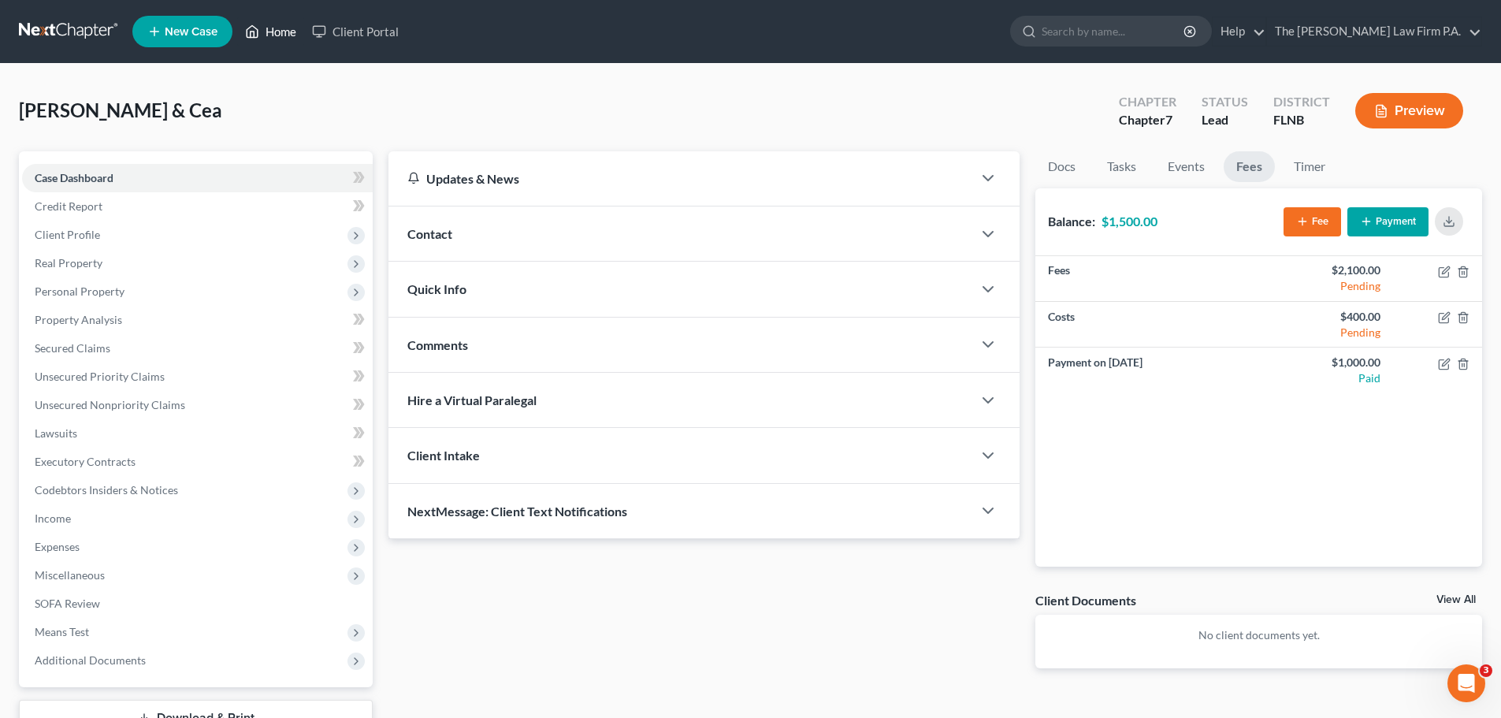
click at [283, 34] on link "Home" at bounding box center [270, 31] width 67 height 28
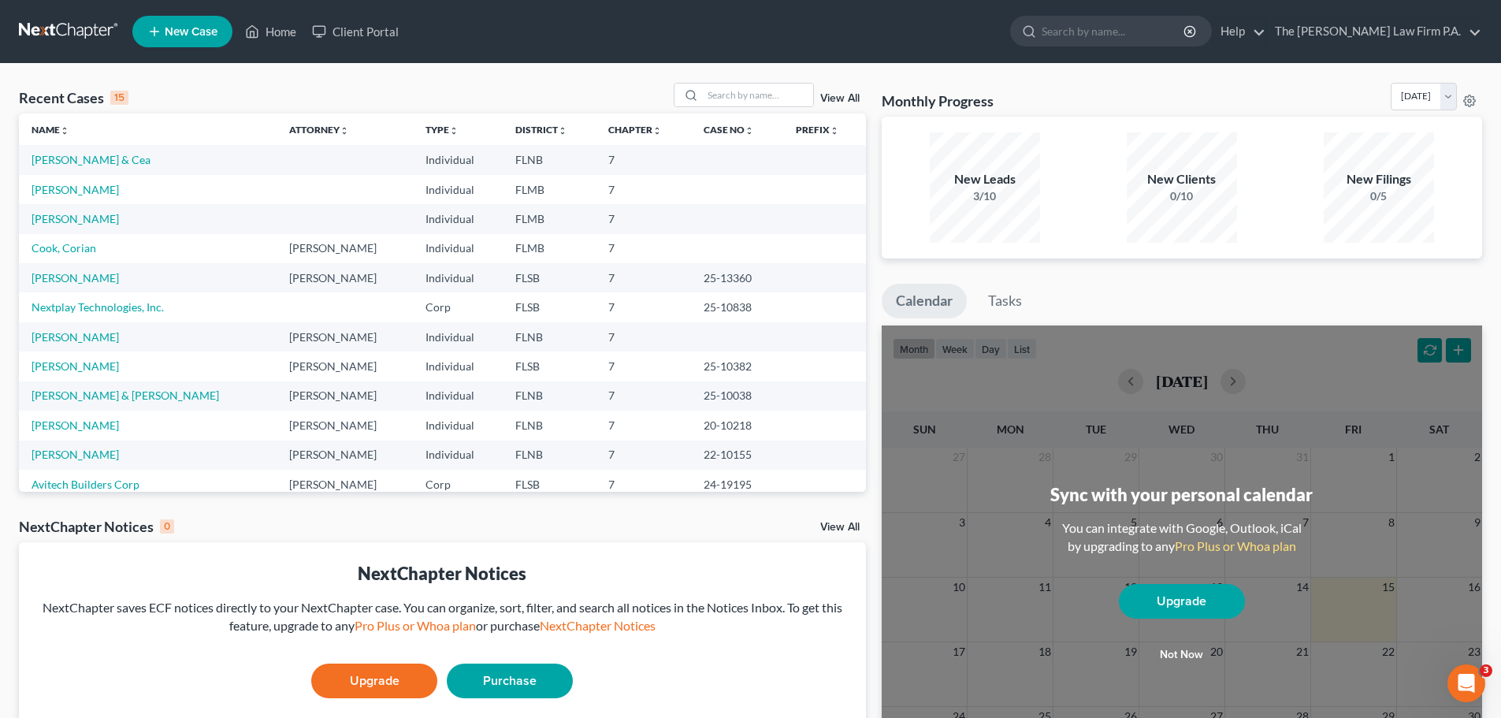
click at [199, 35] on span "New Case" at bounding box center [191, 32] width 53 height 12
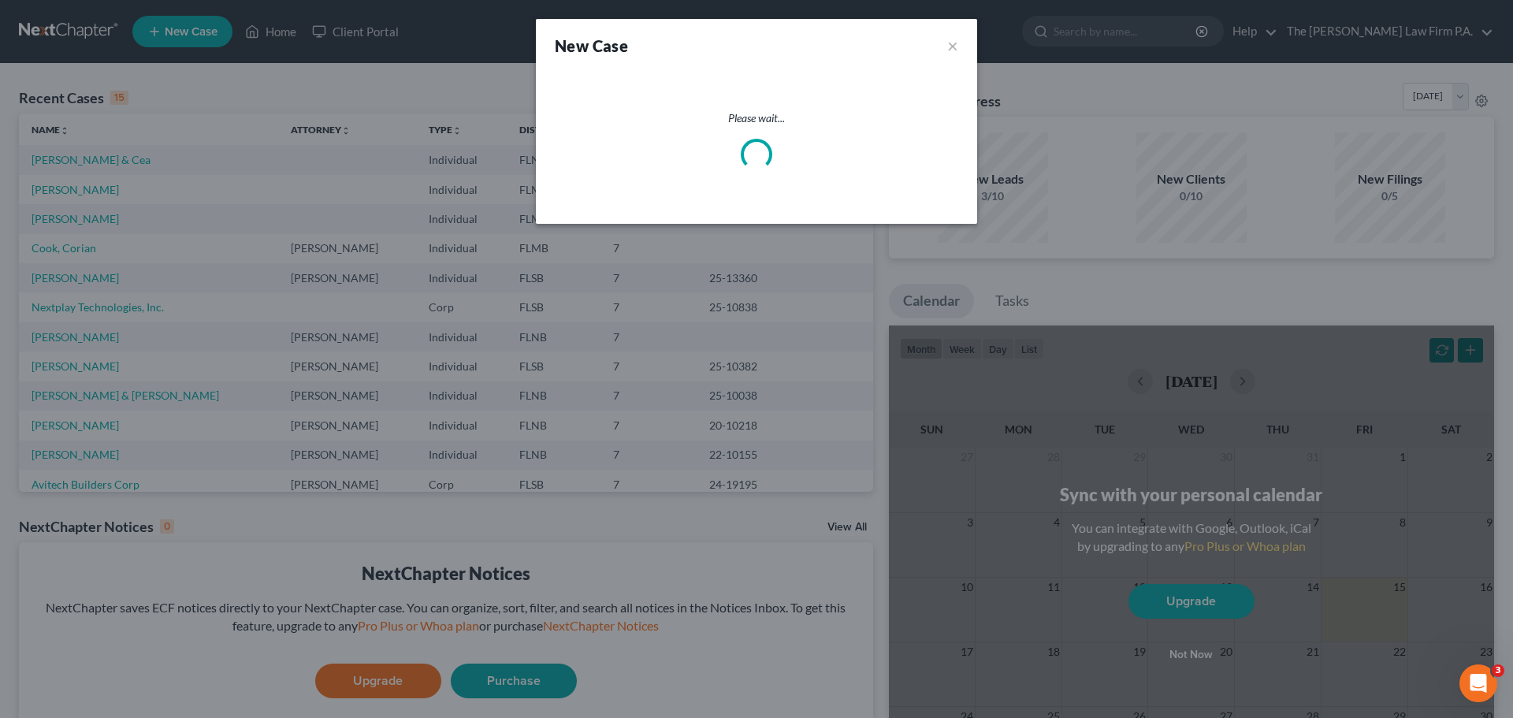
select select "17"
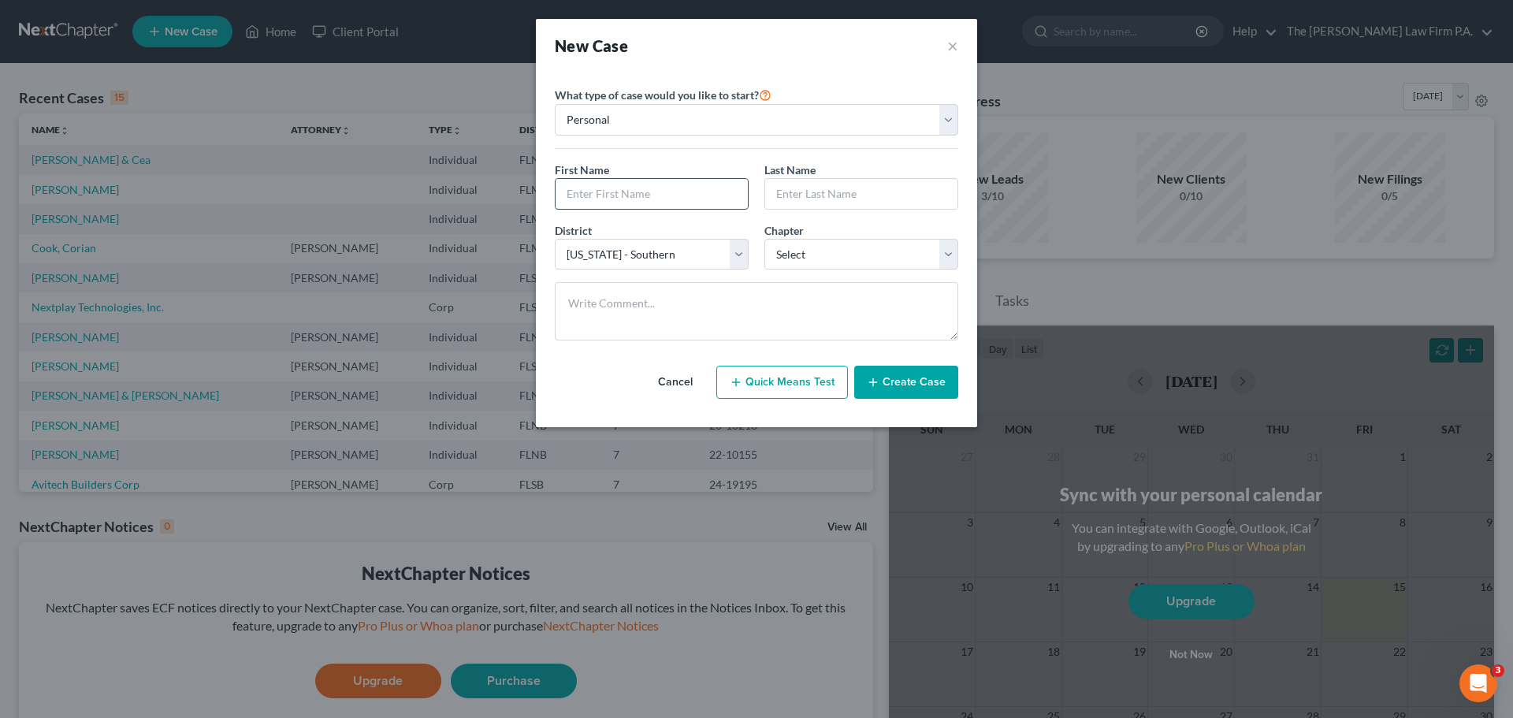
click at [653, 195] on input "text" at bounding box center [652, 194] width 192 height 30
type input "[PERSON_NAME]"
click at [708, 243] on select "Select [US_STATE] - [GEOGRAPHIC_DATA] [US_STATE] - [GEOGRAPHIC_DATA][US_STATE] …" at bounding box center [652, 255] width 194 height 32
select select "15"
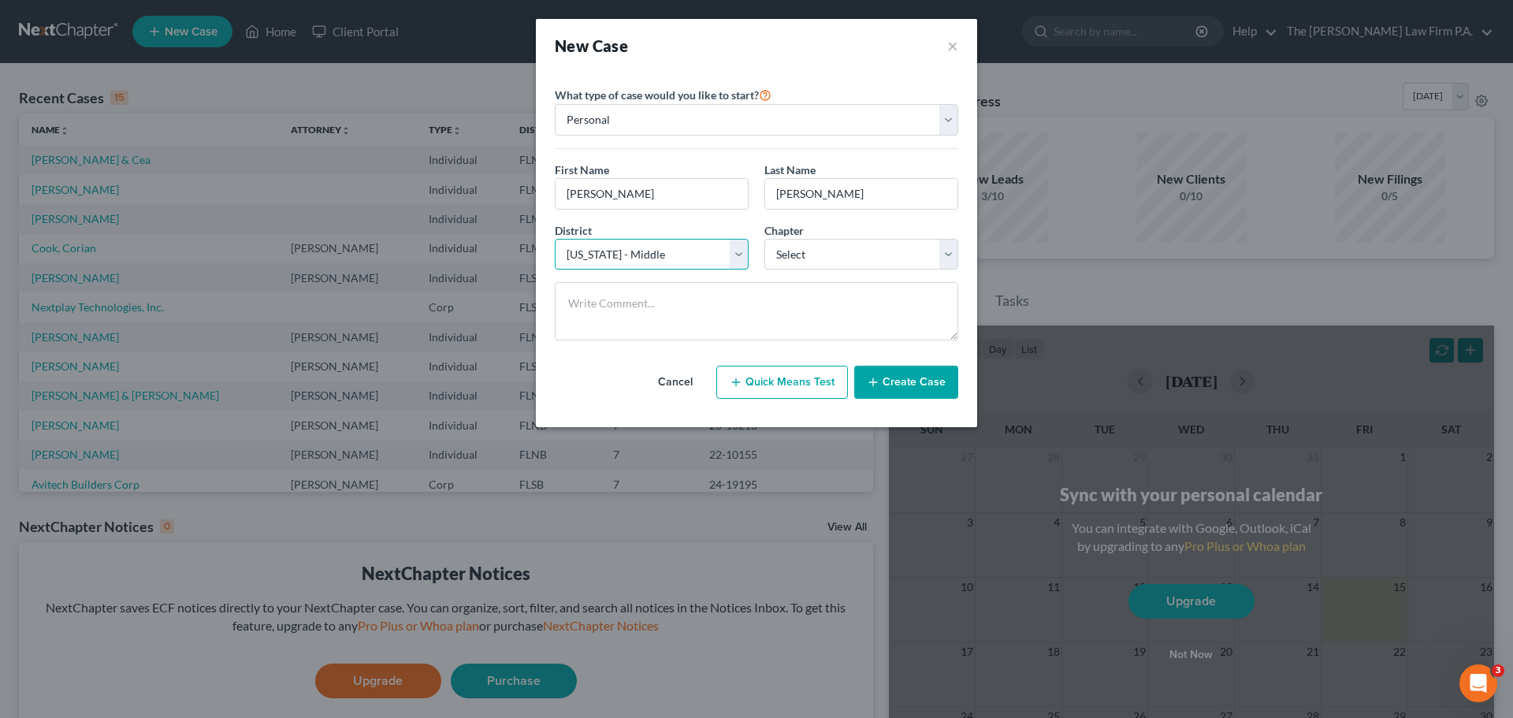
click at [555, 239] on select "Select [US_STATE] - [GEOGRAPHIC_DATA] [US_STATE] - [GEOGRAPHIC_DATA][US_STATE] …" at bounding box center [652, 255] width 194 height 32
click at [888, 266] on select "Select 7 11 12 13" at bounding box center [861, 255] width 194 height 32
select select "0"
click at [764, 239] on select "Select 7 11 12 13" at bounding box center [861, 255] width 194 height 32
click at [897, 370] on button "Create Case" at bounding box center [906, 382] width 104 height 33
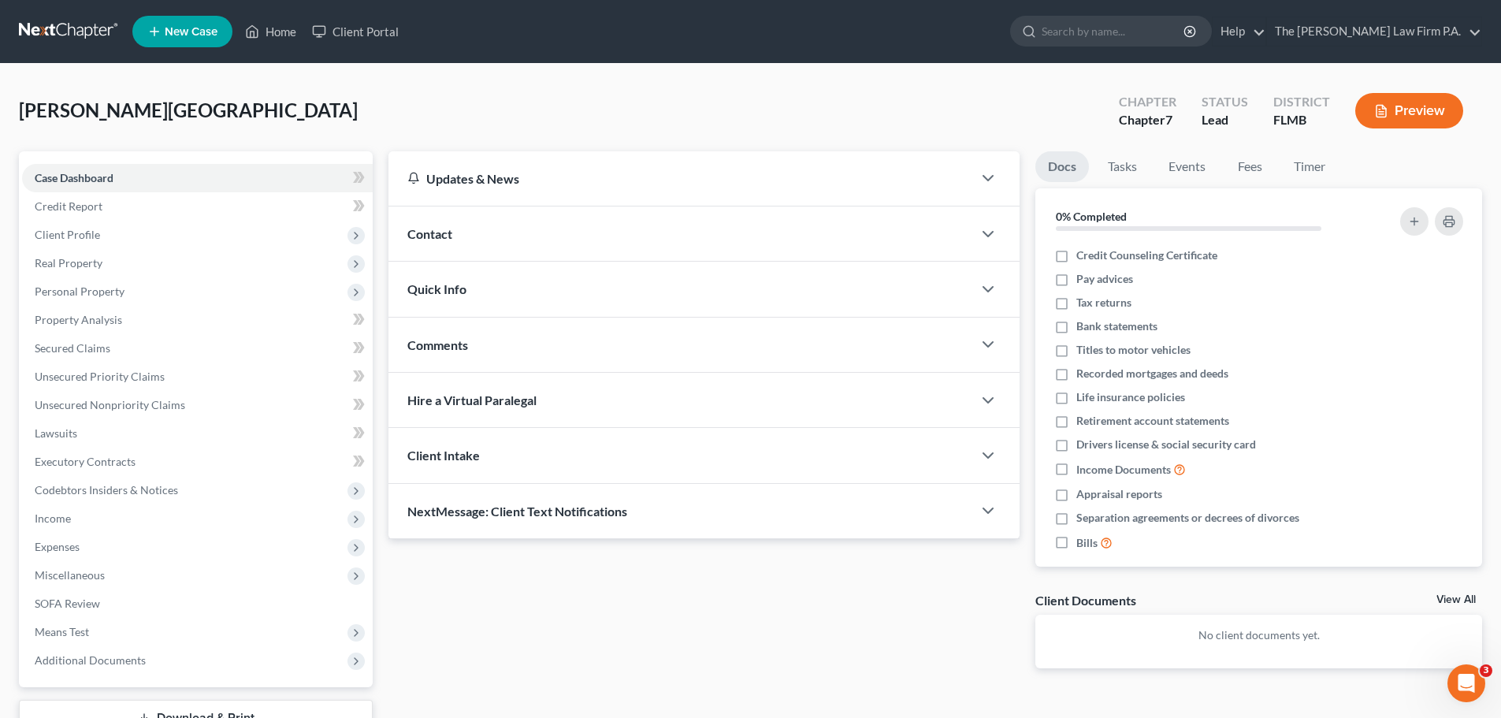
click at [492, 237] on div "Contact" at bounding box center [680, 233] width 584 height 54
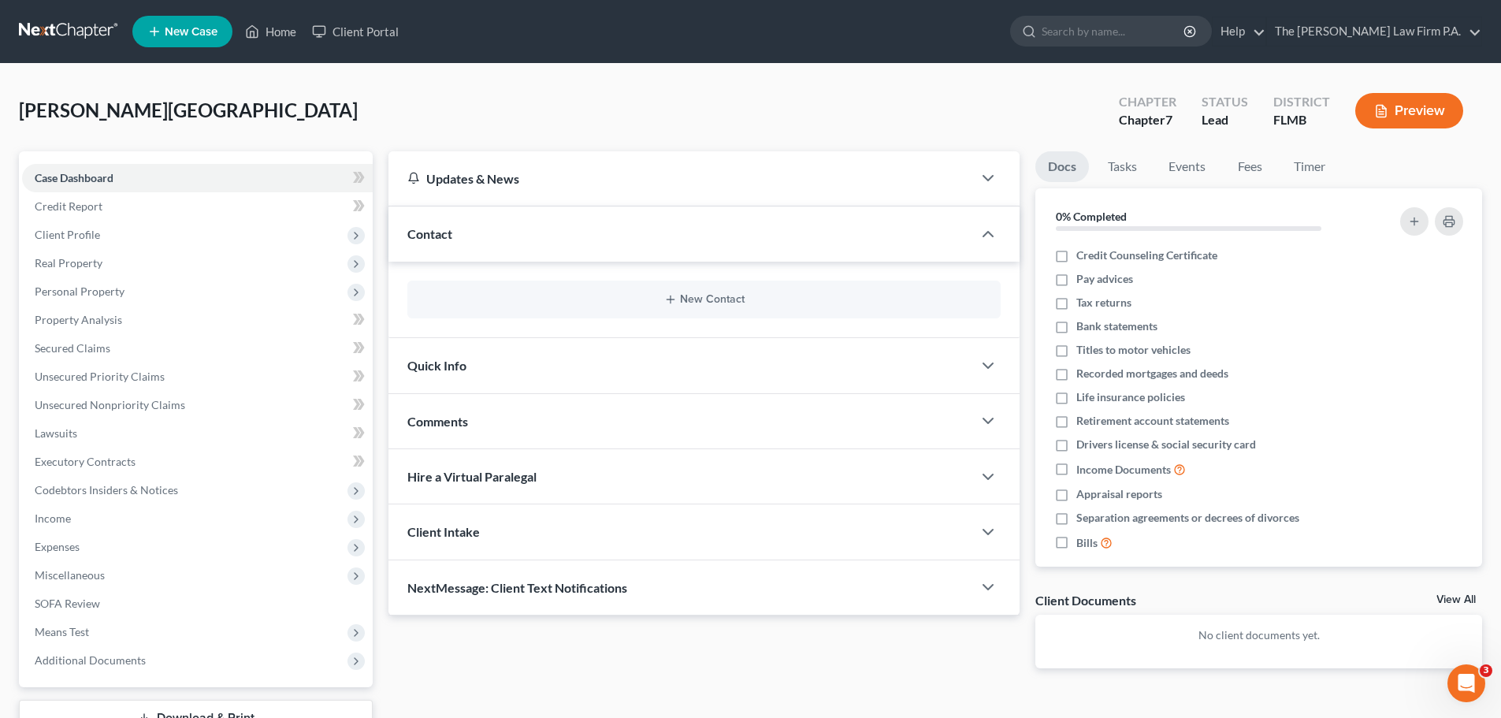
click at [492, 237] on div "Contact" at bounding box center [680, 233] width 584 height 54
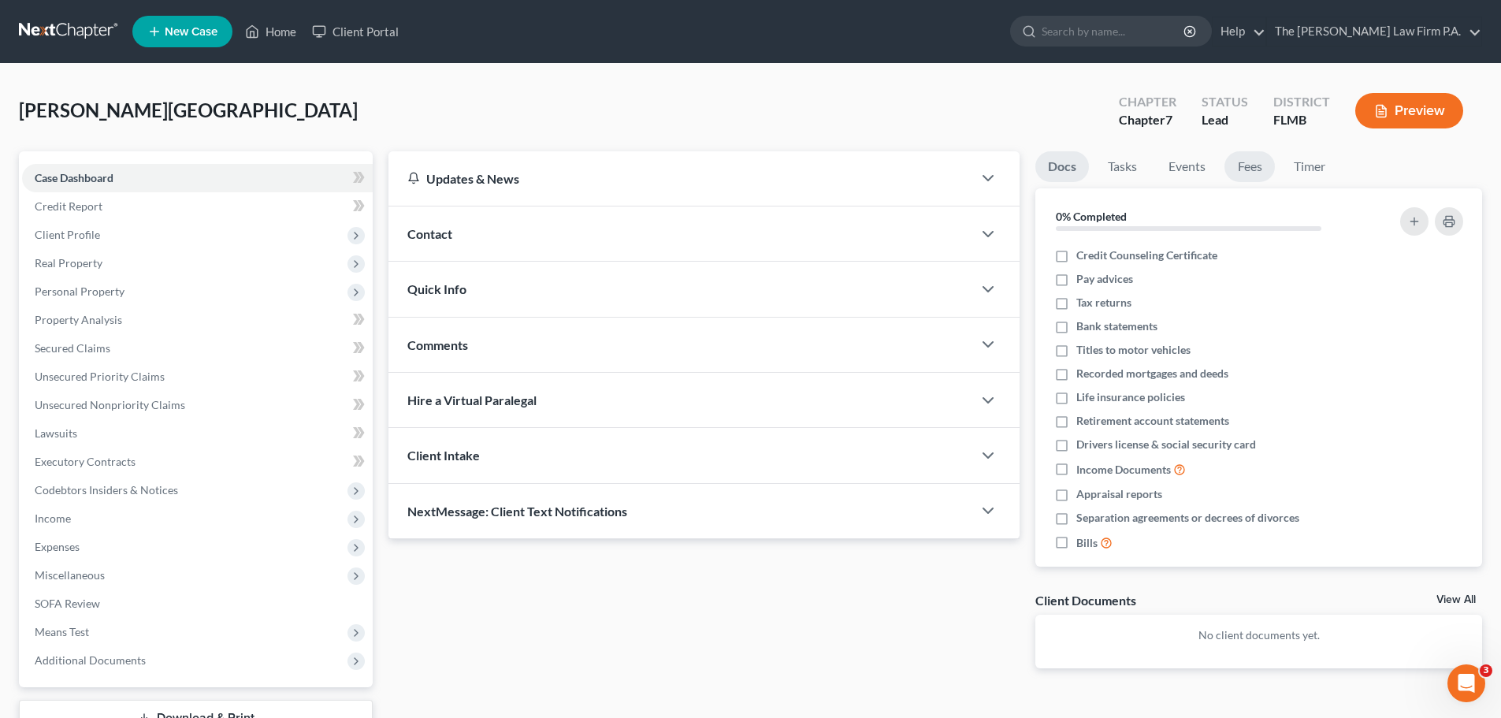
click at [1237, 168] on link "Fees" at bounding box center [1250, 166] width 50 height 31
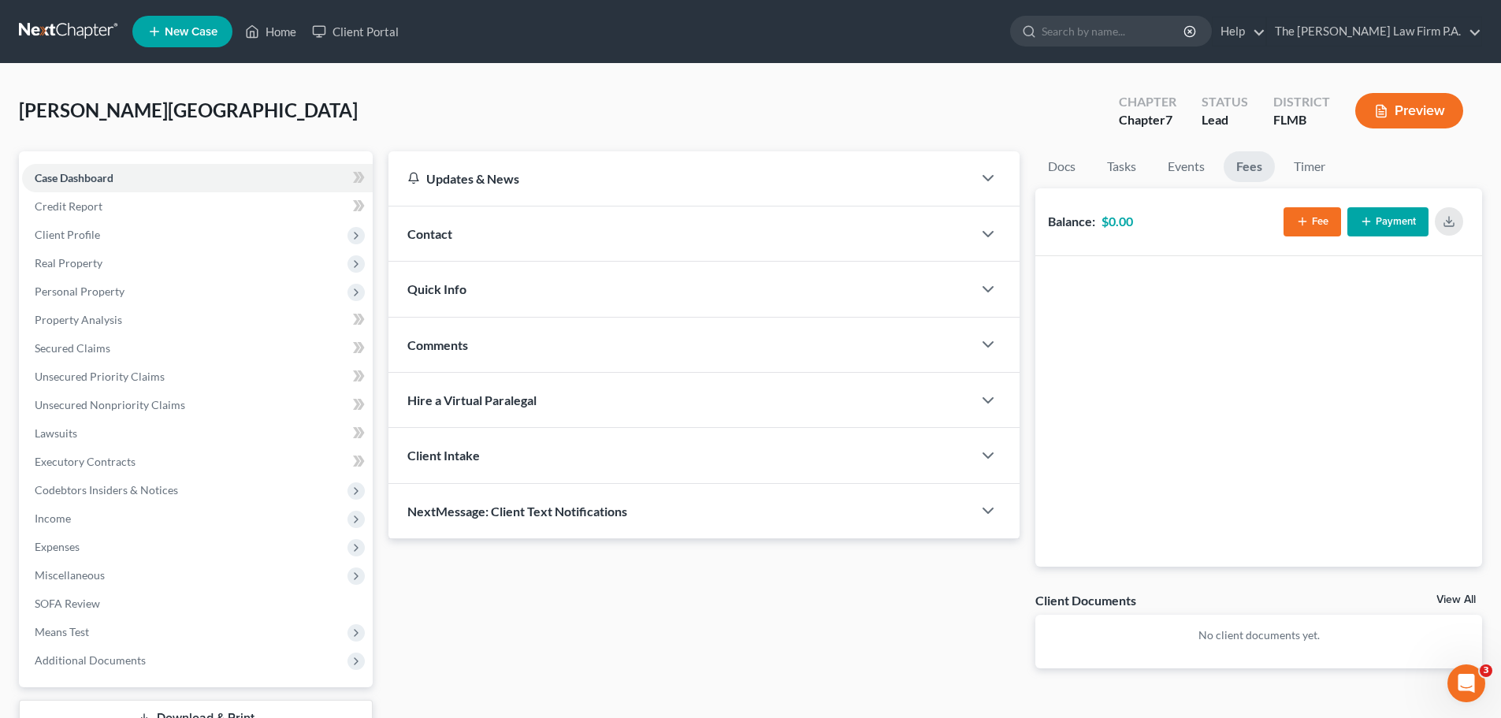
click at [1322, 225] on button "Fee" at bounding box center [1313, 221] width 58 height 29
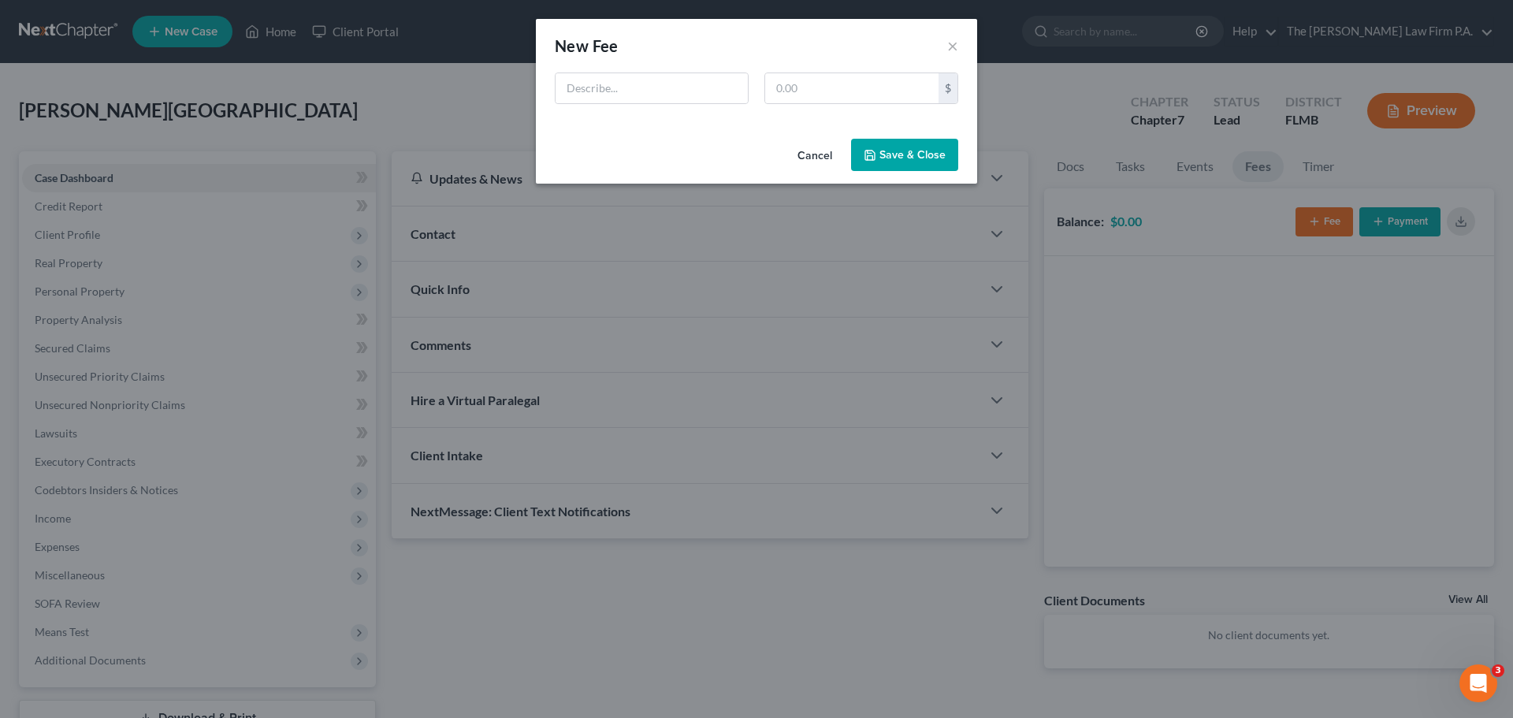
click at [673, 70] on div "New Fee Edit Fee ×" at bounding box center [756, 46] width 441 height 54
click at [672, 80] on input "text" at bounding box center [652, 88] width 192 height 30
type input "Chapter 7 Fees"
type input "2,500"
click at [908, 161] on button "Save & Close" at bounding box center [904, 155] width 107 height 33
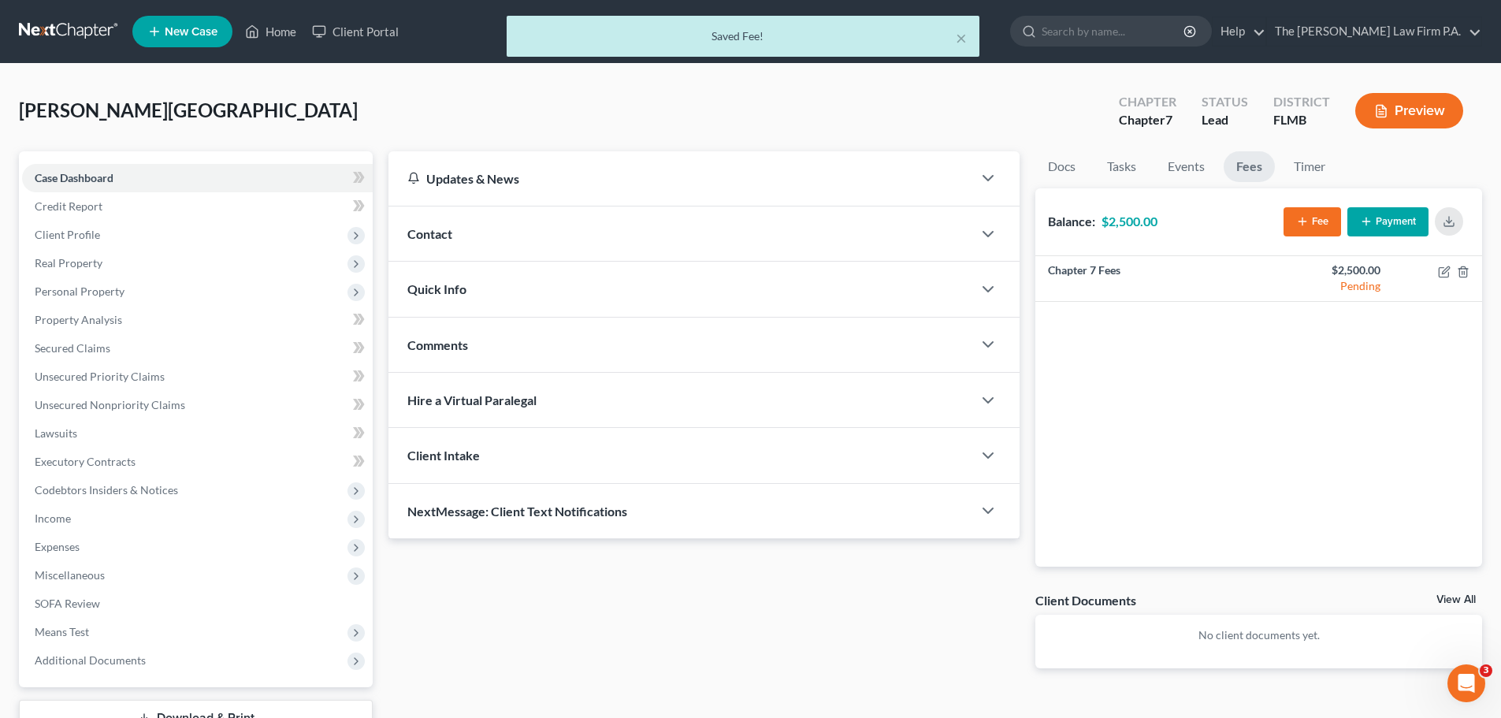
click at [1389, 235] on button "Payment" at bounding box center [1387, 221] width 81 height 29
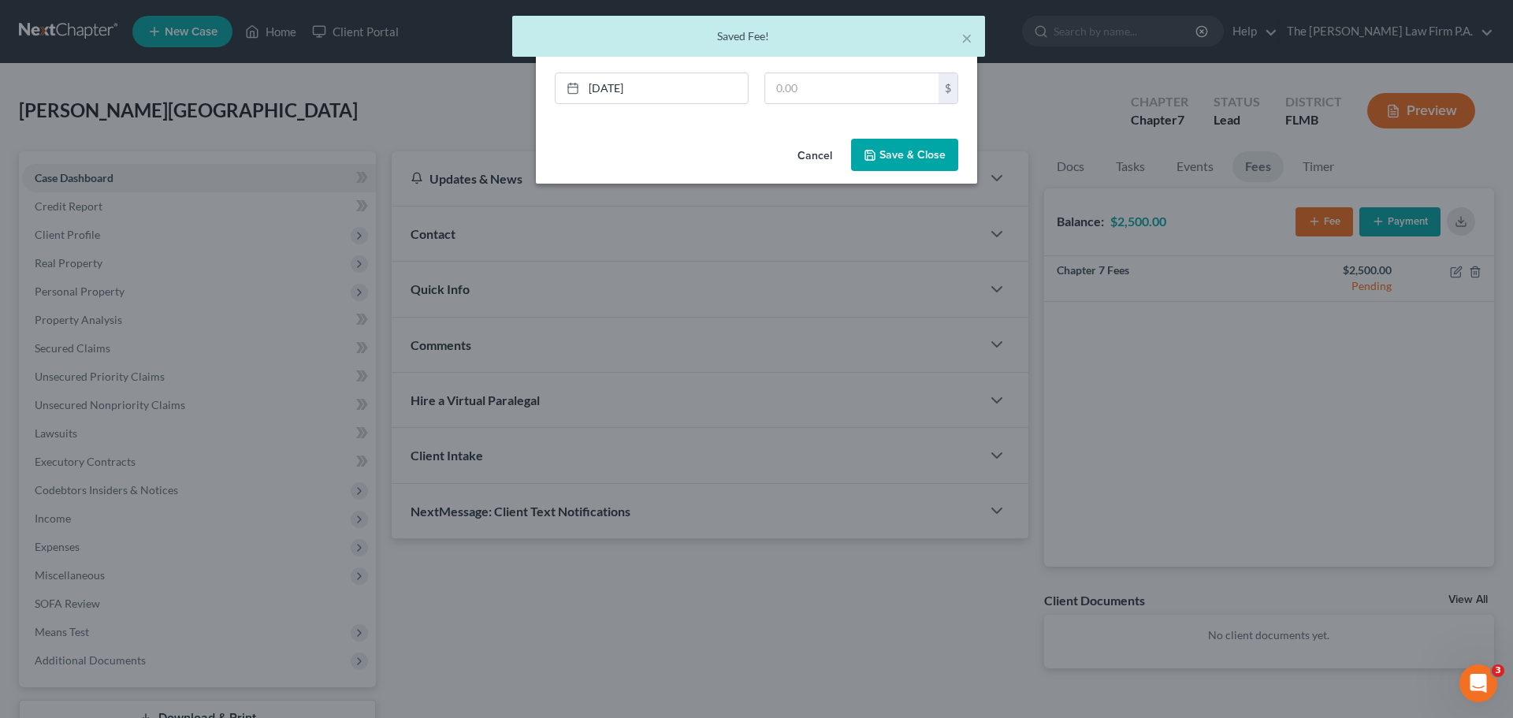
drag, startPoint x: 814, startPoint y: 154, endPoint x: 1315, endPoint y: 197, distance: 503.0
click at [818, 155] on button "Cancel" at bounding box center [815, 156] width 60 height 32
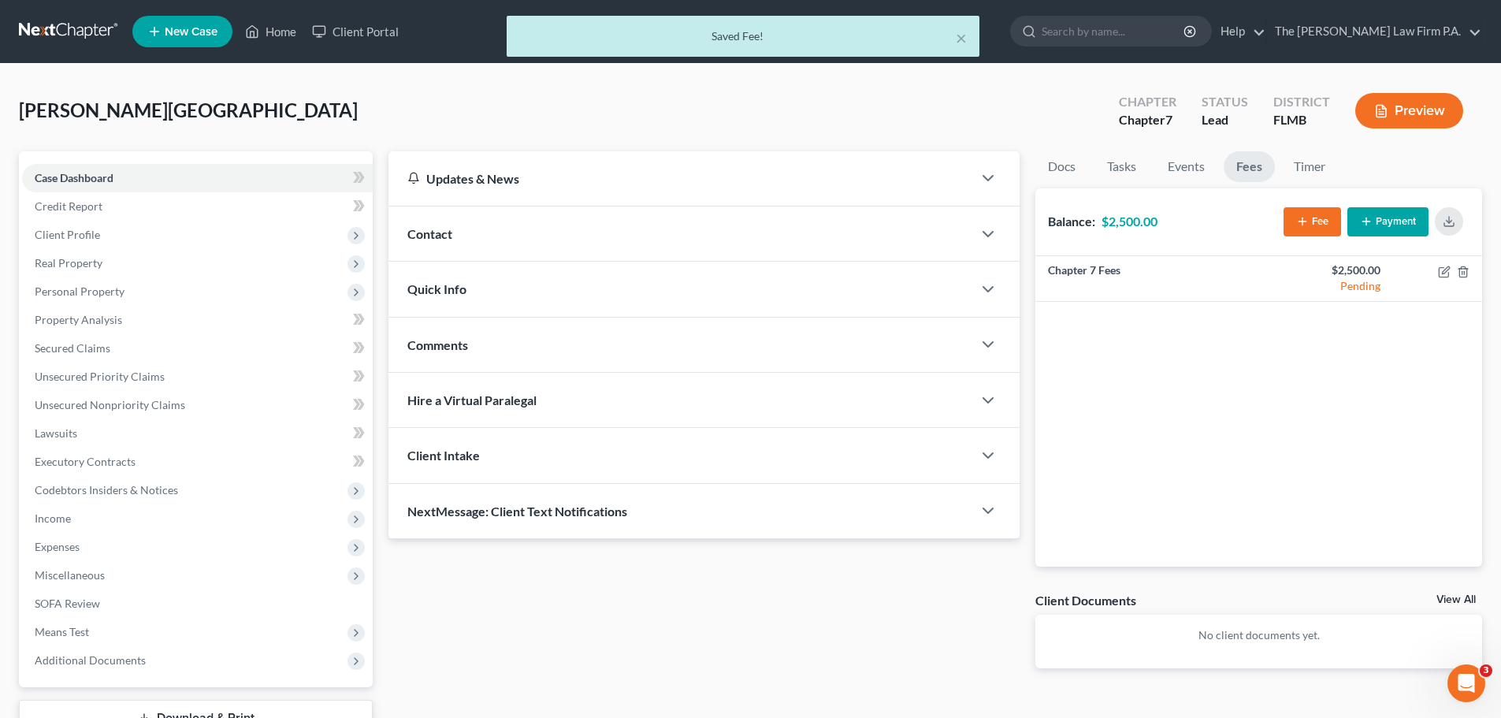
click at [1318, 225] on button "Fee" at bounding box center [1313, 221] width 58 height 29
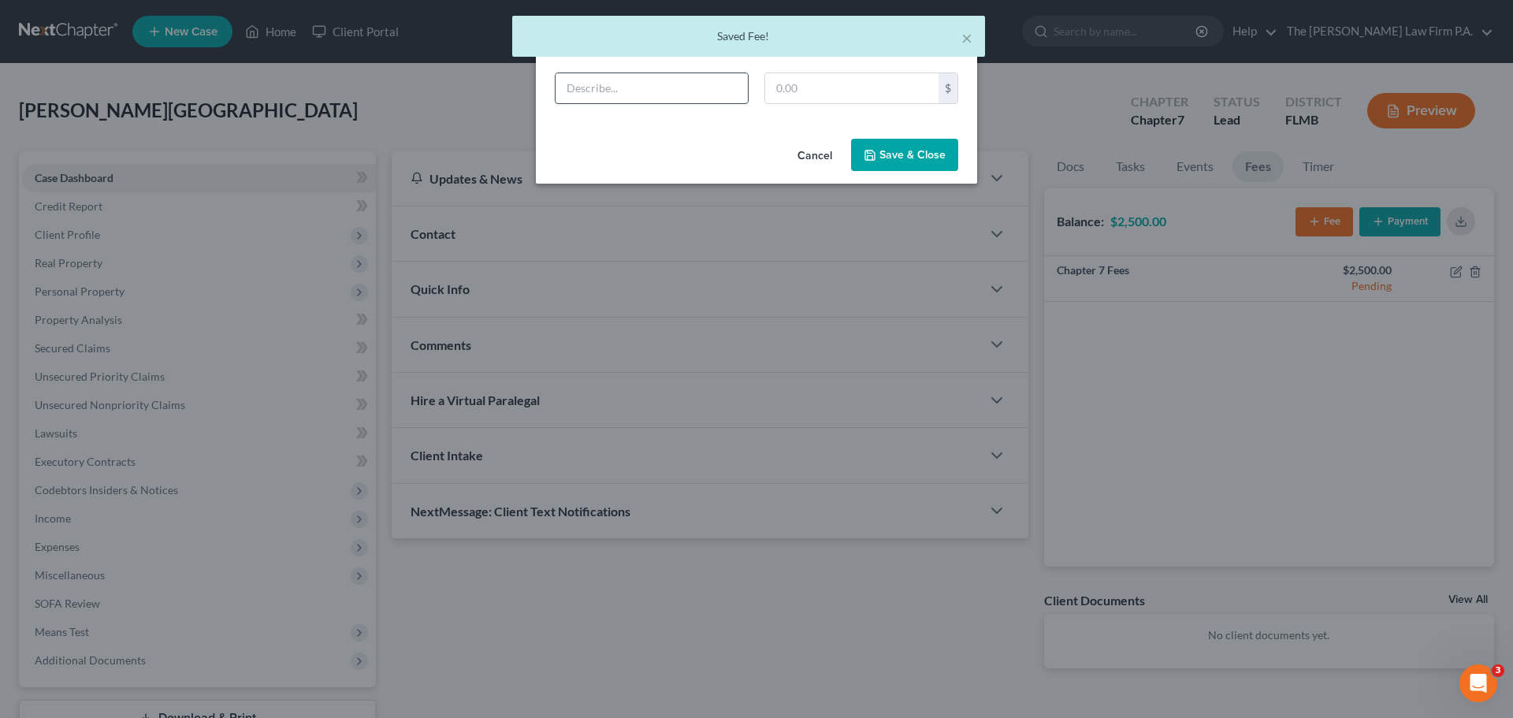
click at [619, 88] on input "text" at bounding box center [652, 88] width 192 height 30
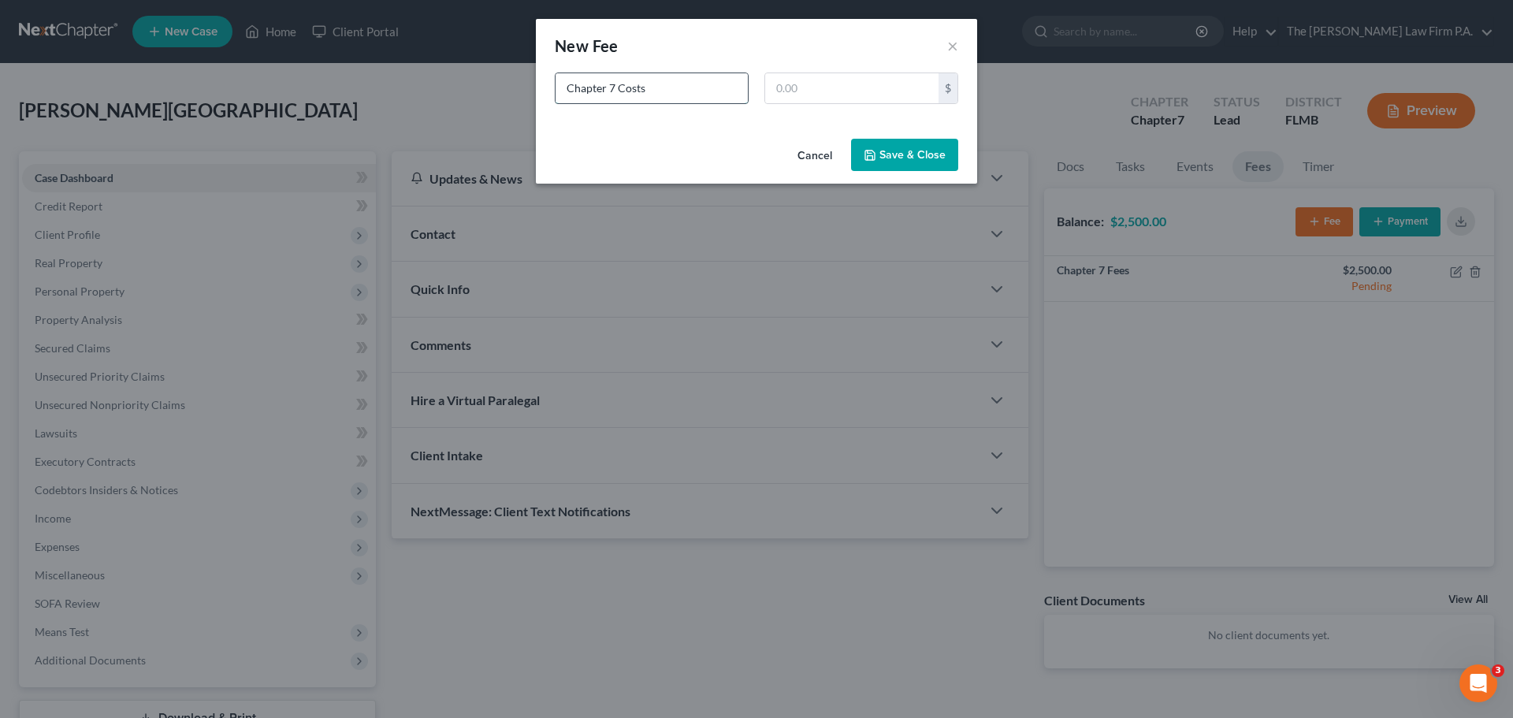
type input "Chapter 7 Costs"
type input "400"
click at [908, 162] on button "Save & Close" at bounding box center [904, 155] width 107 height 33
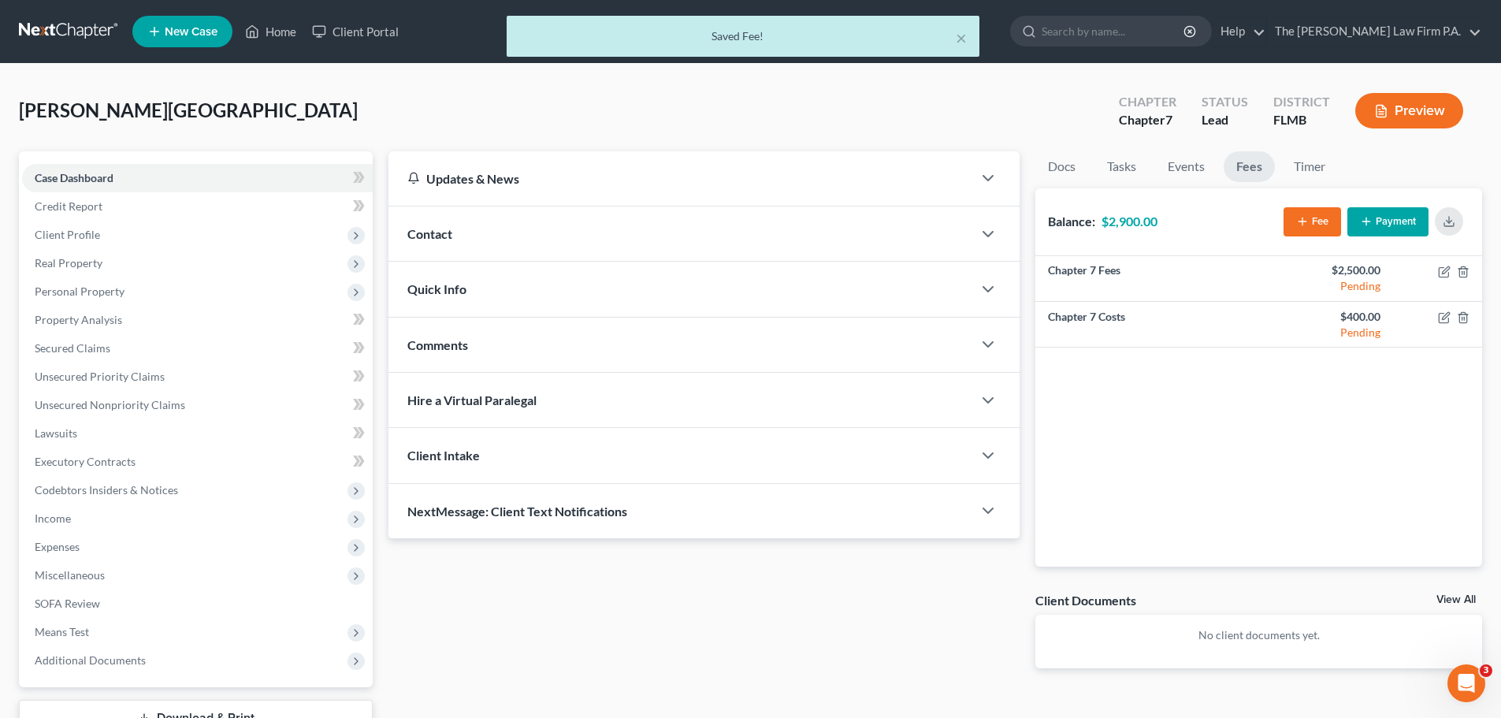
click at [1289, 223] on button "Fee" at bounding box center [1313, 221] width 58 height 29
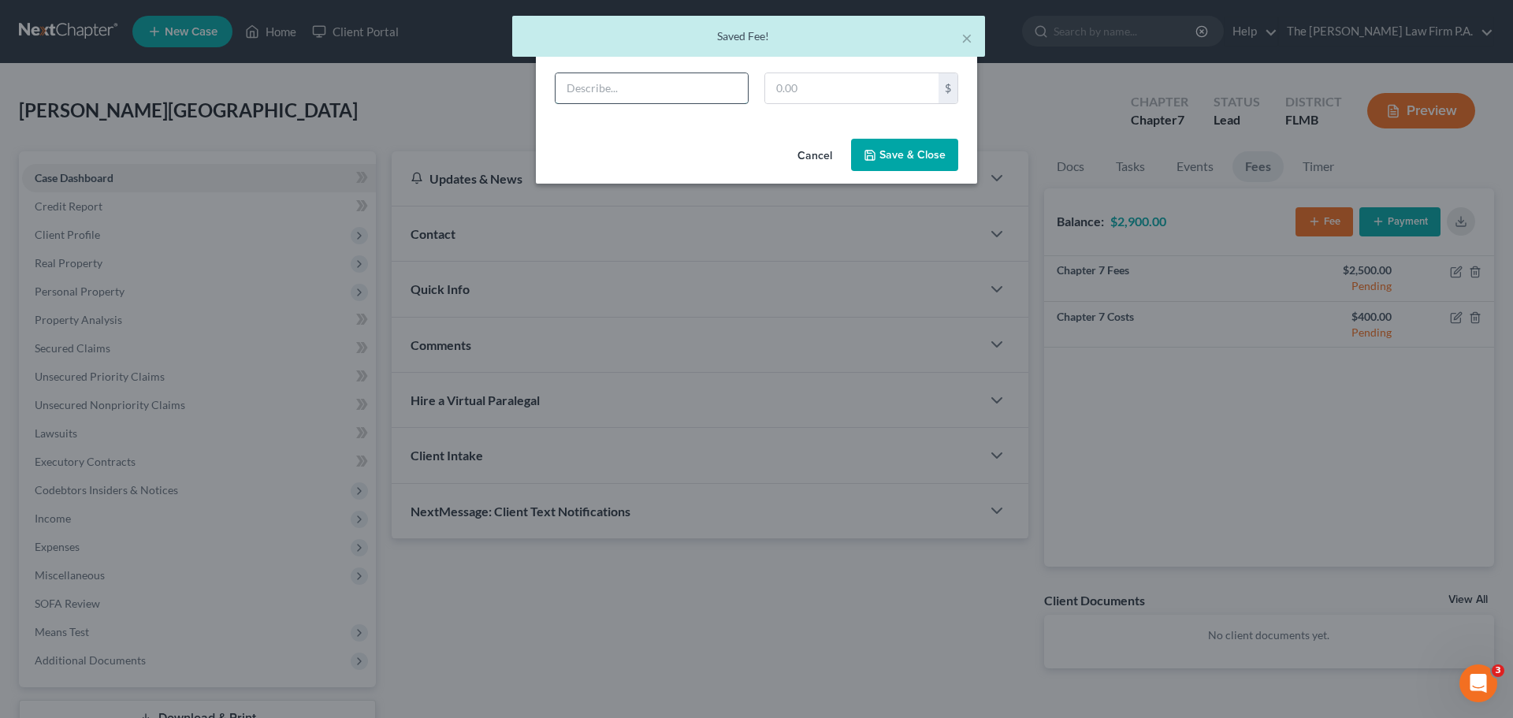
click at [641, 91] on input "text" at bounding box center [652, 88] width 192 height 30
type input "AP Review"
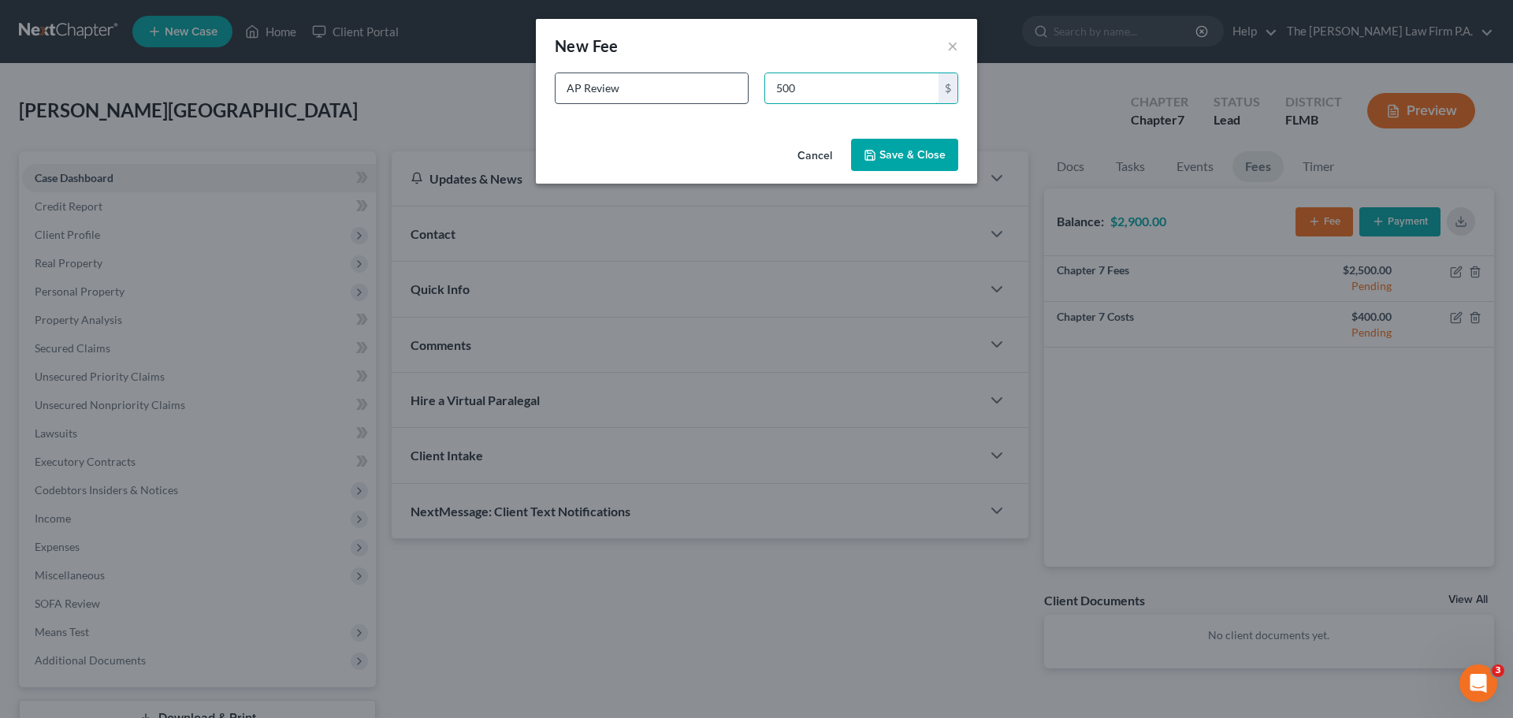
type input "500"
click at [892, 159] on button "Save & Close" at bounding box center [904, 155] width 107 height 33
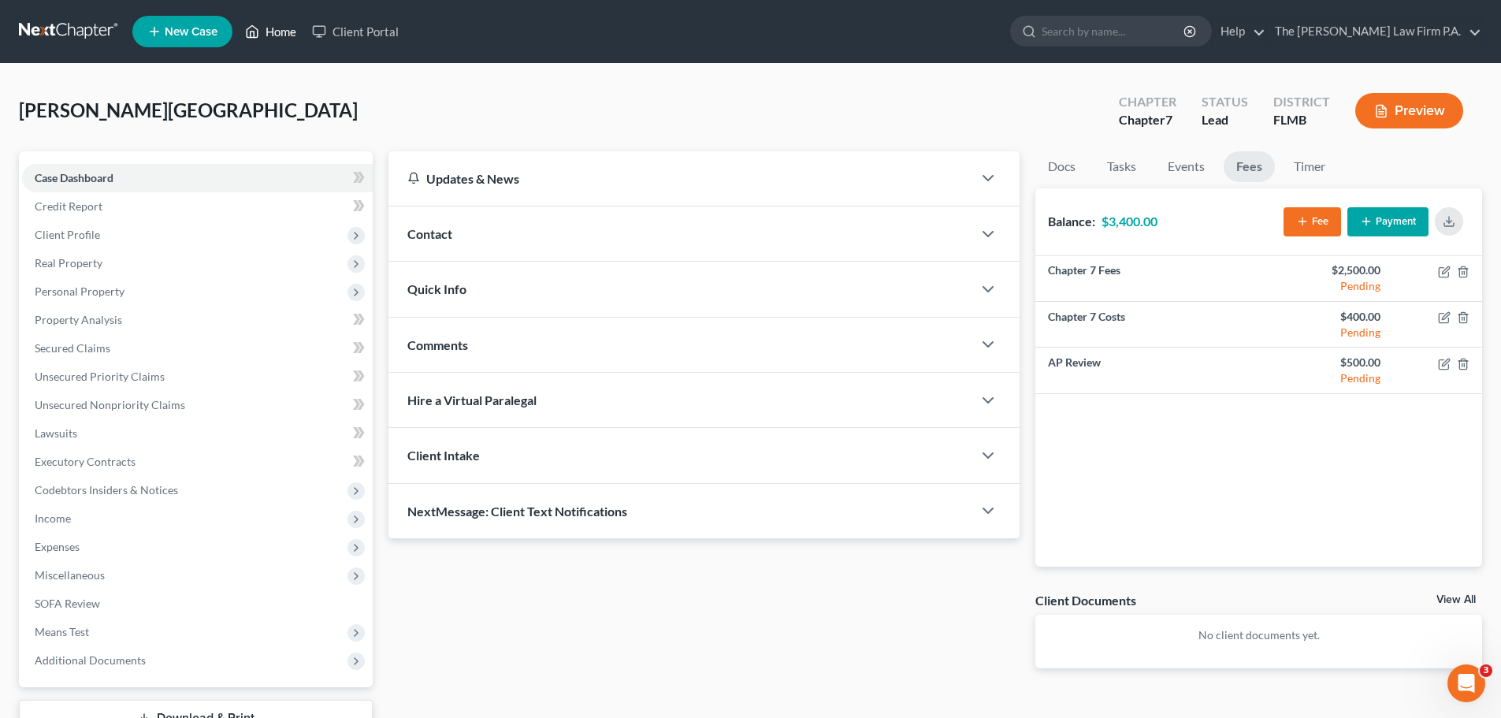
click at [281, 24] on link "Home" at bounding box center [270, 31] width 67 height 28
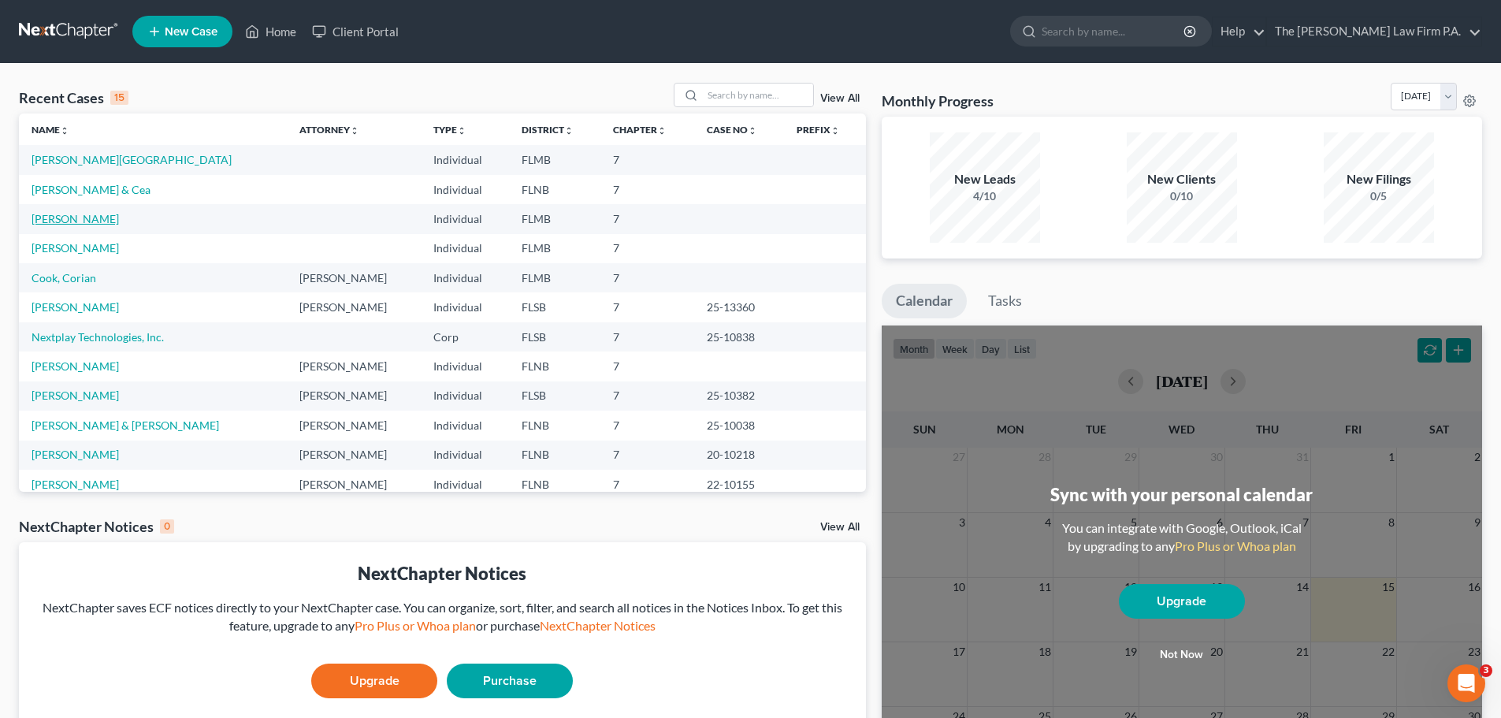
drag, startPoint x: 81, startPoint y: 213, endPoint x: 120, endPoint y: 229, distance: 42.0
click at [81, 213] on link "[PERSON_NAME]" at bounding box center [75, 218] width 87 height 13
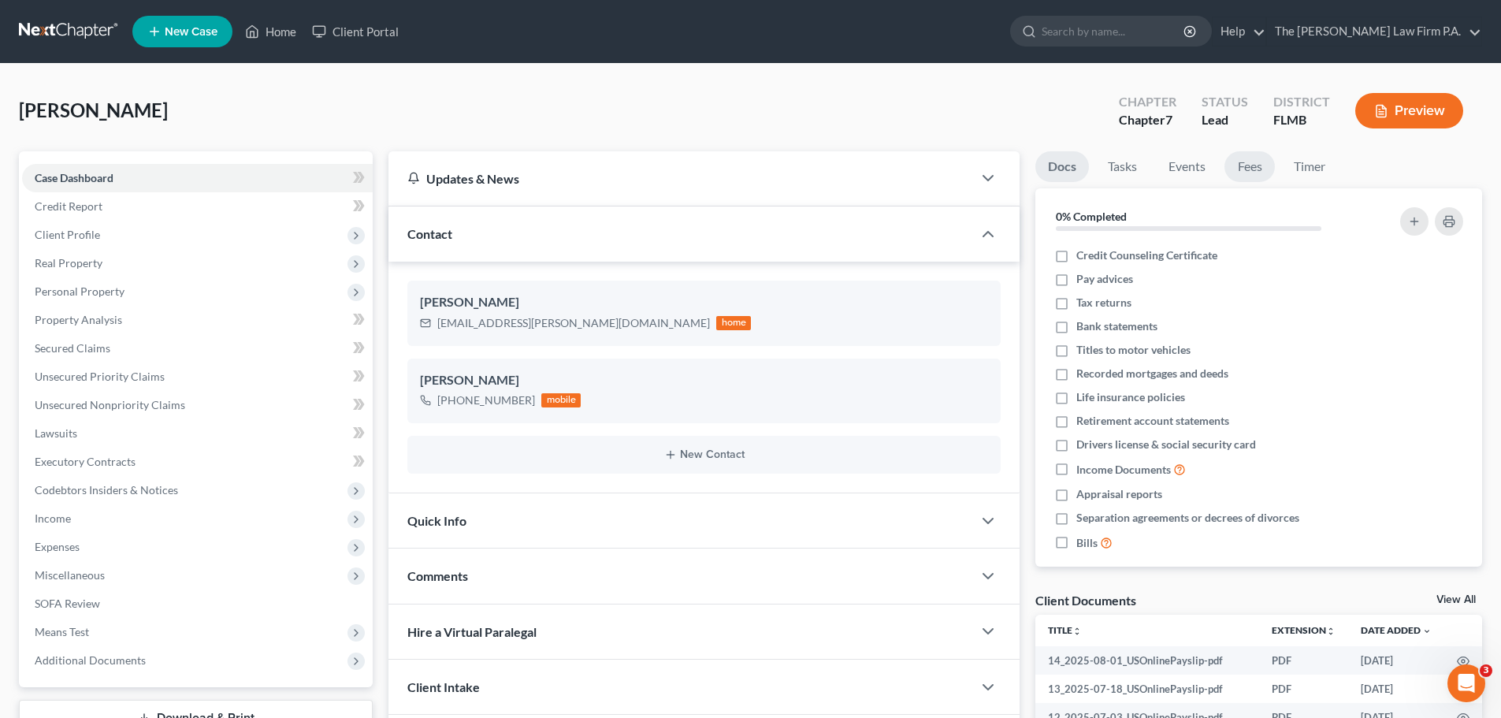
click at [1262, 169] on link "Fees" at bounding box center [1250, 166] width 50 height 31
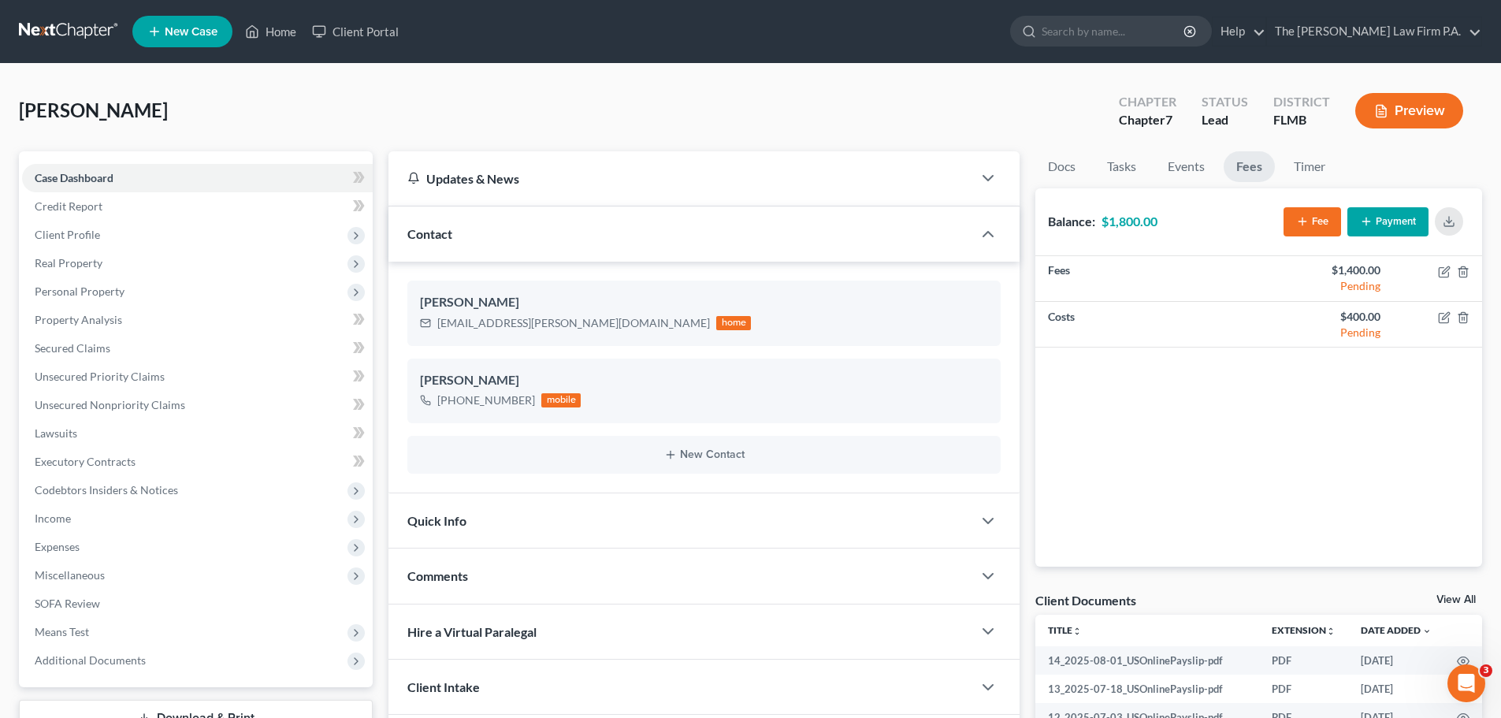
click at [1411, 219] on button "Payment" at bounding box center [1387, 221] width 81 height 29
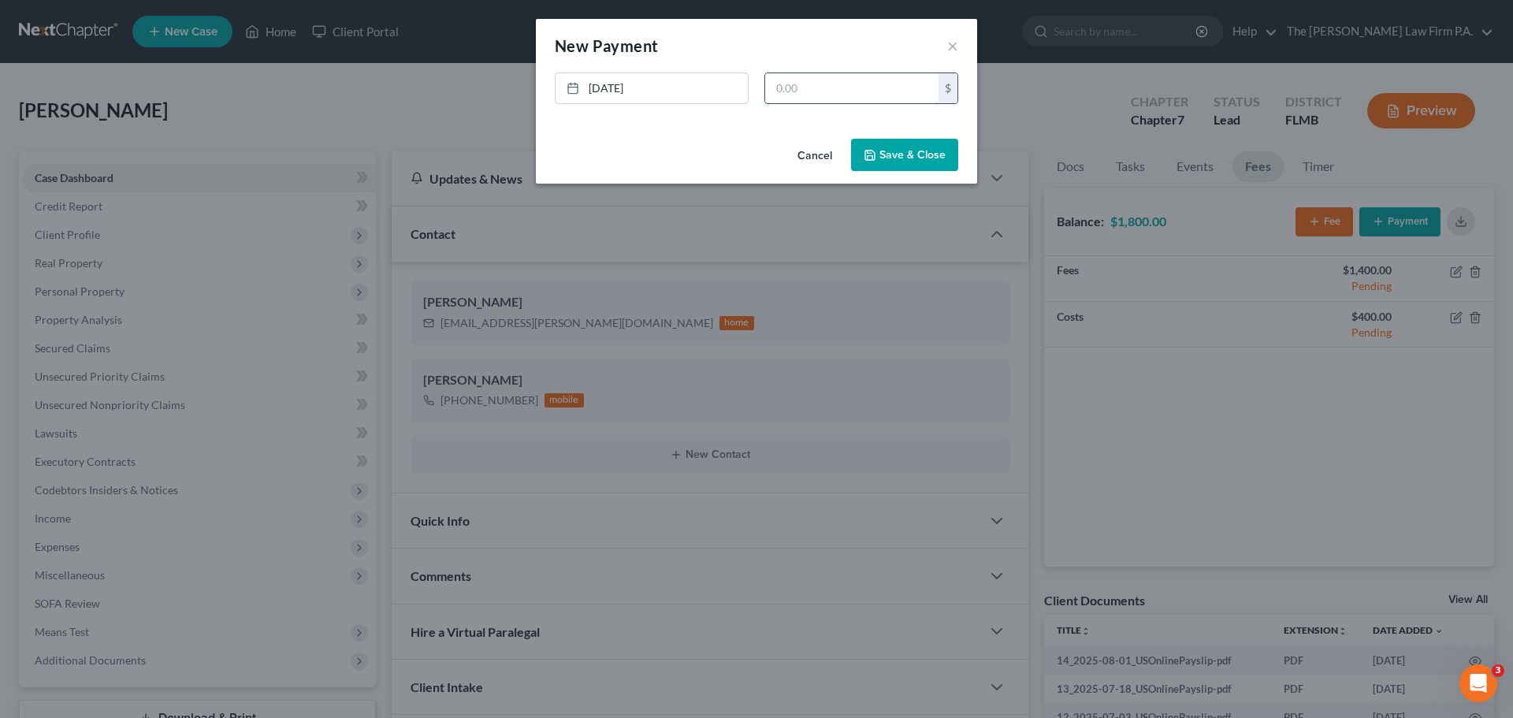
click at [846, 80] on input "text" at bounding box center [851, 88] width 173 height 30
type input "375.00"
click at [905, 156] on button "Save & Close" at bounding box center [904, 155] width 107 height 33
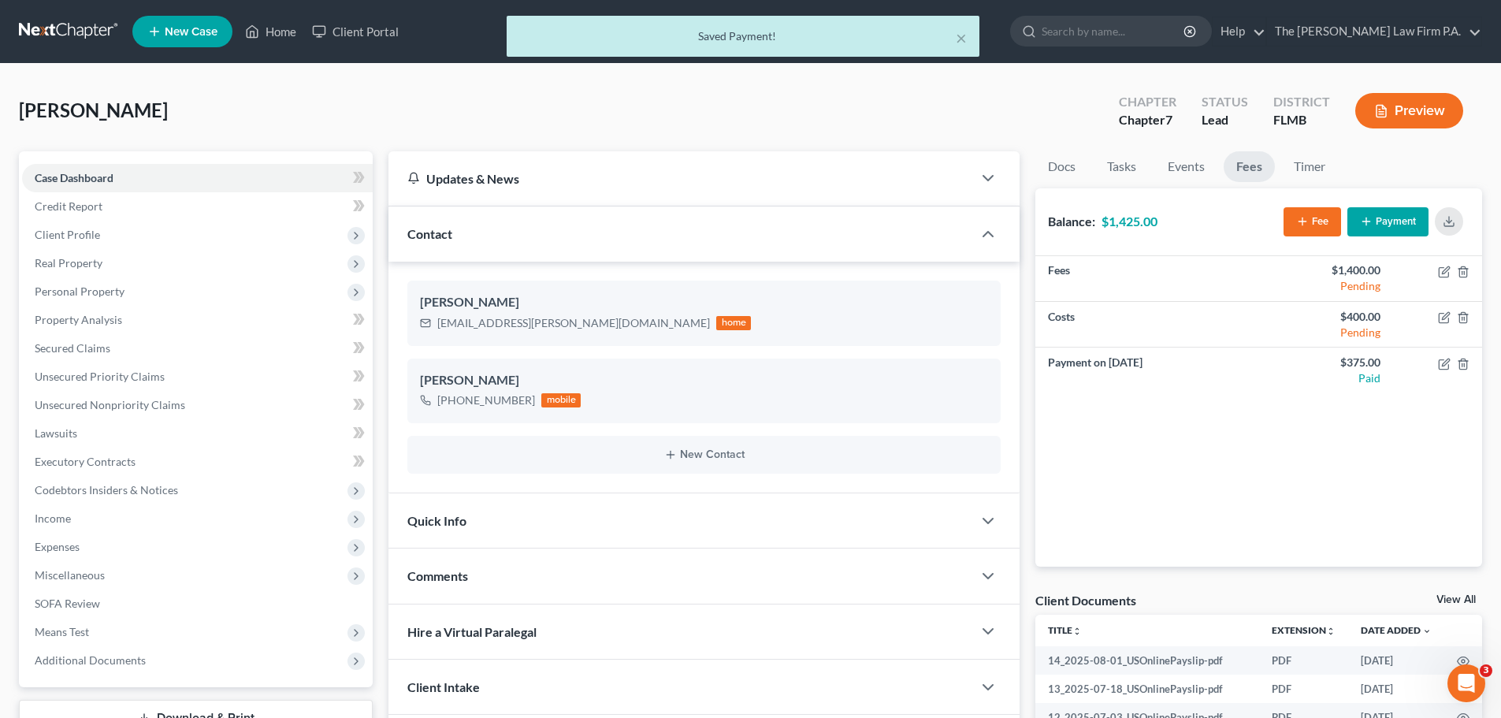
click at [479, 528] on div "Quick Info" at bounding box center [680, 520] width 584 height 54
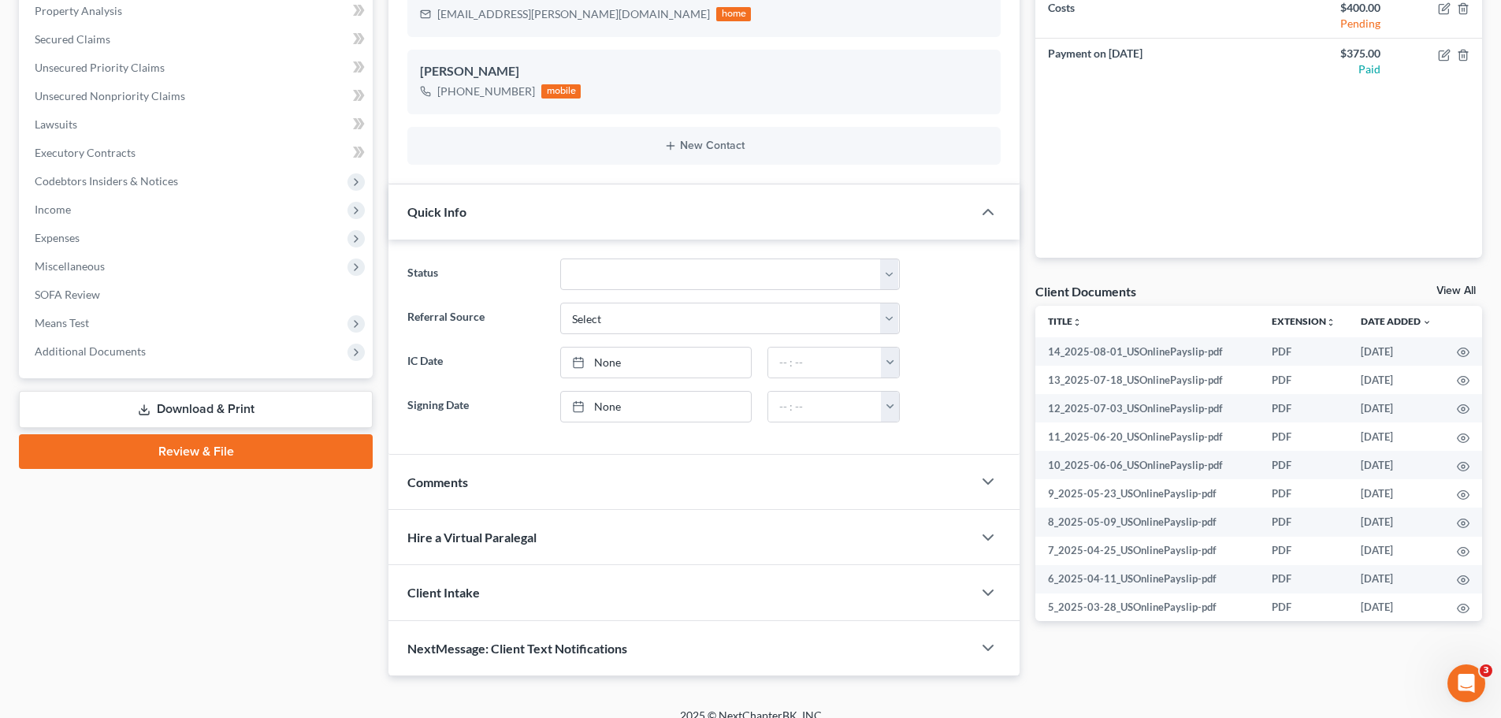
scroll to position [315, 0]
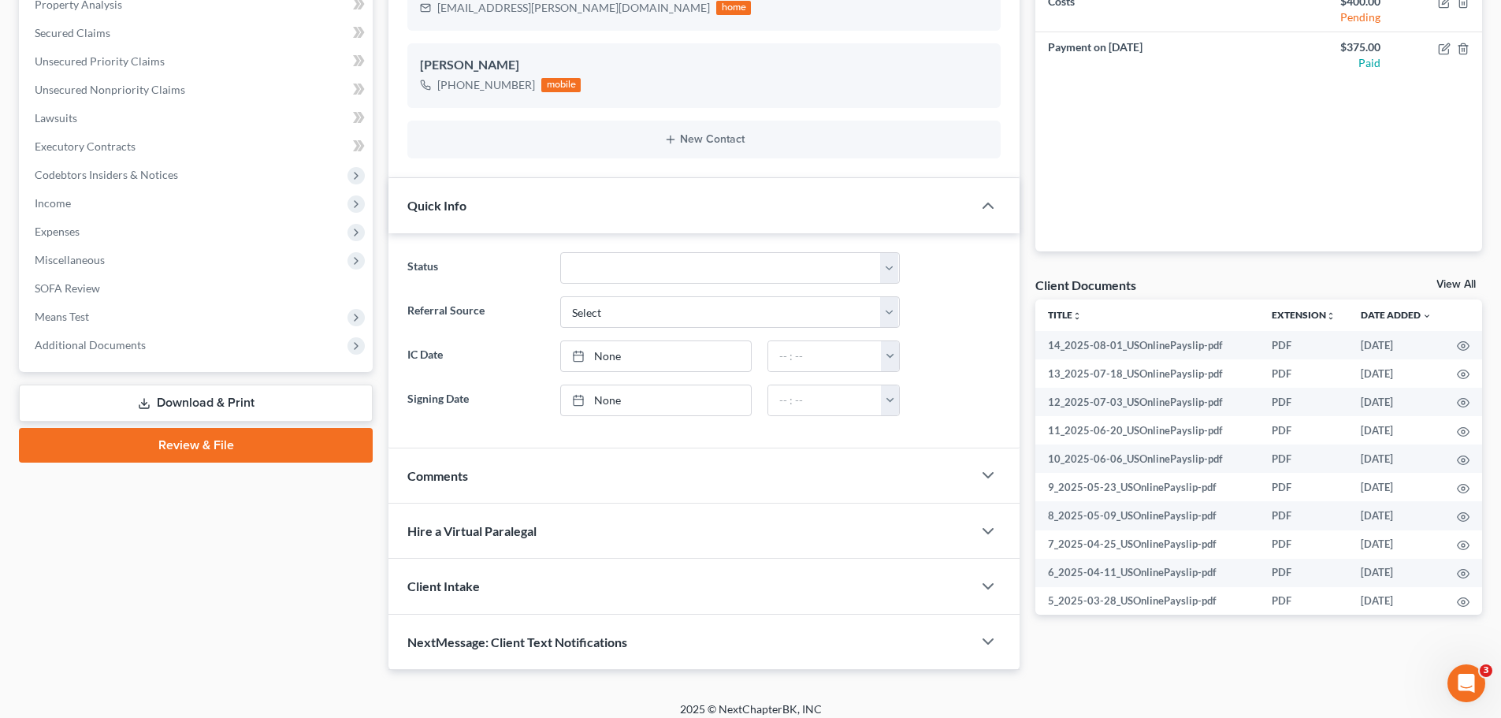
click at [518, 466] on div "Comments" at bounding box center [680, 475] width 584 height 54
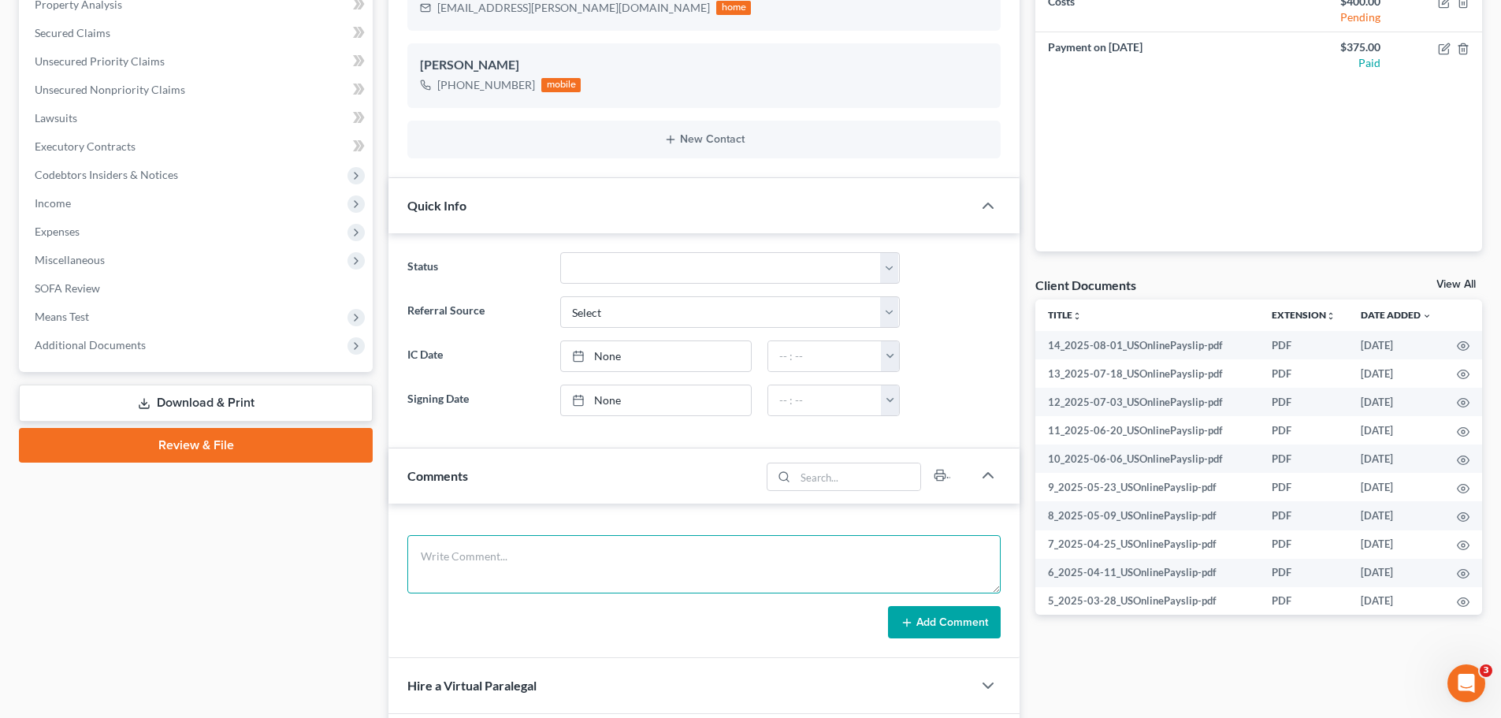
click at [600, 556] on textarea at bounding box center [703, 564] width 593 height 58
drag, startPoint x: 473, startPoint y: 573, endPoint x: 519, endPoint y: 593, distance: 50.5
click at [473, 572] on textarea "[CREDIT_CARD_NUMBER] exp. 06/28 780 32043" at bounding box center [703, 564] width 593 height 58
click at [515, 572] on textarea "[CREDIT_CARD_NUMBER] exp. 06/28 CVV [CREDIT_CARD_DATA] 32043" at bounding box center [703, 564] width 593 height 58
click at [520, 572] on textarea "[CREDIT_CARD_NUMBER] exp. 06/28 CVV [CREDIT_CARD_DATA] 32043" at bounding box center [703, 564] width 593 height 58
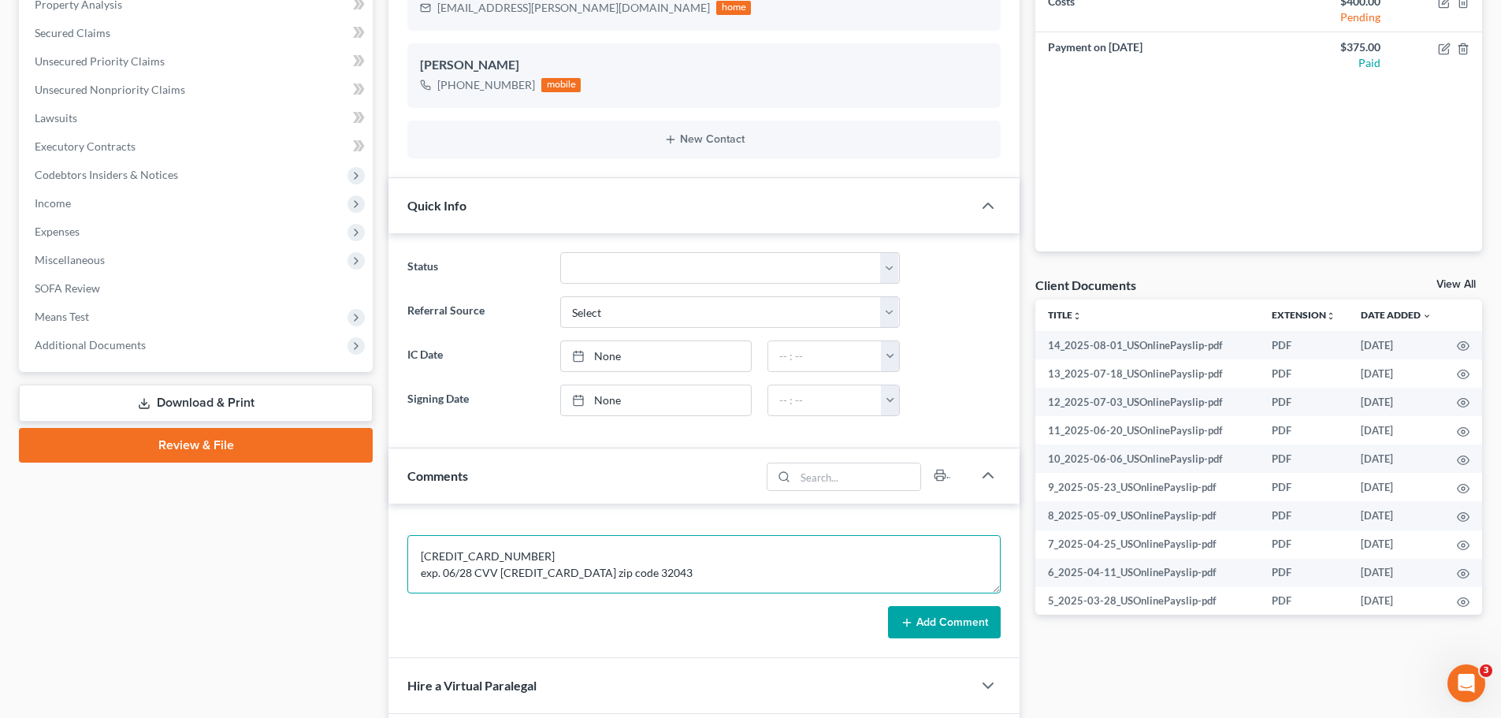
drag, startPoint x: 522, startPoint y: 577, endPoint x: 561, endPoint y: 567, distance: 39.9
click at [523, 577] on textarea "[CREDIT_CARD_NUMBER] exp. 06/28 CVV [CREDIT_CARD_DATA] zip code 32043" at bounding box center [703, 564] width 593 height 58
type textarea "[CREDIT_CARD_NUMBER] exp. 06/28 CVV [CREDIT_CARD_DATA] zip code 32043"
drag, startPoint x: 714, startPoint y: 599, endPoint x: 732, endPoint y: 603, distance: 18.5
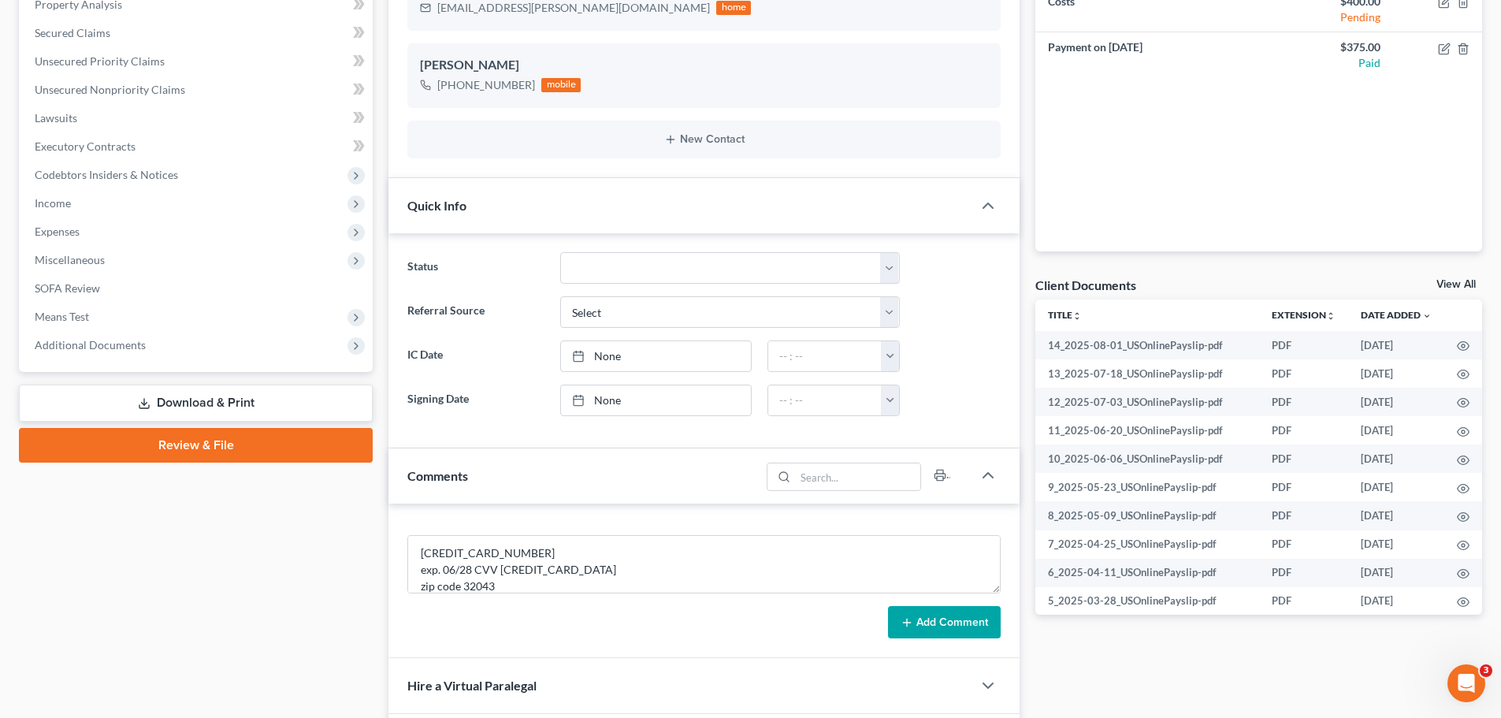
click at [714, 600] on form "[CREDIT_CARD_NUMBER] exp. 06/28 CVV [CREDIT_CARD_DATA] zip code 32043 Add Comme…" at bounding box center [703, 587] width 593 height 104
click at [931, 622] on button "Add Comment" at bounding box center [944, 622] width 113 height 33
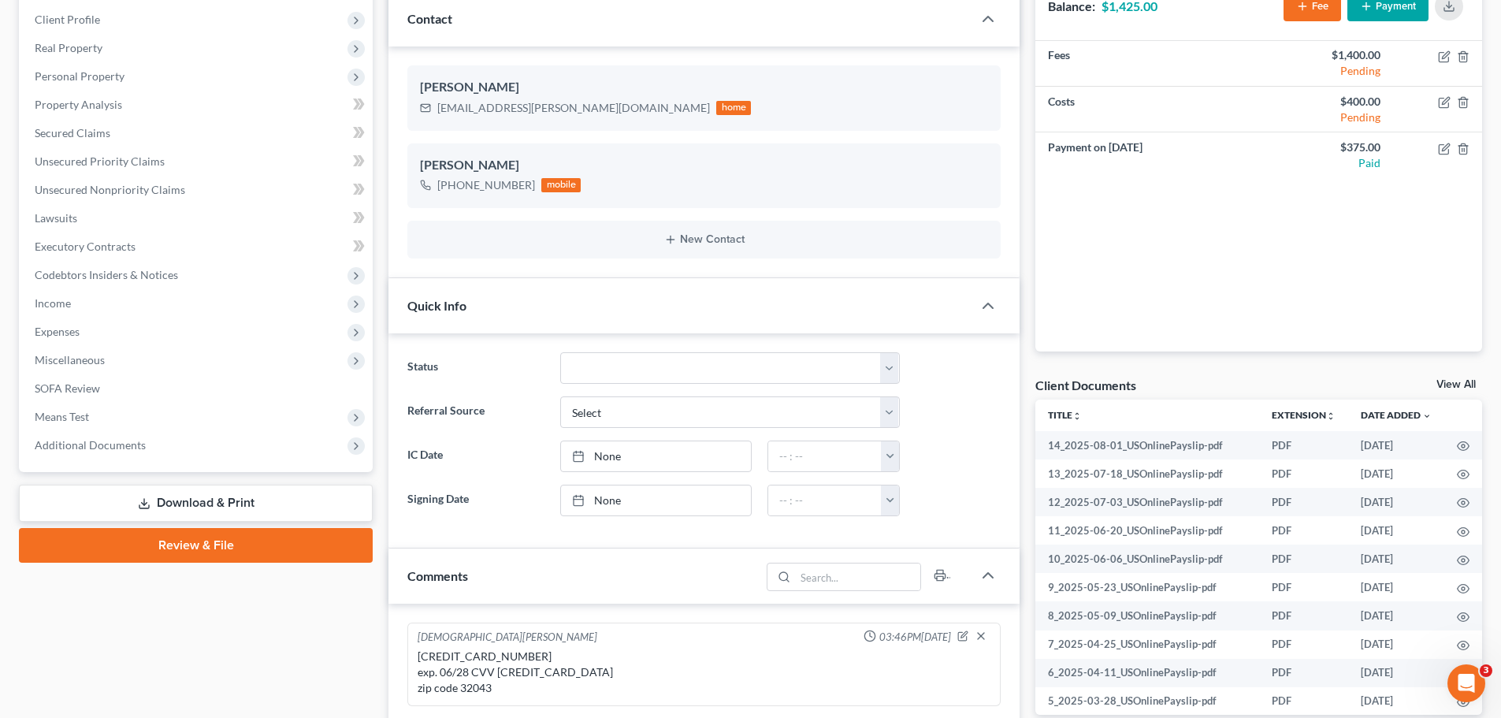
scroll to position [0, 0]
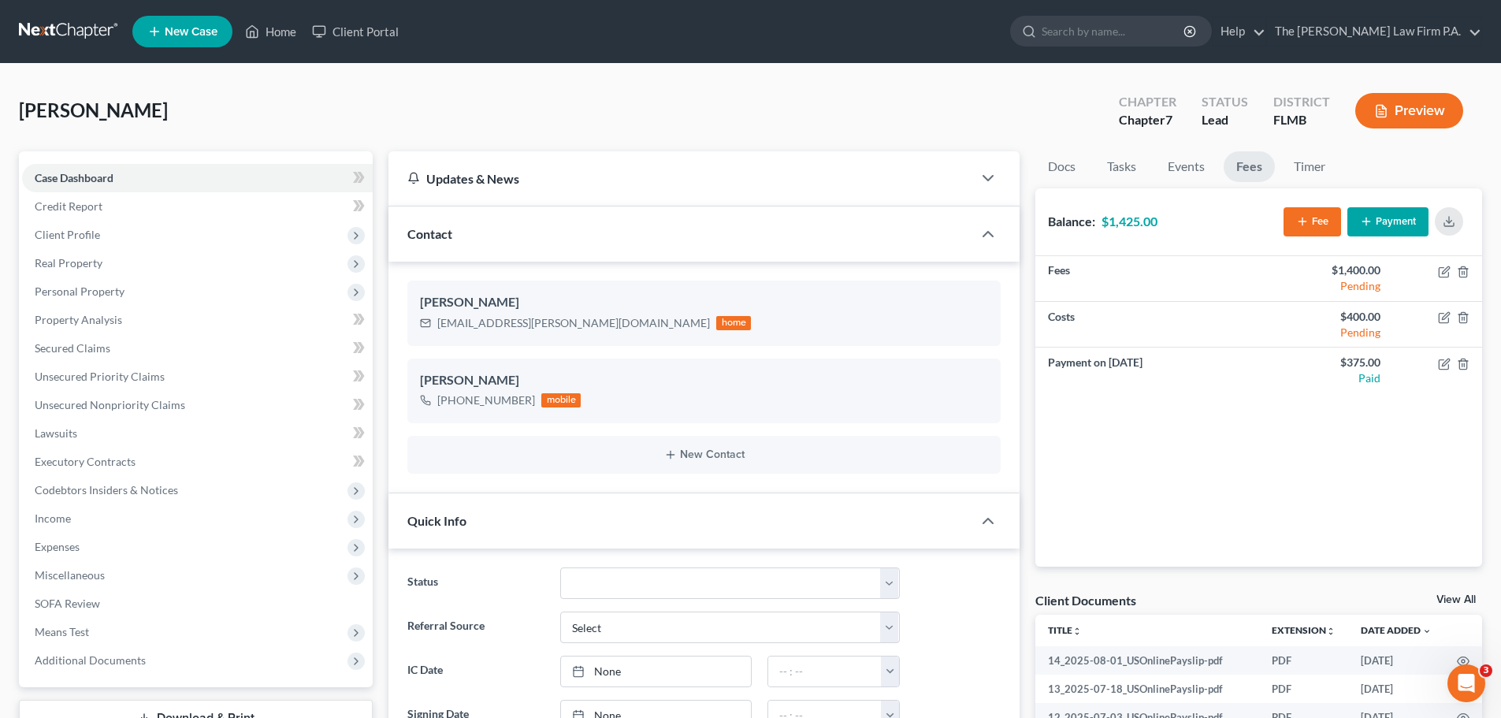
click at [1462, 597] on link "View All" at bounding box center [1456, 599] width 39 height 11
